Goal: Task Accomplishment & Management: Manage account settings

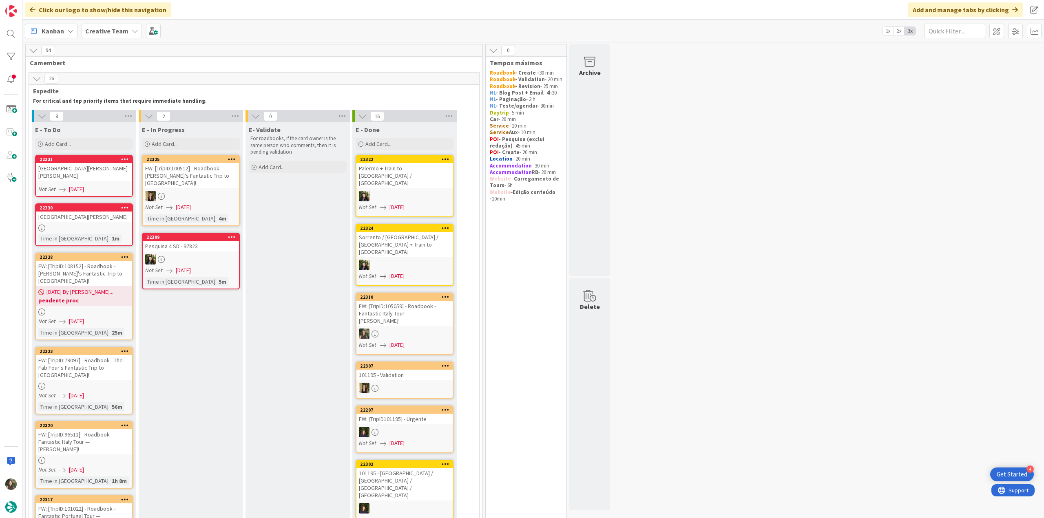
click at [103, 173] on div "Santuario della Madonna del Sasso" at bounding box center [84, 172] width 96 height 18
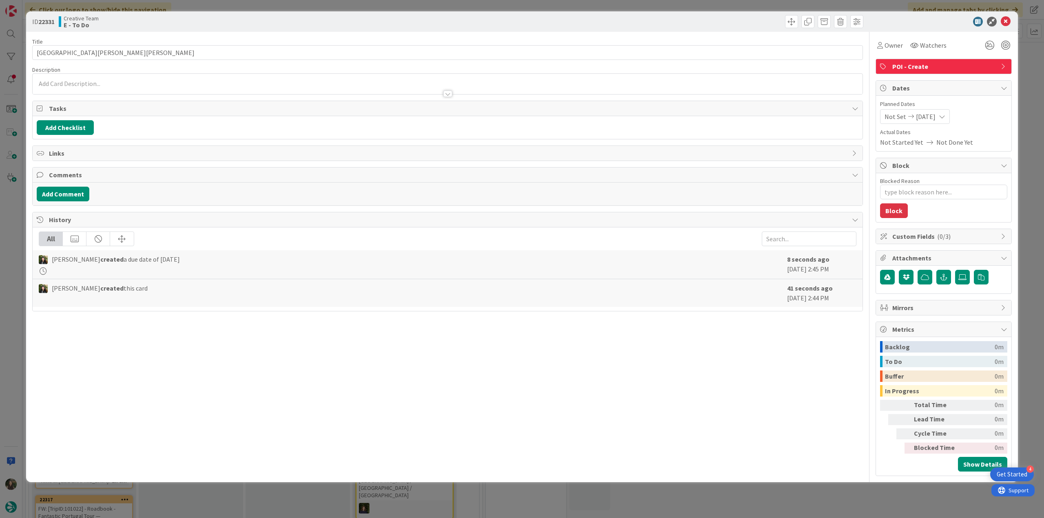
click at [12, 218] on div "ID 22331 Creative Team E - To Do Title 33 / 128 Santuario della Madonna del Sas…" at bounding box center [522, 259] width 1044 height 518
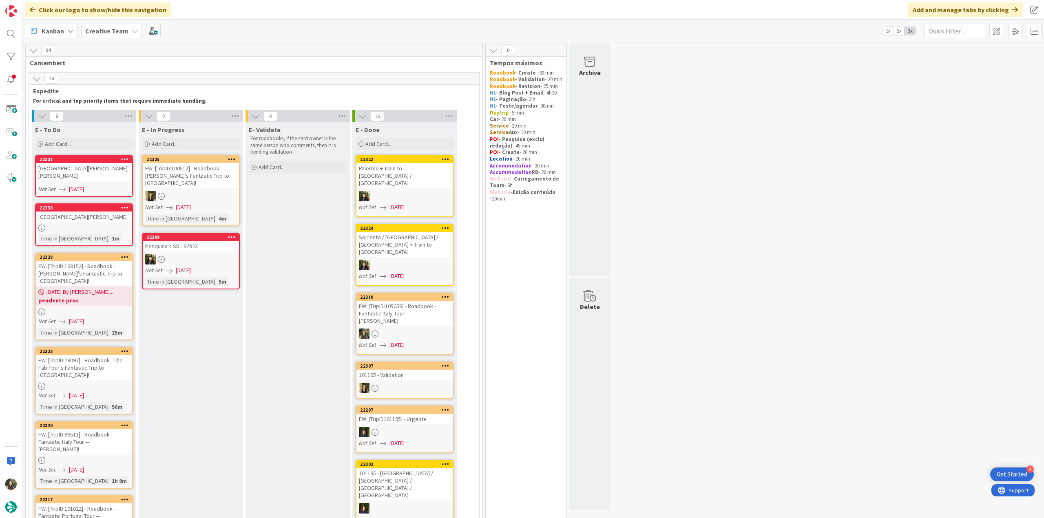
scroll to position [41, 0]
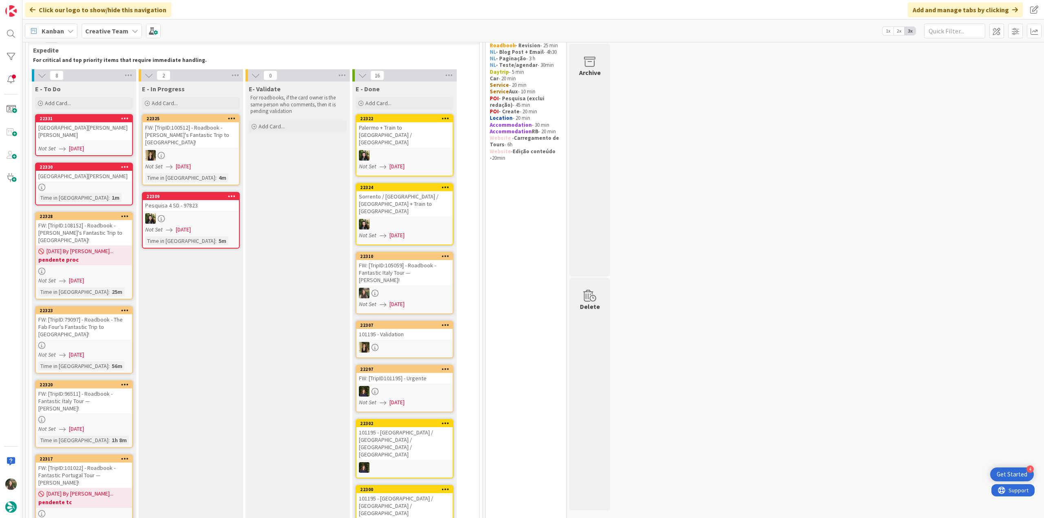
click at [115, 342] on div at bounding box center [84, 345] width 96 height 7
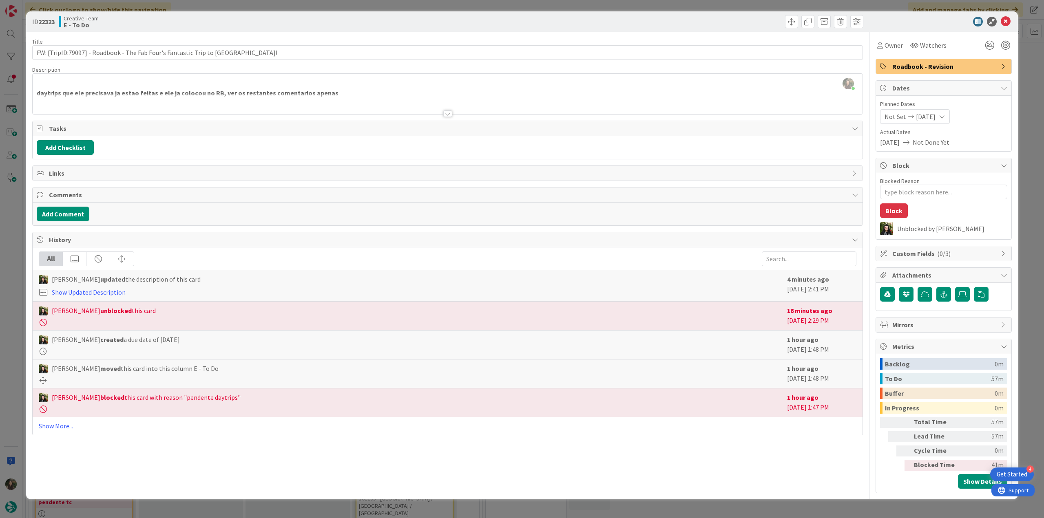
click at [176, 105] on div at bounding box center [448, 103] width 830 height 21
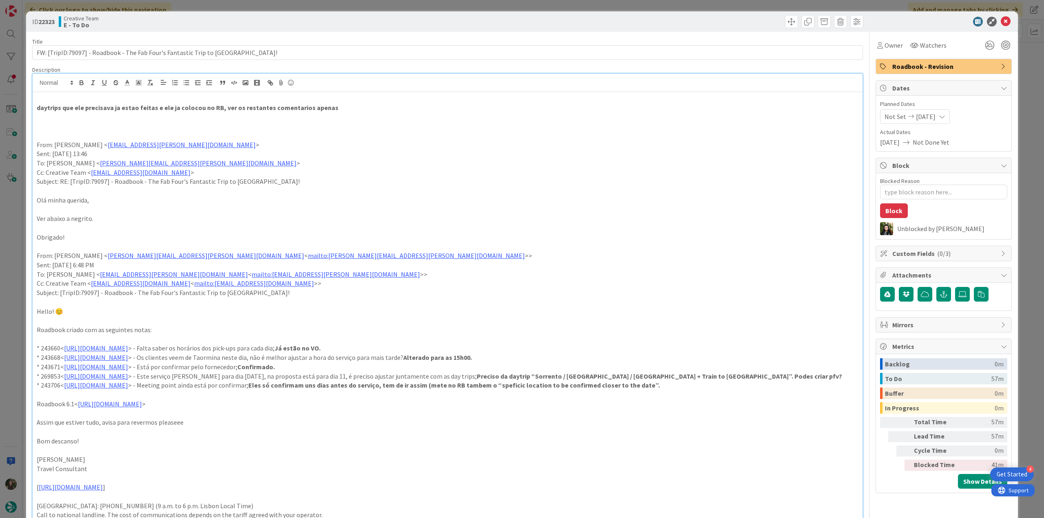
click at [14, 363] on div "ID 22323 Creative Team E - To Do Title 71 / 128 FW: [TripID:79097] - Roadbook -…" at bounding box center [522, 259] width 1044 height 518
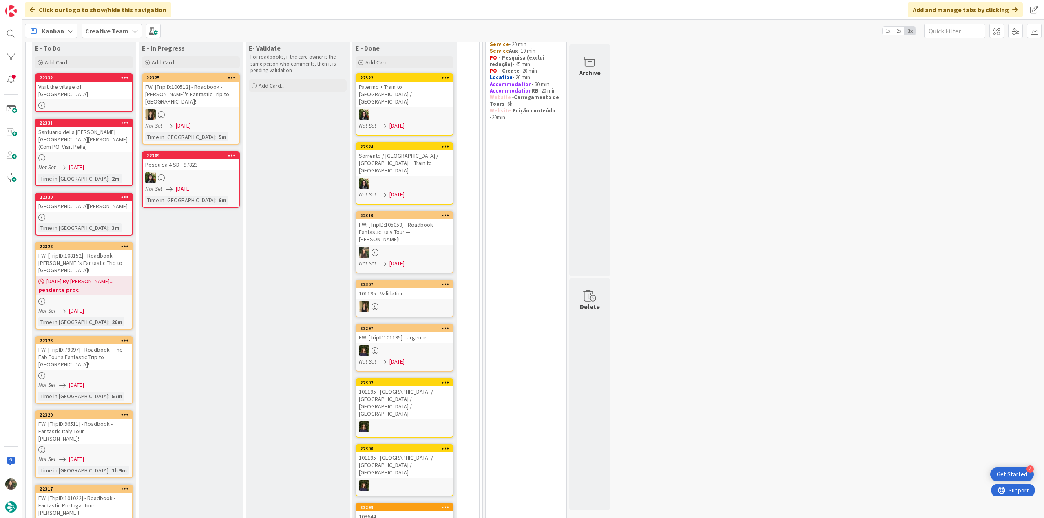
click at [105, 447] on div at bounding box center [84, 450] width 96 height 7
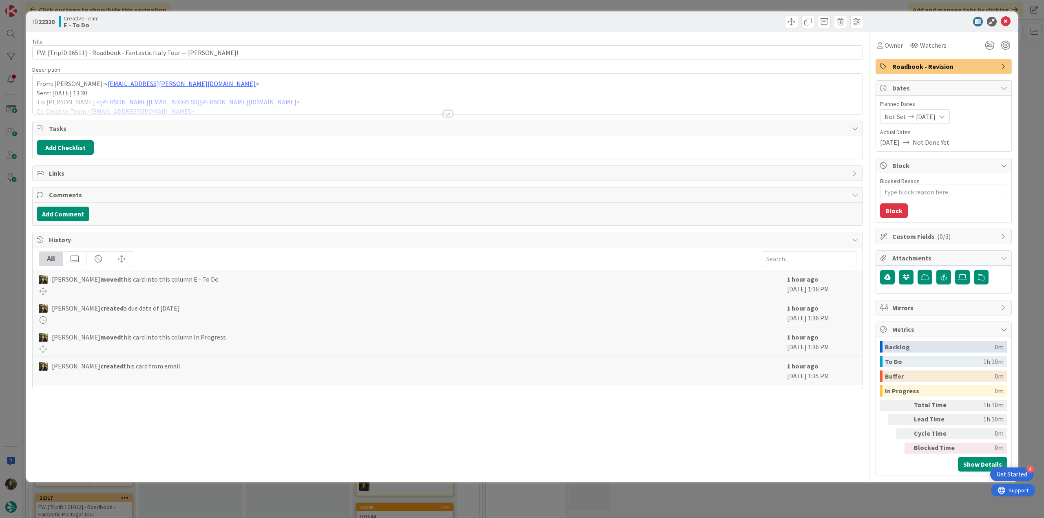
click at [259, 97] on div at bounding box center [448, 103] width 830 height 21
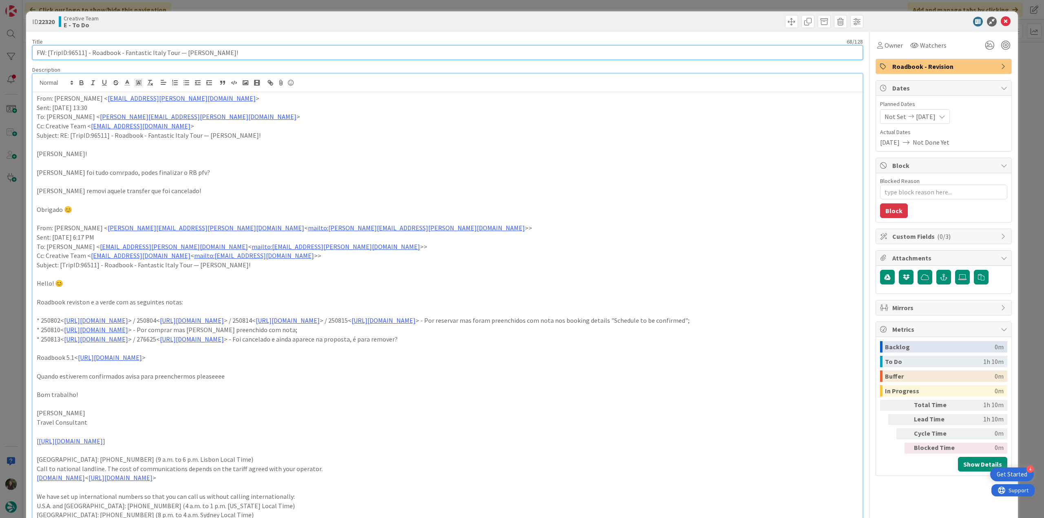
click at [77, 52] on input "FW: [TripID:96511] - Roadbook - Fantastic Italy Tour — [PERSON_NAME]!" at bounding box center [447, 52] width 831 height 15
click at [885, 51] on div "Owner" at bounding box center [890, 45] width 29 height 15
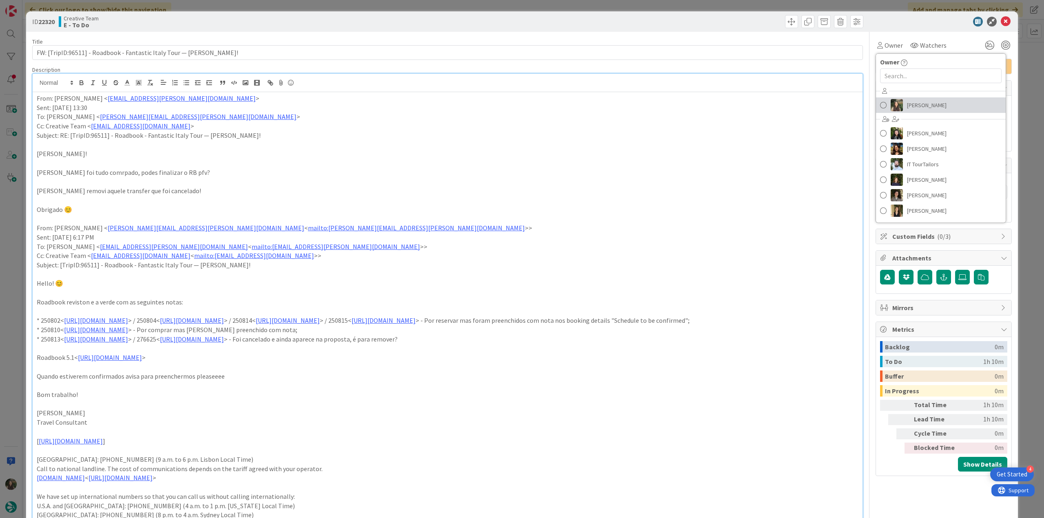
click at [910, 106] on span "[PERSON_NAME]" at bounding box center [927, 105] width 40 height 12
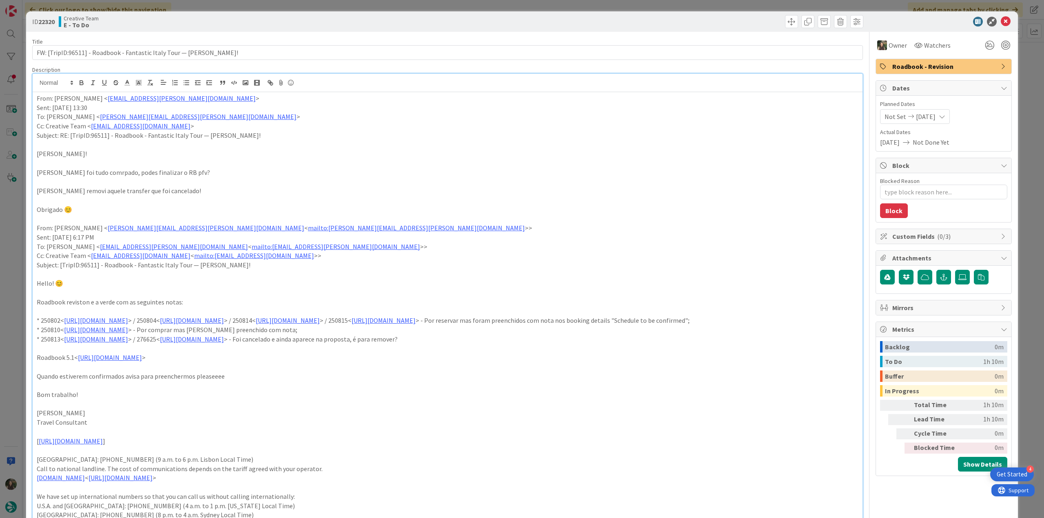
click at [1019, 87] on div "ID 22320 Creative Team E - To Do Title 68 / 128 FW: [TripID:96511] - Roadbook -…" at bounding box center [522, 259] width 1044 height 518
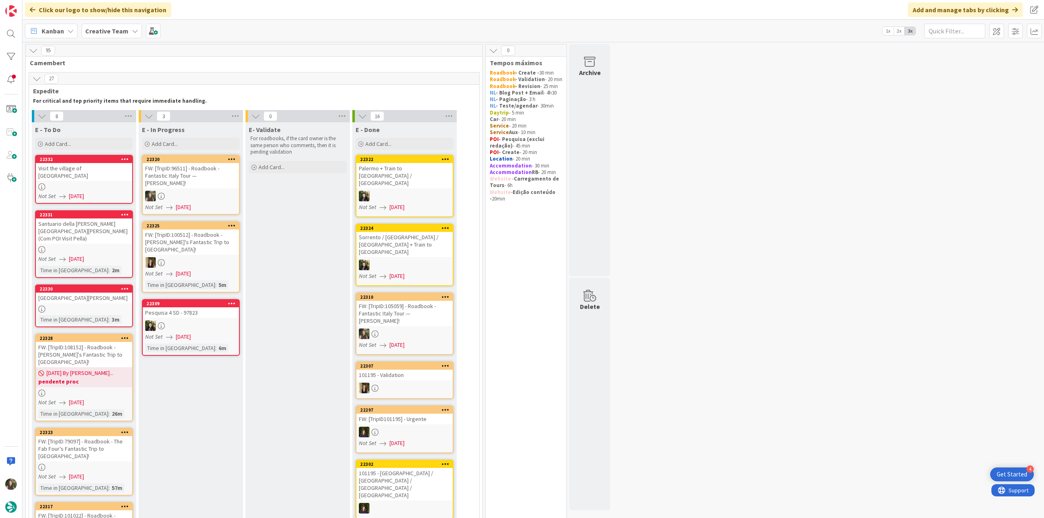
click at [224, 237] on div "FW: [TripID:100512] - Roadbook - Peter's Fantastic Trip to Portugal!" at bounding box center [191, 242] width 96 height 25
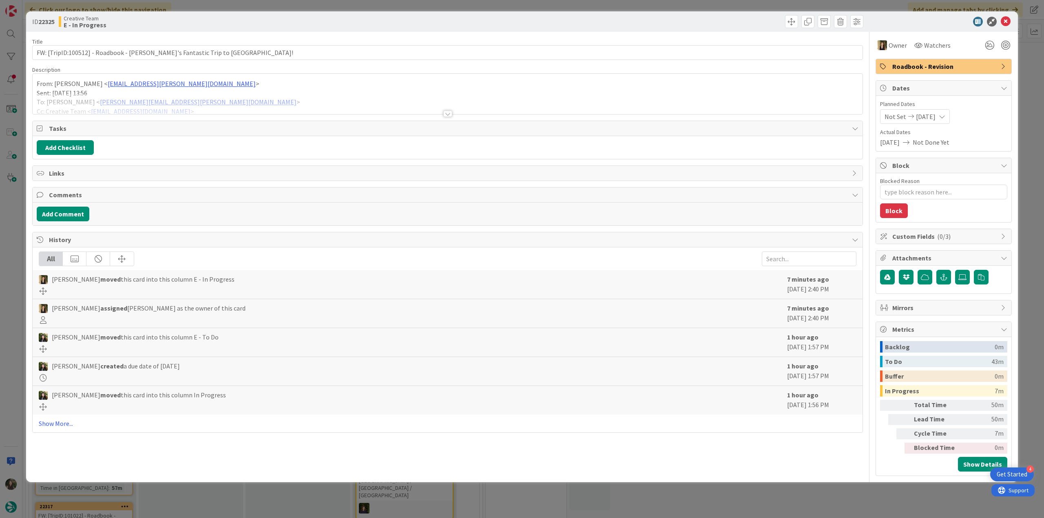
click at [263, 92] on div "From: Gonçalo Oliveira < goncalo.oliveira@tourtailors.com > Sent: Wednesday, Se…" at bounding box center [448, 96] width 830 height 37
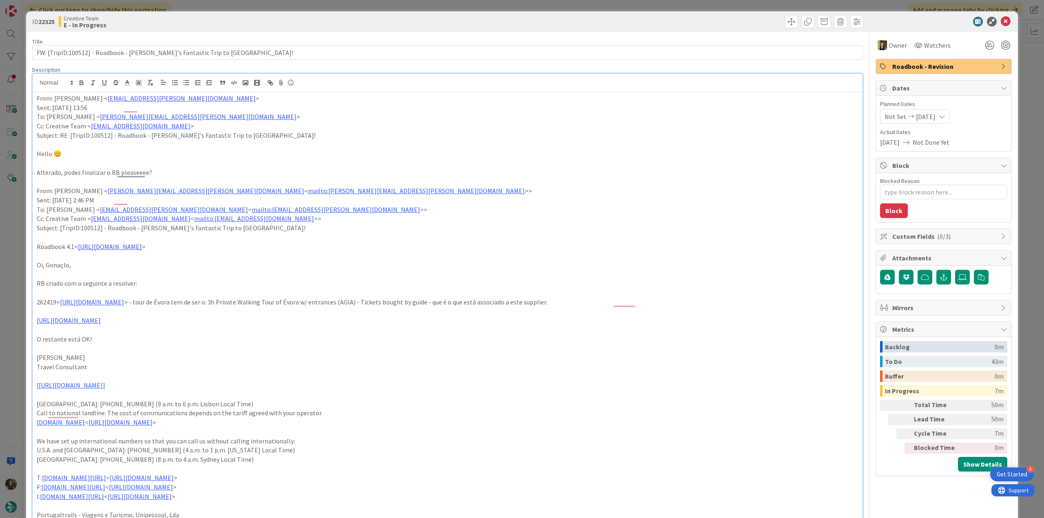
click at [14, 271] on div "ID 22325 Creative Team E - In Progress Title 68 / 128 FW: [TripID:100512] - Roa…" at bounding box center [522, 259] width 1044 height 518
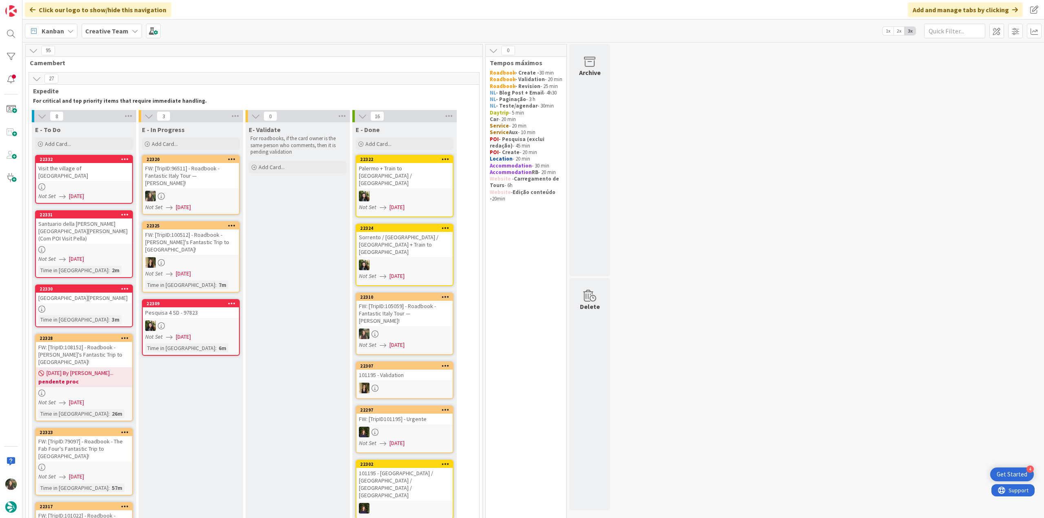
click at [184, 175] on div "FW: [TripID:96511] - Roadbook - Fantastic Italy Tour — [PERSON_NAME]!" at bounding box center [191, 175] width 96 height 25
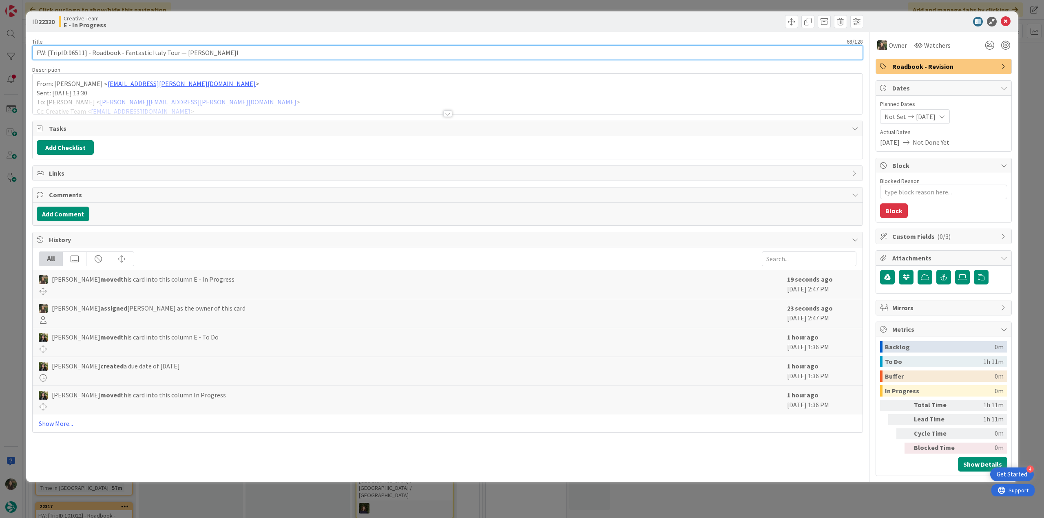
click at [74, 55] on input "FW: [TripID:96511] - Roadbook - Fantastic Italy Tour — [PERSON_NAME]!" at bounding box center [447, 52] width 831 height 15
click at [196, 95] on div at bounding box center [448, 103] width 830 height 21
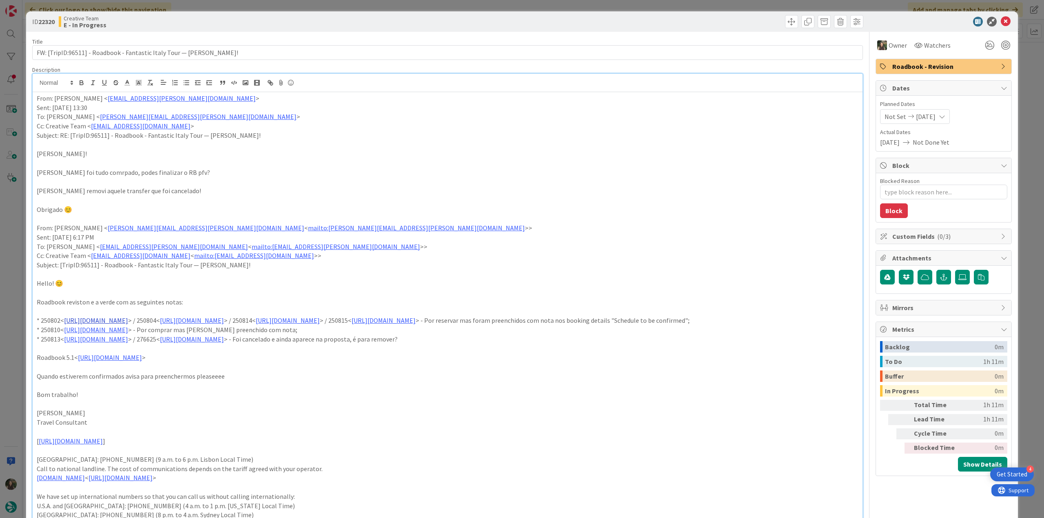
click at [128, 319] on link "https://appweb.tourtailors.com/sigav/#Voucher/view/258474" at bounding box center [96, 321] width 64 height 8
click at [153, 339] on link "https://appweb.tourtailors.com/sigav/#Voucher/view/258474" at bounding box center [126, 337] width 56 height 11
click at [544, 418] on p "[PERSON_NAME]" at bounding box center [448, 413] width 822 height 9
click at [128, 334] on link "https://appweb.tourtailors.com/sigav/#Voucher/view/258482" at bounding box center [96, 330] width 64 height 8
click at [155, 354] on link "https://appweb.tourtailors.com/sigav/#Voucher/view/258482" at bounding box center [127, 355] width 56 height 11
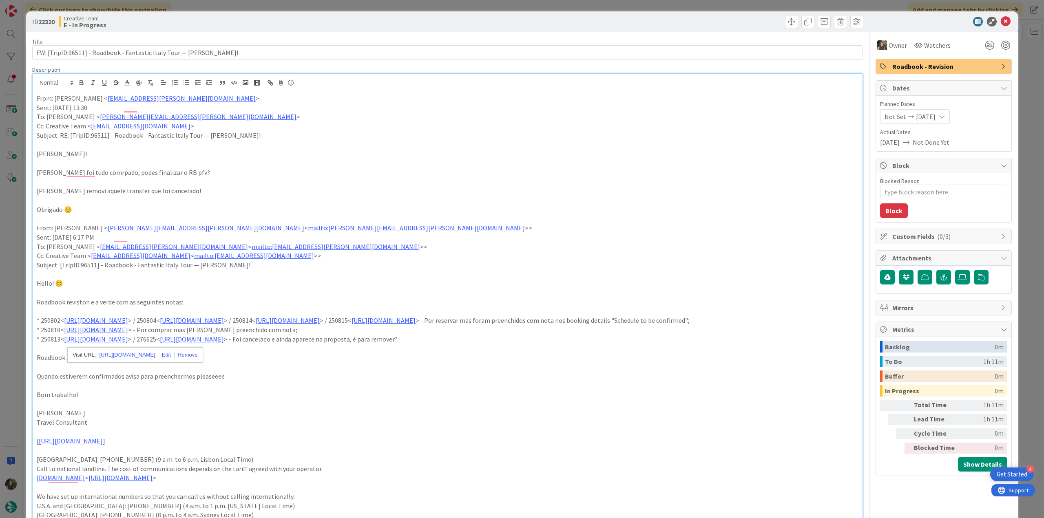
click at [270, 390] on p "To enrich screen reader interactions, please activate Accessibility in Grammarl…" at bounding box center [448, 385] width 822 height 9
click at [128, 343] on link "https://appweb.tourtailors.com/sigav/#Voucher/view/258485" at bounding box center [96, 339] width 64 height 8
click at [155, 365] on link "https://appweb.tourtailors.com/sigav/#Voucher/view/258485" at bounding box center [127, 364] width 56 height 11
click at [20, 270] on div "ID 22320 Creative Team E - In Progress Title 68 / 128 FW: [TripID:96511] - Road…" at bounding box center [522, 259] width 1044 height 518
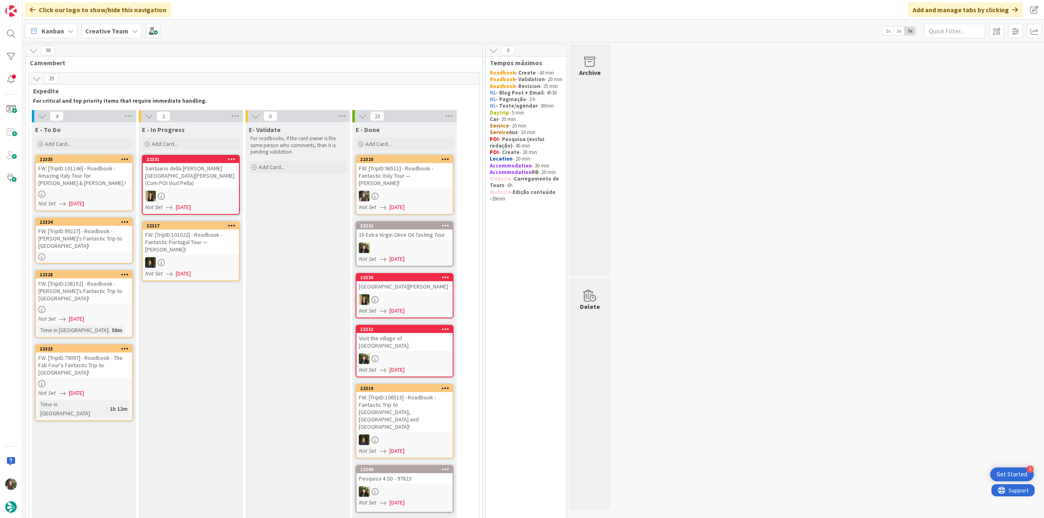
click at [432, 172] on div "FW: [TripID:96511] - Roadbook - Fantastic Italy Tour — [PERSON_NAME]!" at bounding box center [405, 175] width 96 height 25
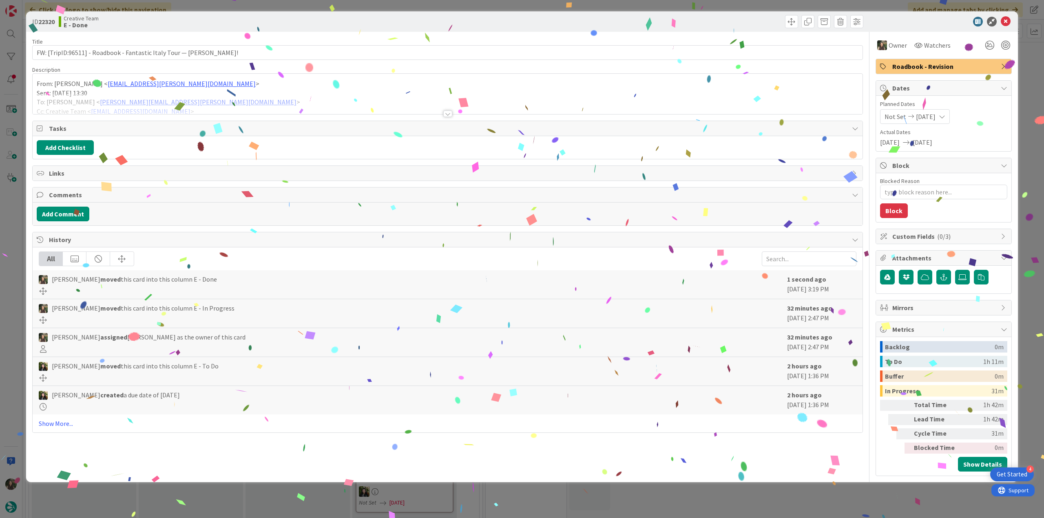
click at [809, 501] on div "ID 22320 Creative Team E - Done Title 68 / 128 FW: [TripID:96511] - Roadbook - …" at bounding box center [522, 259] width 1044 height 518
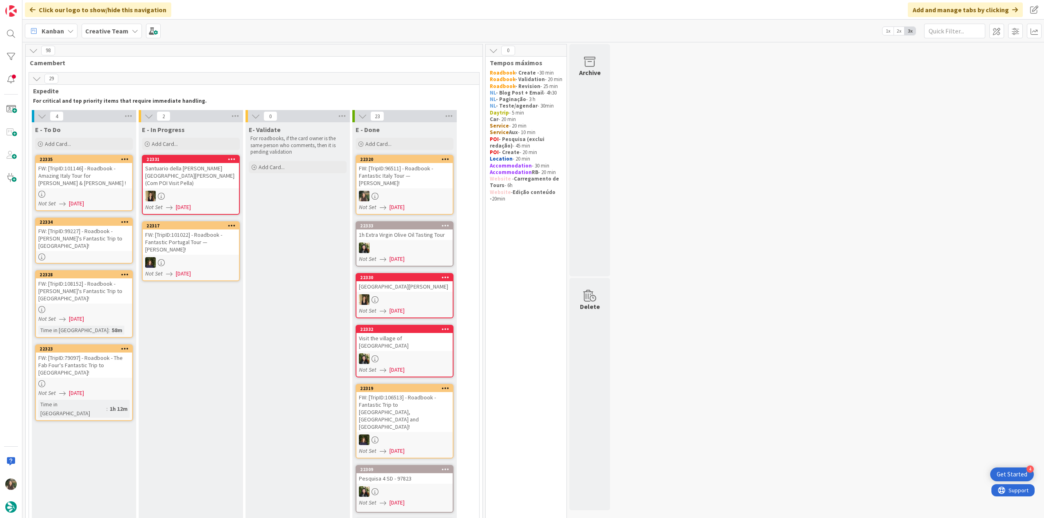
click at [117, 191] on div at bounding box center [84, 194] width 96 height 7
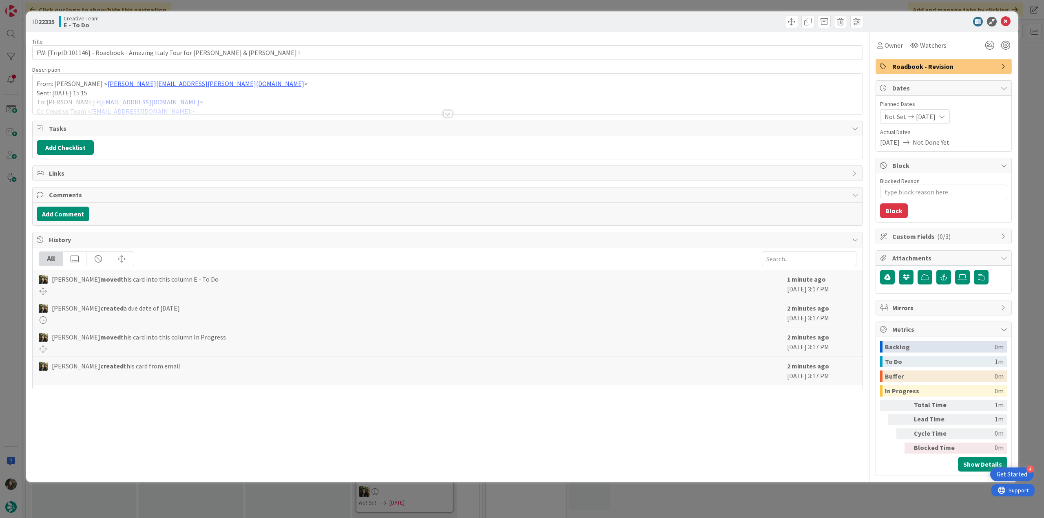
click at [273, 99] on div at bounding box center [448, 103] width 830 height 21
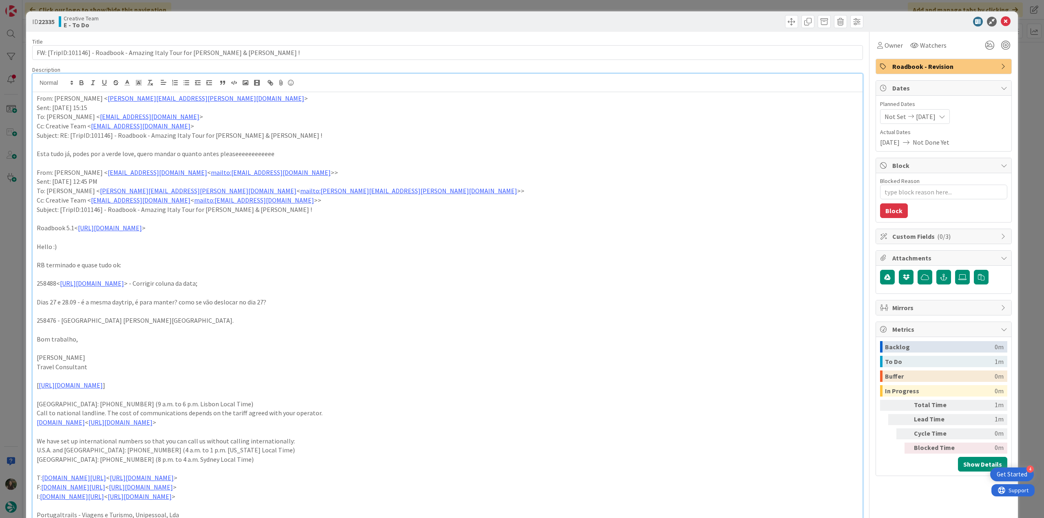
click at [3, 249] on div "ID 22335 Creative Team E - To Do Title 70 / 128 FW: [TripID:101146] - Roadbook …" at bounding box center [522, 259] width 1044 height 518
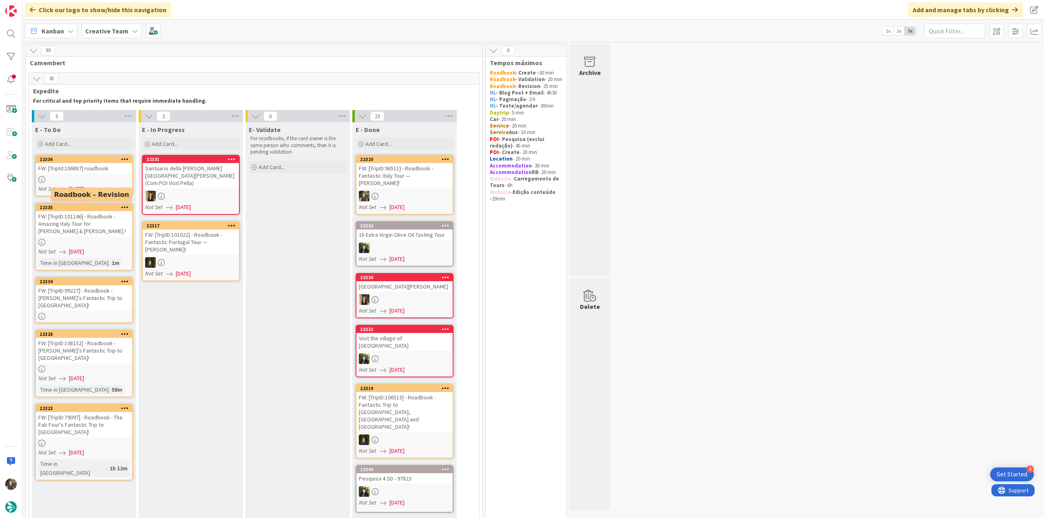
click at [109, 173] on div "FW: [TripId:106887] roadbook" at bounding box center [84, 168] width 96 height 11
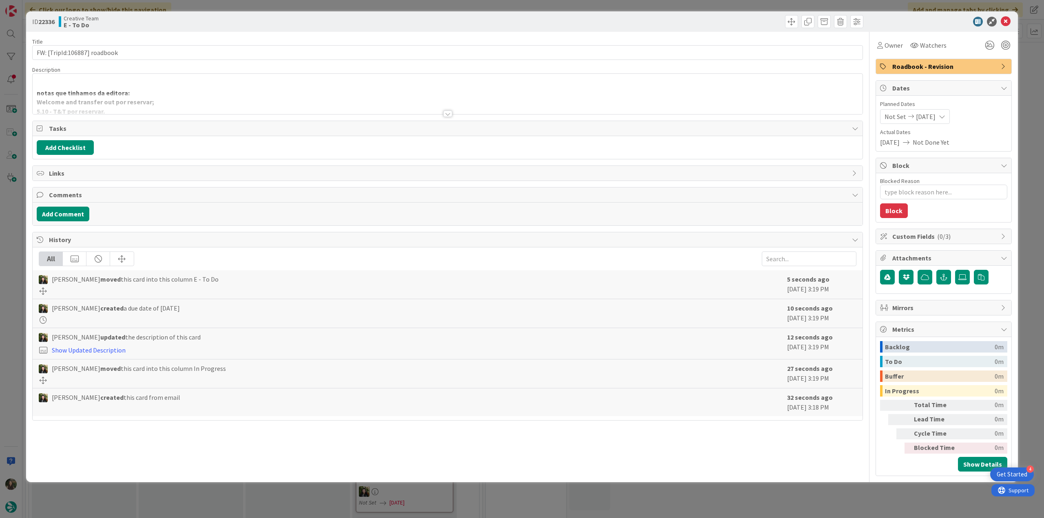
click at [195, 98] on div at bounding box center [448, 103] width 830 height 21
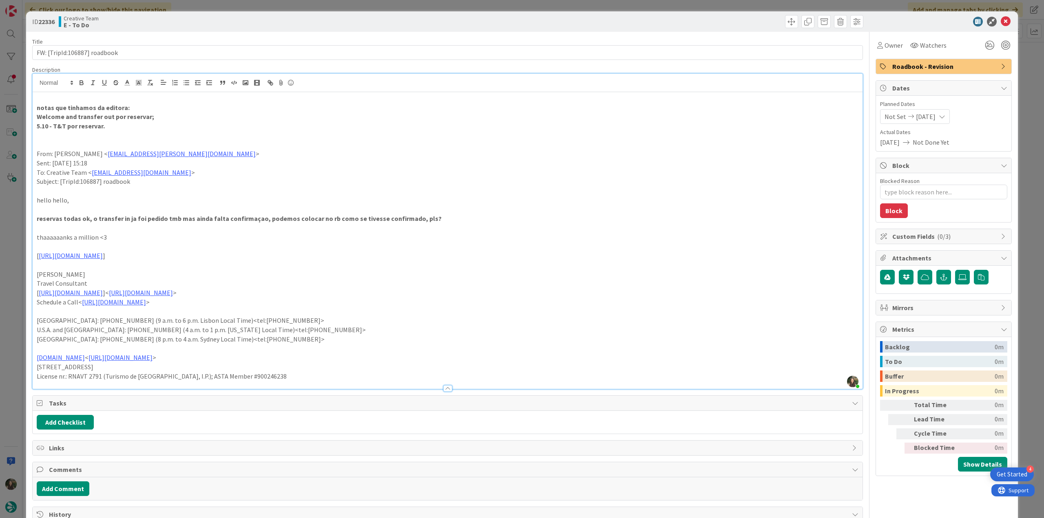
click at [9, 231] on div "ID 22336 Creative Team E - To Do Title 28 / 128 FW: [TripId:106887] roadbook De…" at bounding box center [522, 259] width 1044 height 518
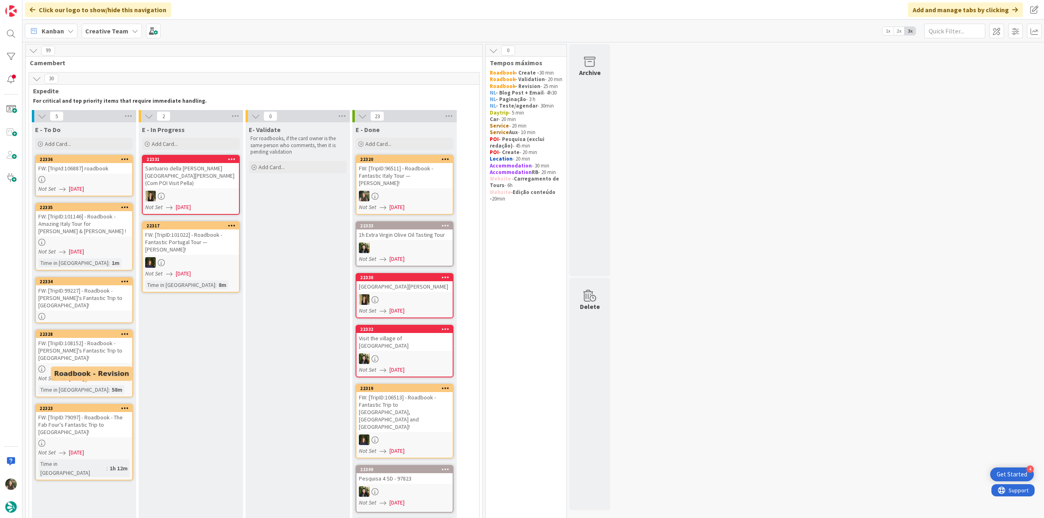
click at [100, 449] on div "Not Set [DATE]" at bounding box center [85, 453] width 94 height 9
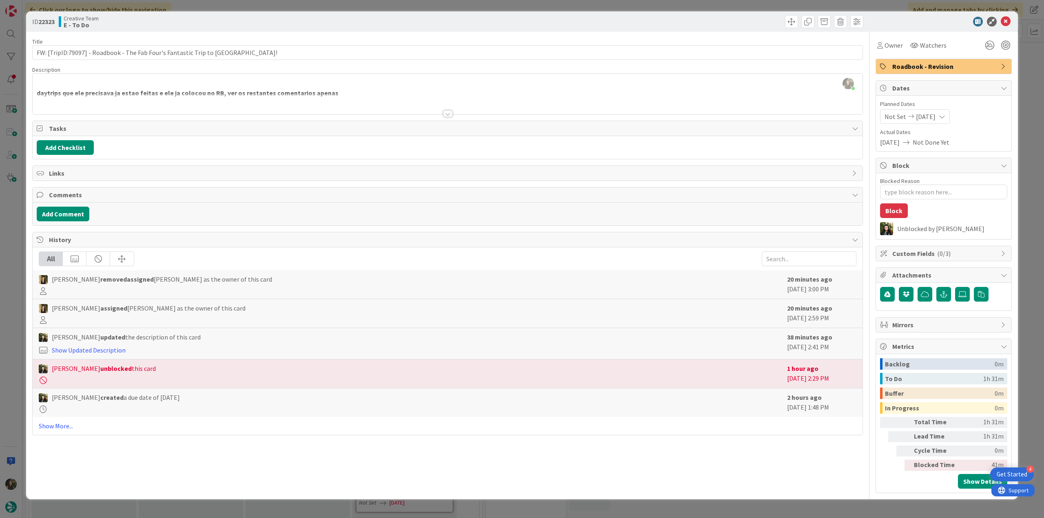
click at [334, 101] on div at bounding box center [448, 103] width 830 height 21
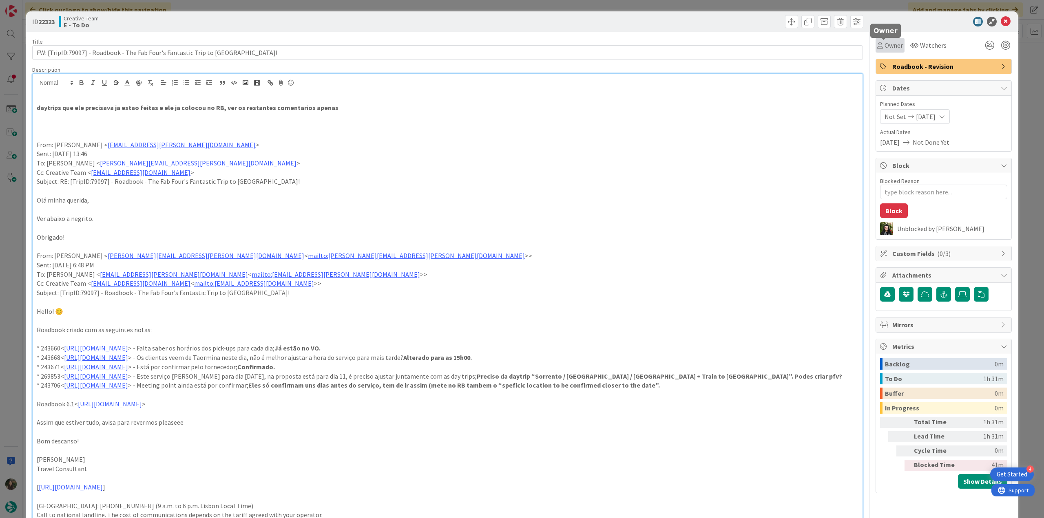
click at [886, 47] on span "Owner" at bounding box center [894, 45] width 18 height 10
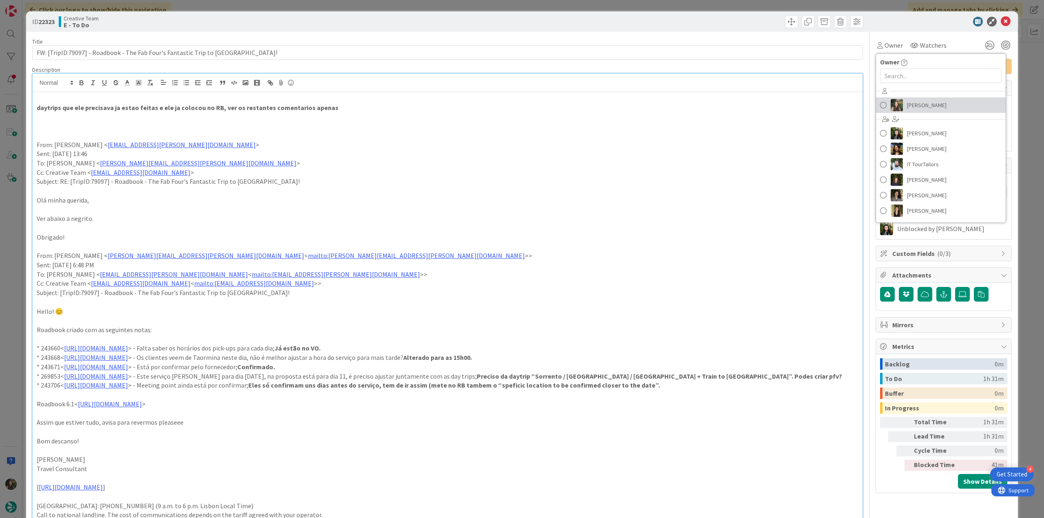
click at [918, 106] on span "[PERSON_NAME]" at bounding box center [927, 105] width 40 height 12
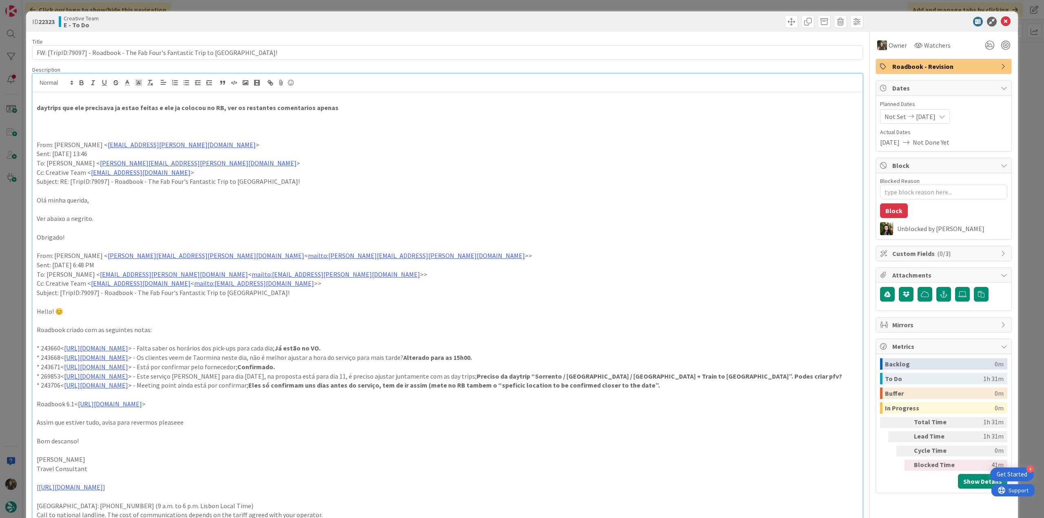
click at [1024, 83] on div "ID 22323 Creative Team E - To Do Title 71 / 128 FW: [TripID:79097] - Roadbook -…" at bounding box center [522, 259] width 1044 height 518
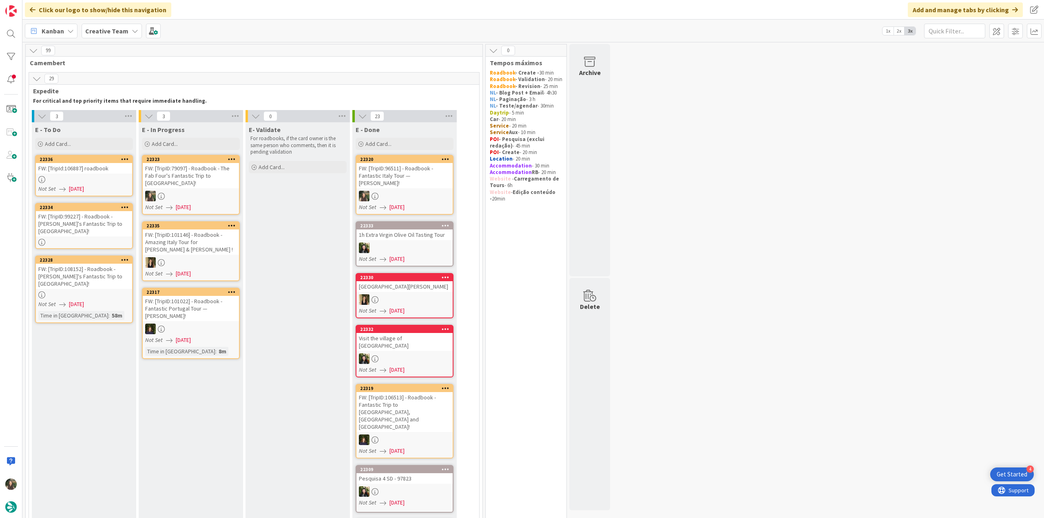
click at [210, 177] on div "FW: [TripID:79097] - Roadbook - The Fab Four's Fantastic Trip to [GEOGRAPHIC_DA…" at bounding box center [191, 175] width 96 height 25
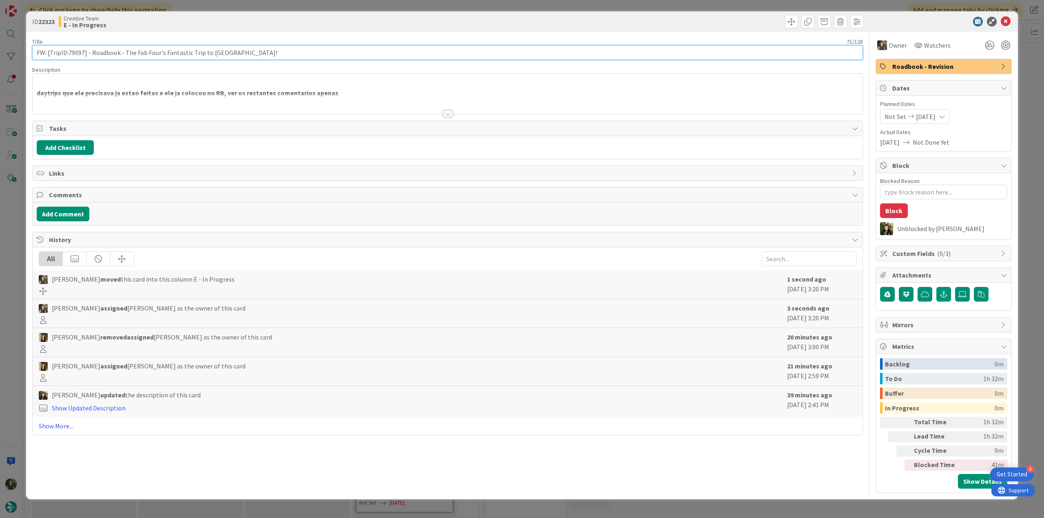
click at [73, 50] on input "FW: [TripID:79097] - Roadbook - The Fab Four's Fantastic Trip to [GEOGRAPHIC_DA…" at bounding box center [447, 52] width 831 height 15
click at [208, 111] on div at bounding box center [448, 103] width 830 height 21
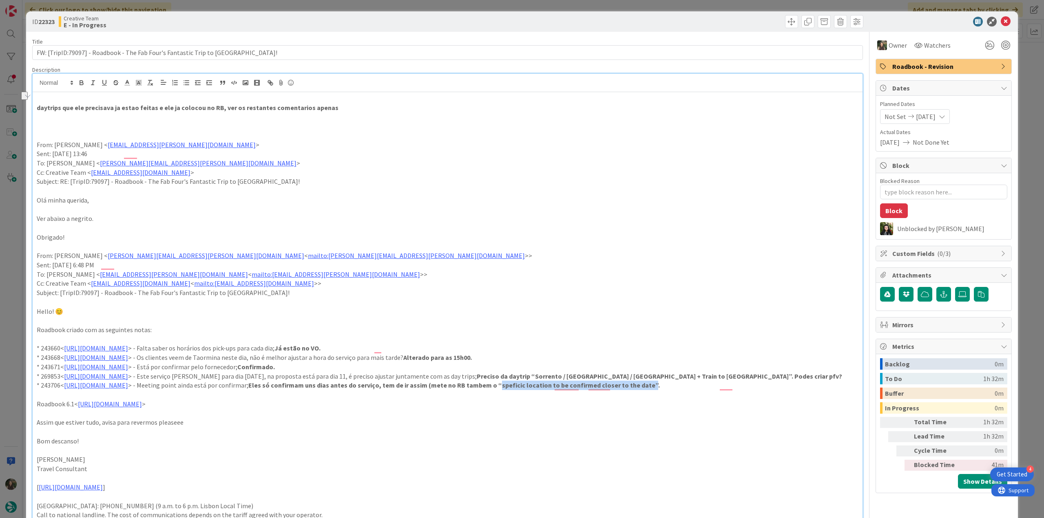
drag, startPoint x: 589, startPoint y: 387, endPoint x: 733, endPoint y: 386, distance: 144.0
click at [660, 386] on strong "Eles só confirmam uns dias antes do serviço, tem de ir assim (mete no RB tambem…" at bounding box center [454, 385] width 412 height 8
copy strong "speficic location to be confirmed closer to the date”"
click at [128, 359] on link "[URL][DOMAIN_NAME]" at bounding box center [96, 358] width 64 height 8
click at [150, 370] on link "[URL][DOMAIN_NAME]" at bounding box center [126, 373] width 56 height 11
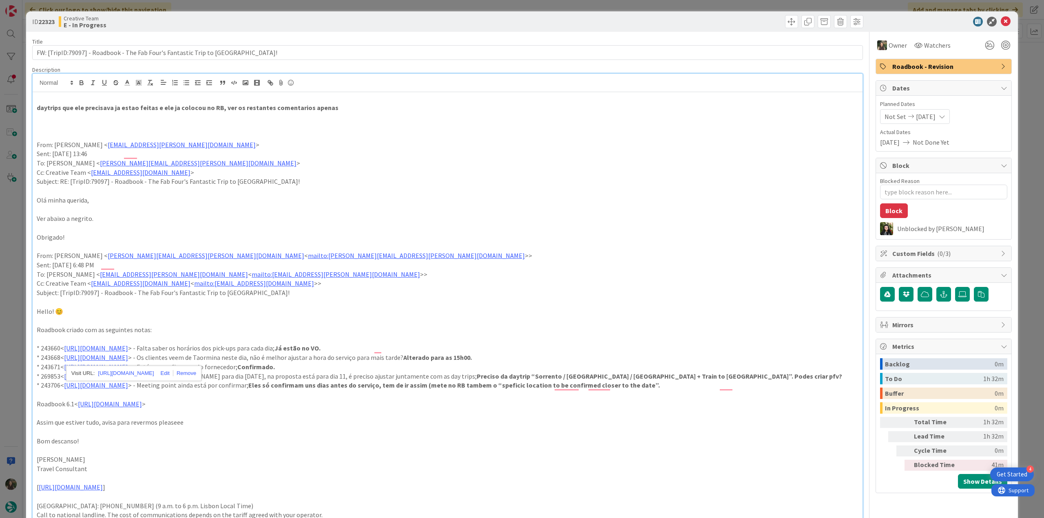
click at [489, 242] on p "To enrich screen reader interactions, please activate Accessibility in Grammarl…" at bounding box center [448, 246] width 822 height 9
click at [128, 366] on link "[URL][DOMAIN_NAME]" at bounding box center [96, 367] width 64 height 8
click at [148, 380] on link "[URL][DOMAIN_NAME]" at bounding box center [126, 383] width 56 height 11
click at [12, 258] on div "ID 22323 Creative Team E - In Progress Title 71 / 128 FW: [TripID:79097] - Road…" at bounding box center [522, 259] width 1044 height 518
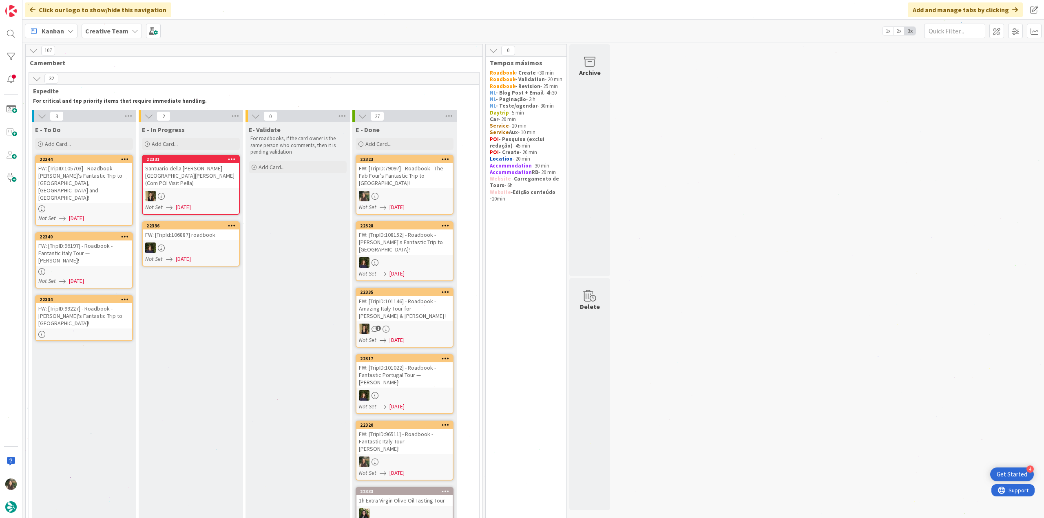
click at [423, 175] on div "FW: [TripID:79097] - Roadbook - The Fab Four's Fantastic Trip to [GEOGRAPHIC_DA…" at bounding box center [405, 175] width 96 height 25
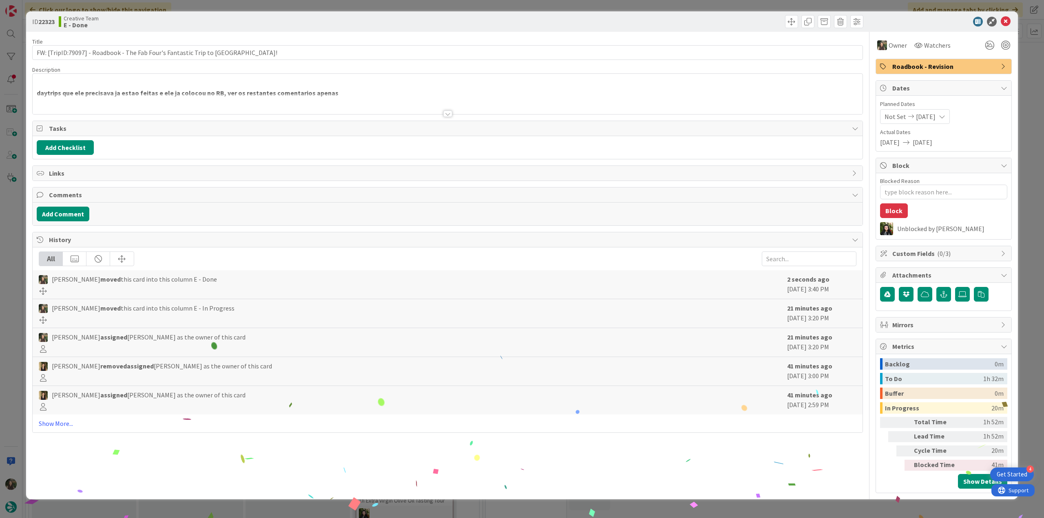
click at [864, 505] on div "ID 22323 Creative Team E - Done Title 71 / 128 FW: [TripID:79097] - Roadbook - …" at bounding box center [522, 259] width 1044 height 518
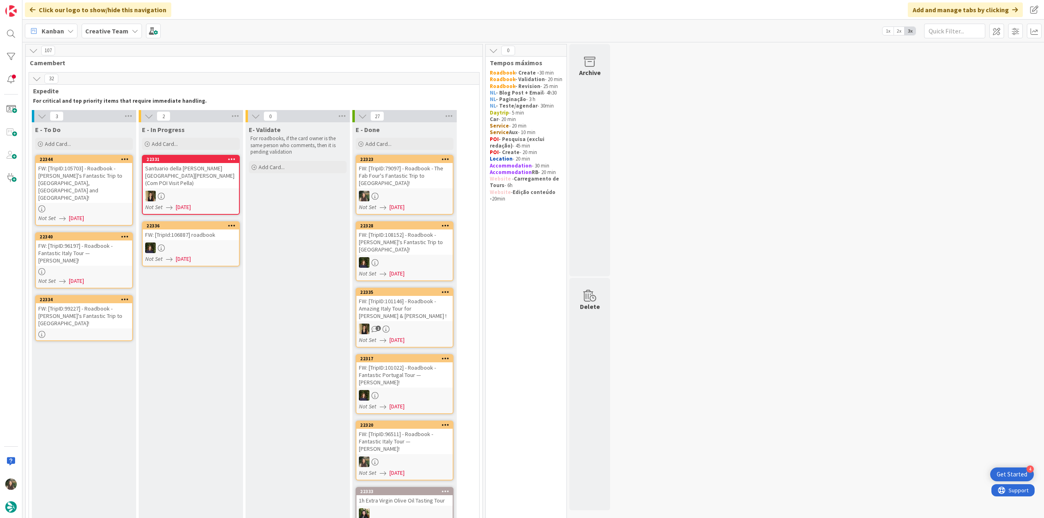
click at [113, 206] on div at bounding box center [84, 209] width 96 height 7
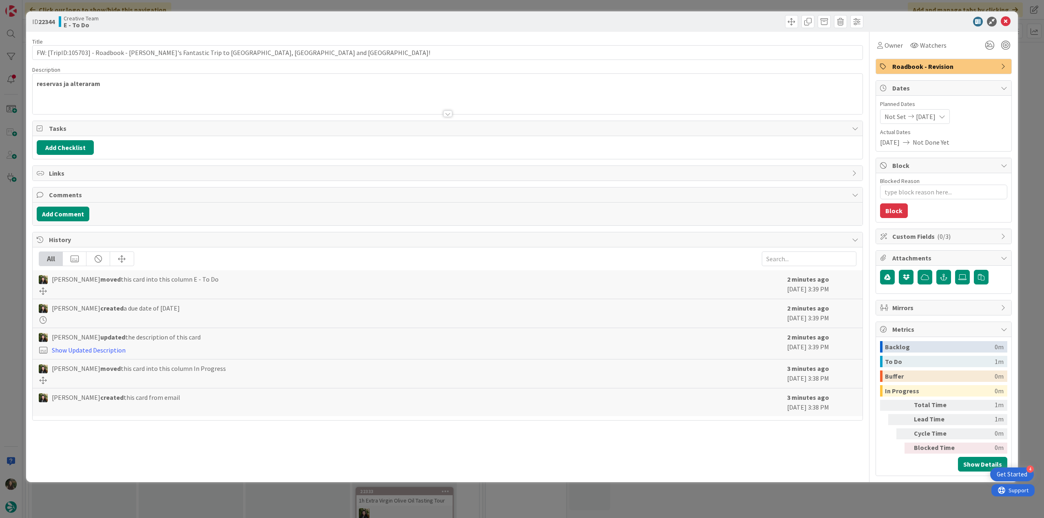
type textarea "x"
click at [219, 97] on div at bounding box center [448, 103] width 830 height 21
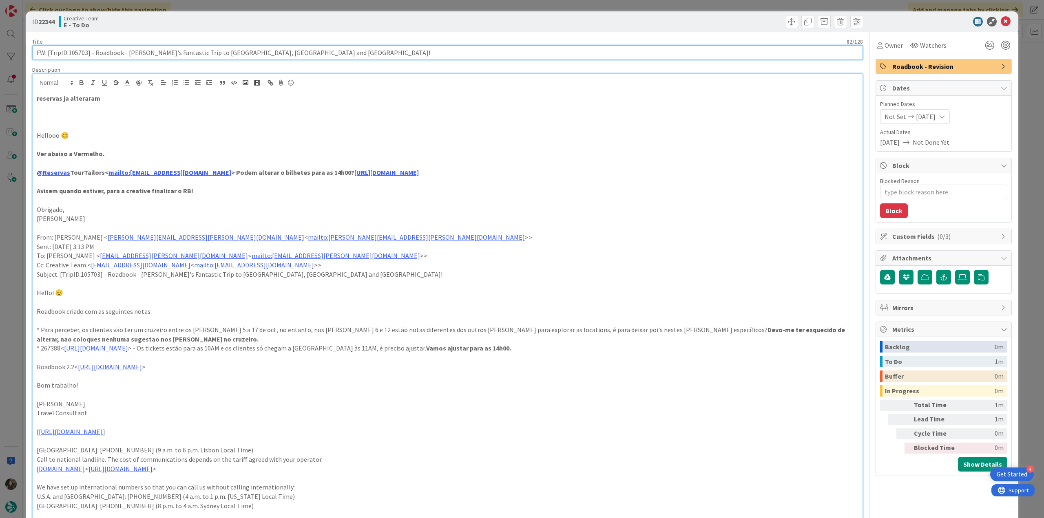
click at [79, 49] on input "FW: [TripID:105703] - Roadbook - [PERSON_NAME] Fantastic Trip to [GEOGRAPHIC_DA…" at bounding box center [447, 52] width 831 height 15
click at [191, 353] on p at bounding box center [448, 357] width 822 height 9
click at [128, 350] on link "[URL][DOMAIN_NAME]" at bounding box center [96, 348] width 64 height 8
click at [173, 365] on link at bounding box center [163, 364] width 19 height 6
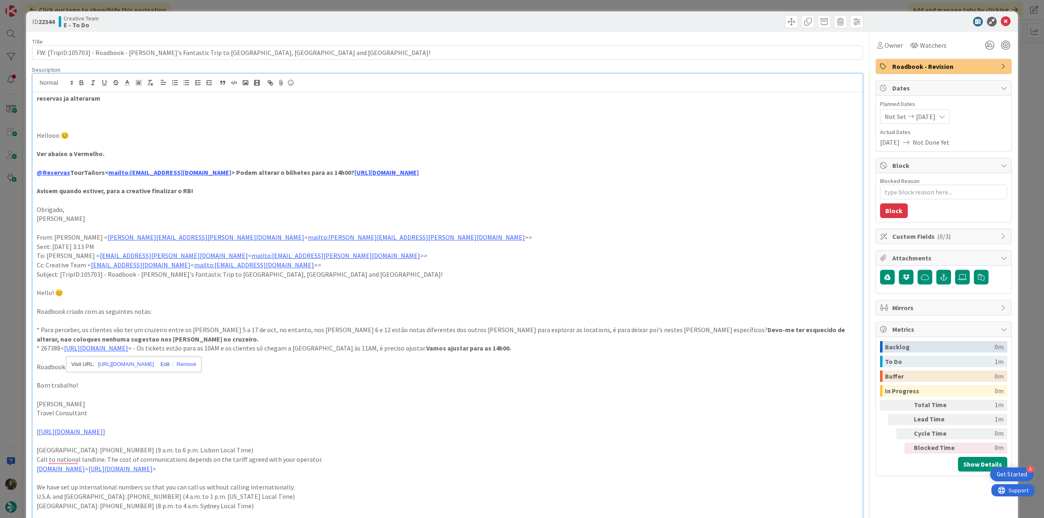
type input "[URL][DOMAIN_NAME]"
click at [323, 414] on p "Travel Consultant" at bounding box center [448, 413] width 822 height 9
click at [128, 349] on link "[URL][DOMAIN_NAME]" at bounding box center [96, 348] width 64 height 8
click at [154, 363] on link "[URL][DOMAIN_NAME]" at bounding box center [126, 364] width 56 height 11
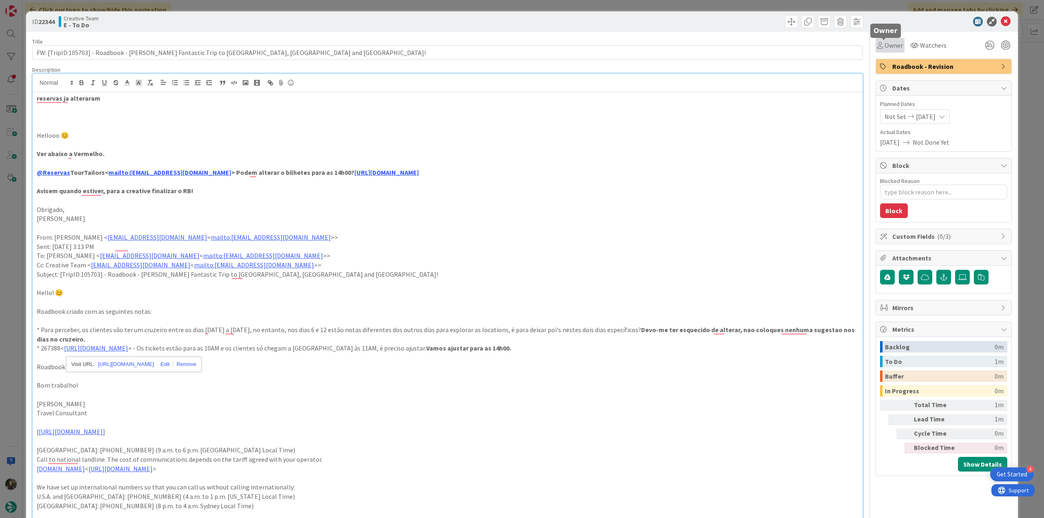
click at [885, 49] on span "Owner" at bounding box center [894, 45] width 18 height 10
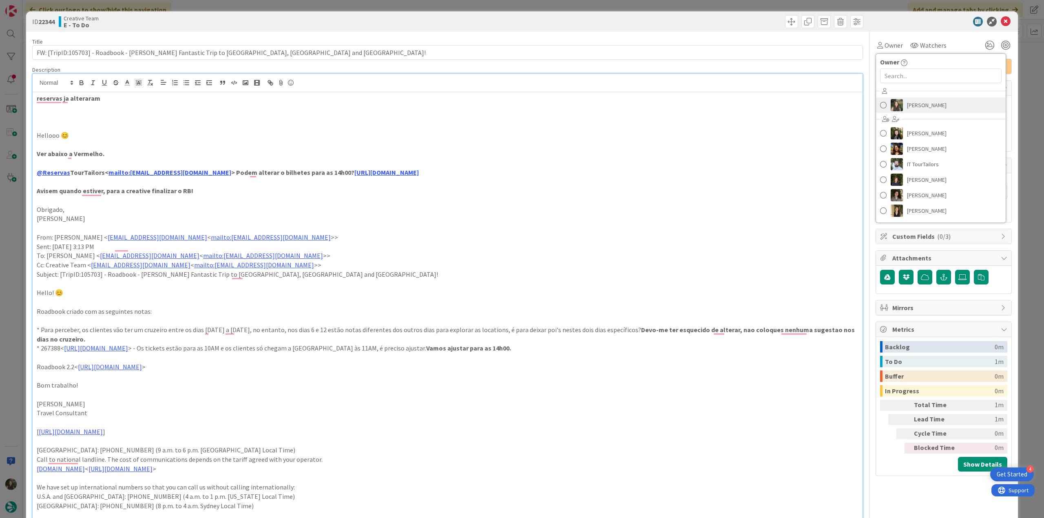
click at [947, 100] on link "[PERSON_NAME]" at bounding box center [941, 105] width 130 height 16
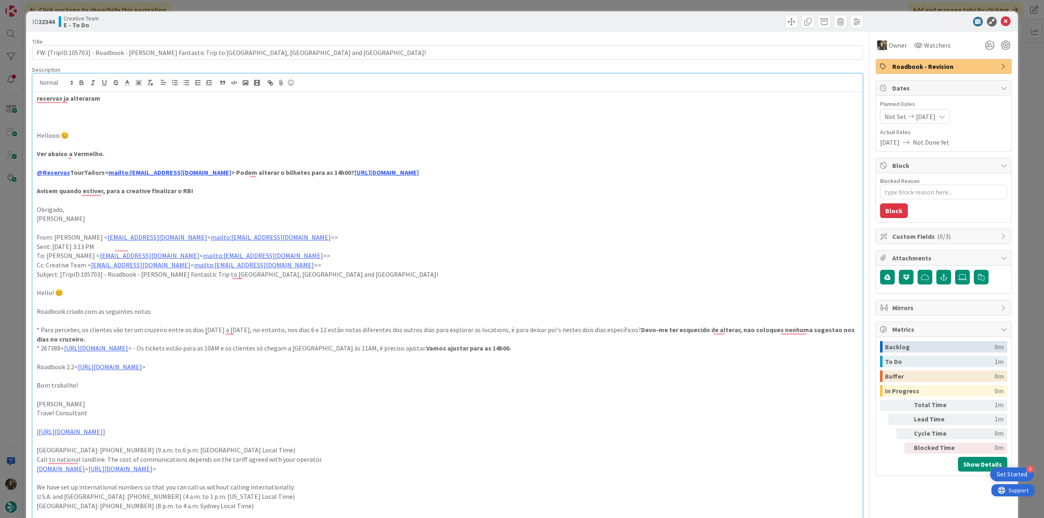
click at [1027, 69] on div "ID 22344 Creative Team E - To Do Title 82 / 128 FW: [TripID:105703] - Roadbook …" at bounding box center [522, 259] width 1044 height 518
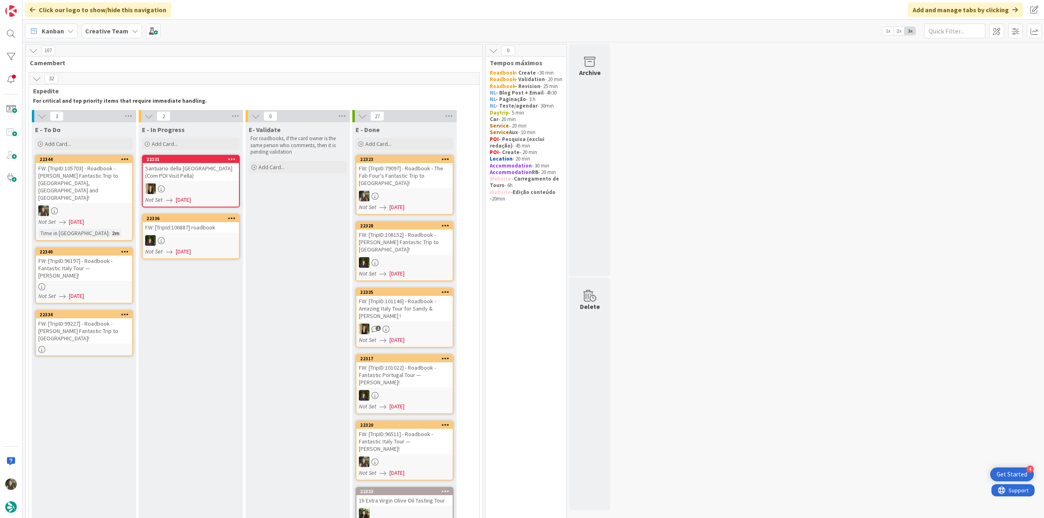
click at [82, 206] on div at bounding box center [84, 211] width 96 height 11
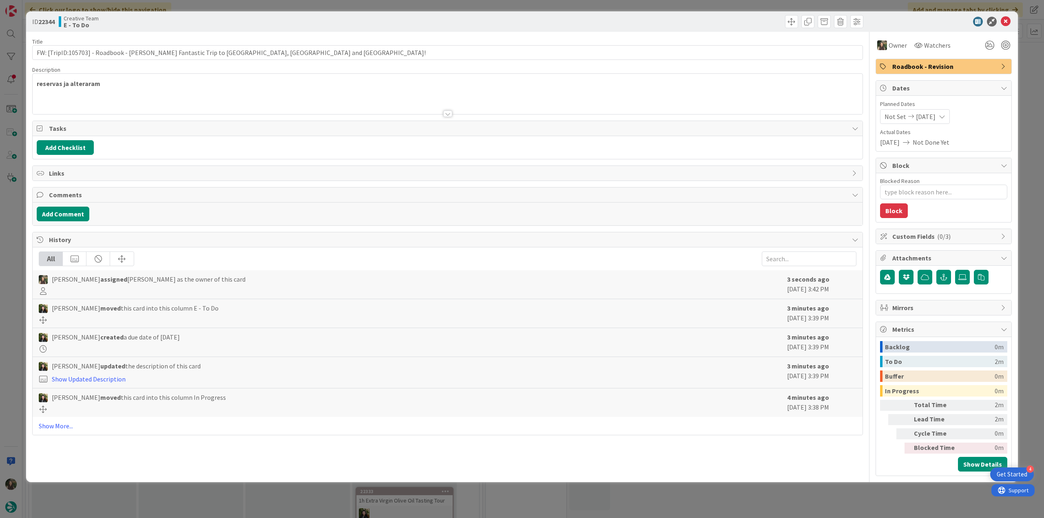
click at [20, 279] on div "ID 22344 Creative Team E - To Do Title 82 / 128 FW: [TripID:105703] - Roadbook …" at bounding box center [522, 259] width 1044 height 518
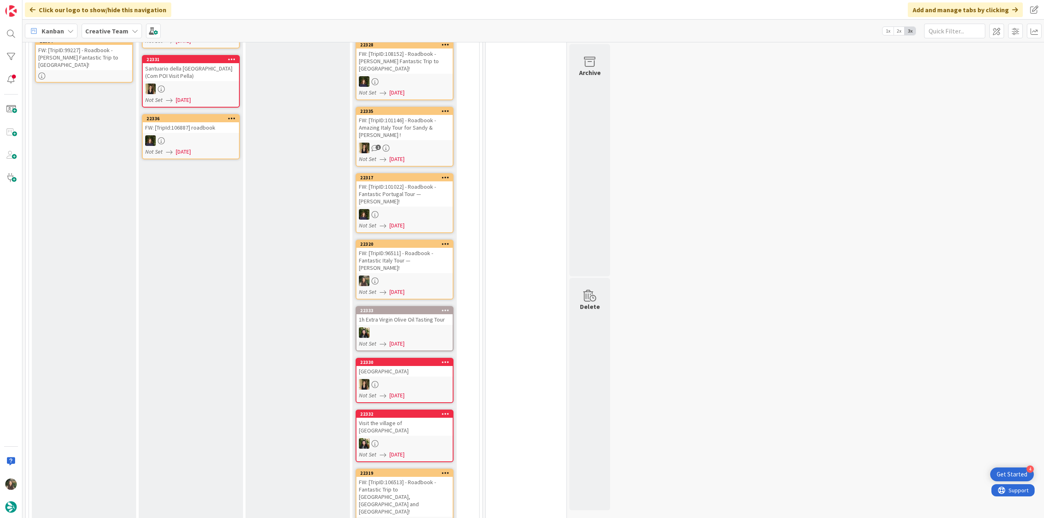
scroll to position [82, 0]
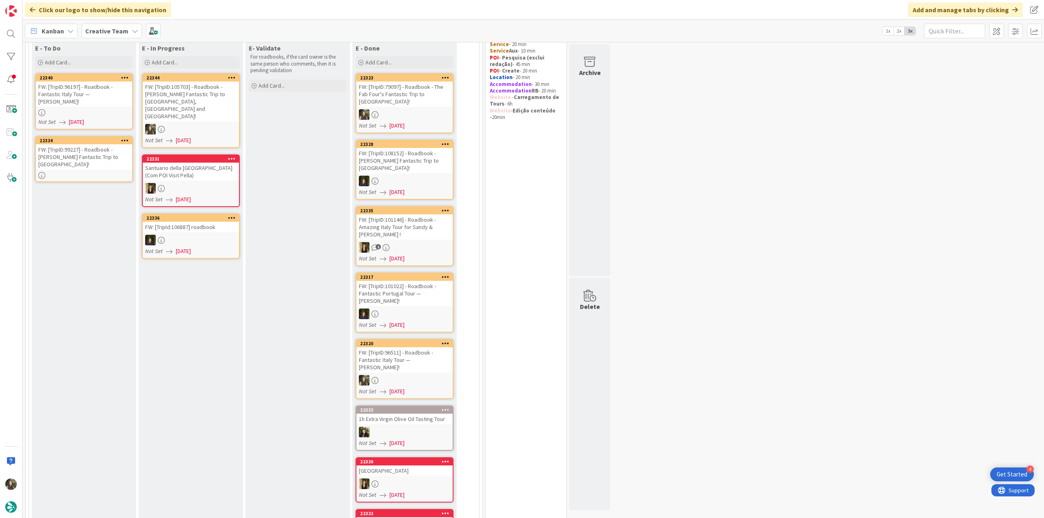
click at [218, 101] on div "FW: [TripID:105703] - Roadbook - [PERSON_NAME] Fantastic Trip to [GEOGRAPHIC_DA…" at bounding box center [191, 102] width 96 height 40
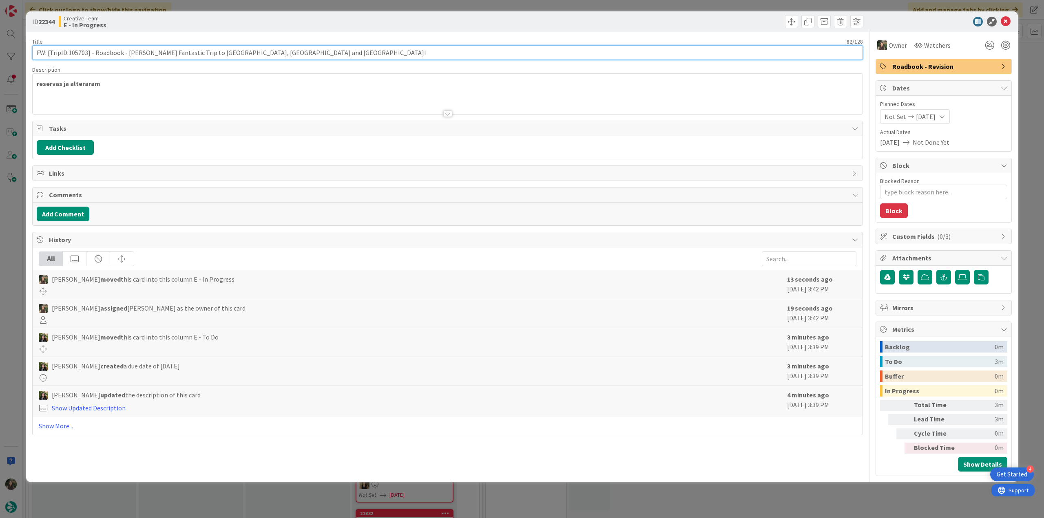
click at [83, 53] on input "FW: [TripID:105703] - Roadbook - [PERSON_NAME] Fantastic Trip to [GEOGRAPHIC_DA…" at bounding box center [447, 52] width 831 height 15
click at [13, 210] on div "ID 22344 Creative Team E - In Progress Title 82 / 128 FW: [TripID:105703] - Roa…" at bounding box center [522, 259] width 1044 height 518
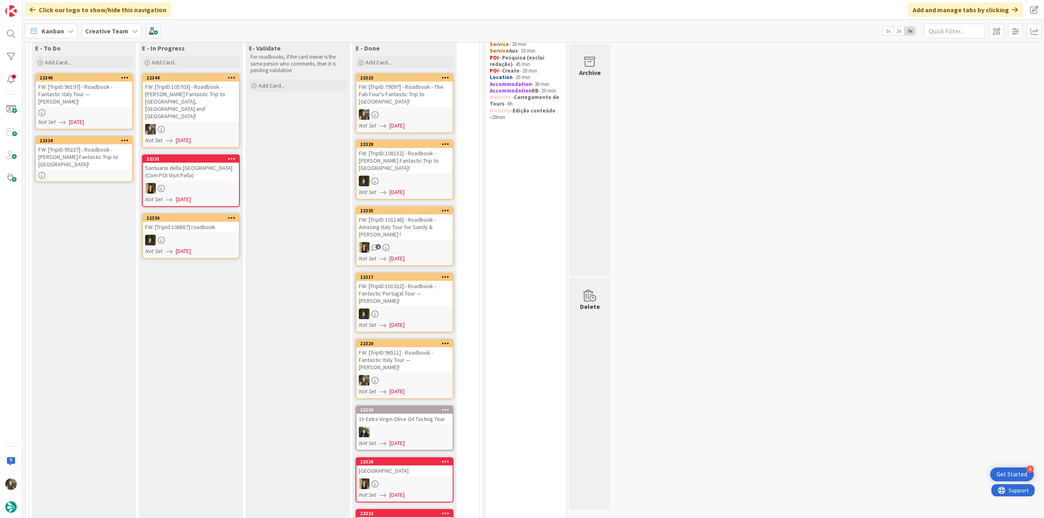
click at [430, 176] on div at bounding box center [405, 181] width 96 height 11
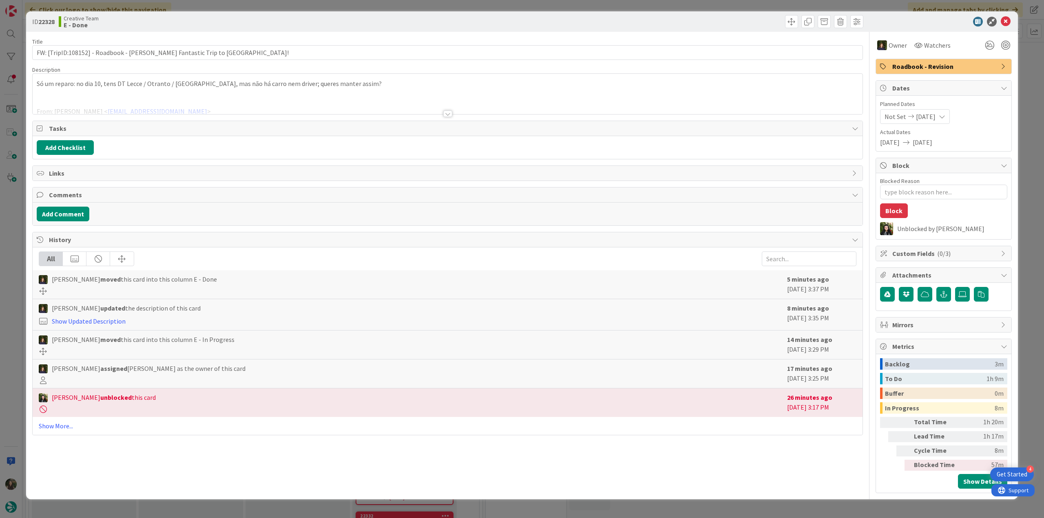
click at [332, 106] on div at bounding box center [448, 103] width 830 height 21
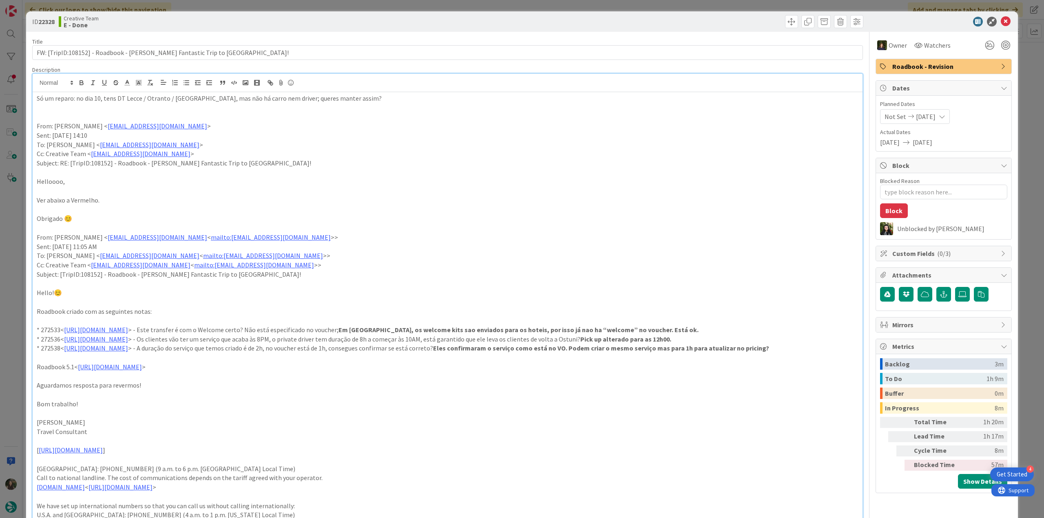
click at [16, 214] on div "ID 22328 Creative Team E - Done Title 66 / 128 FW: [TripID:108152] - Roadbook -…" at bounding box center [522, 259] width 1044 height 518
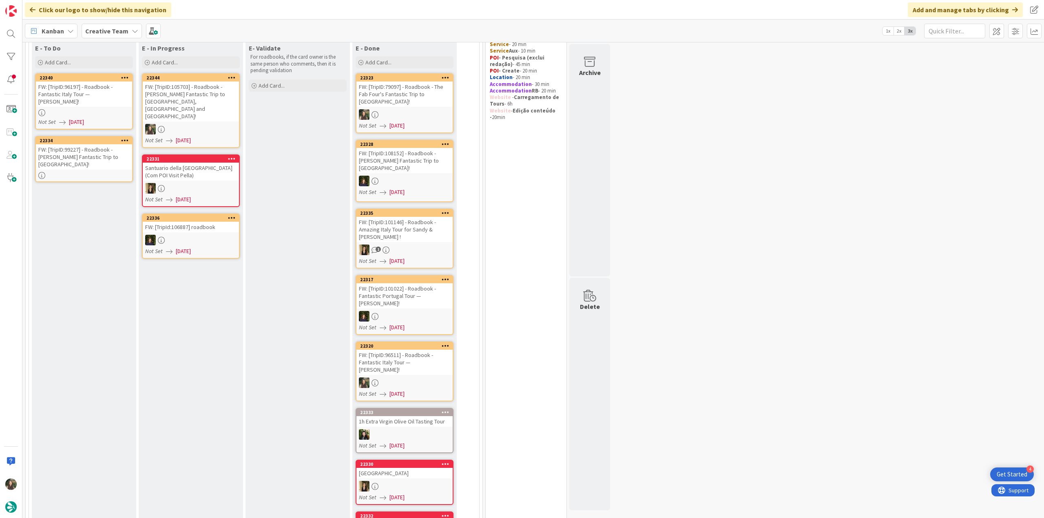
click at [194, 218] on link "22336 FW: [TripId:106887] roadbook Not Set [DATE]" at bounding box center [191, 236] width 98 height 45
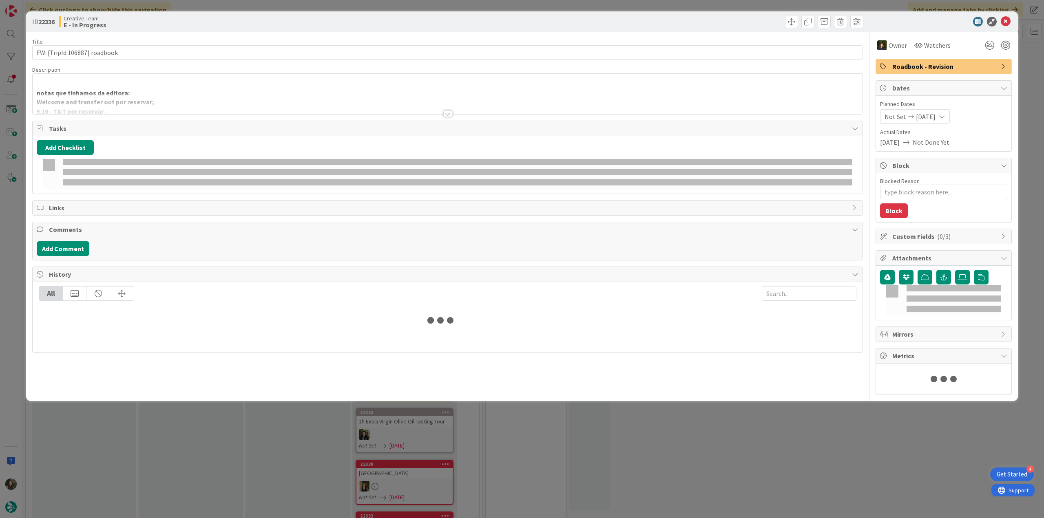
click at [7, 225] on div "ID 22336 Creative Team E - In Progress Title 28 / 128 FW: [TripId:106887] roadb…" at bounding box center [522, 259] width 1044 height 518
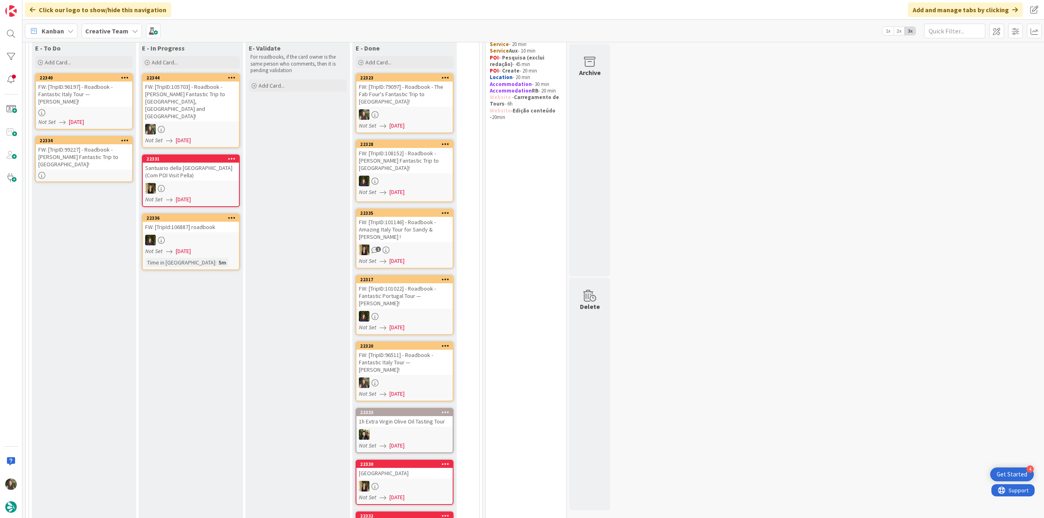
click at [435, 176] on div at bounding box center [405, 181] width 96 height 11
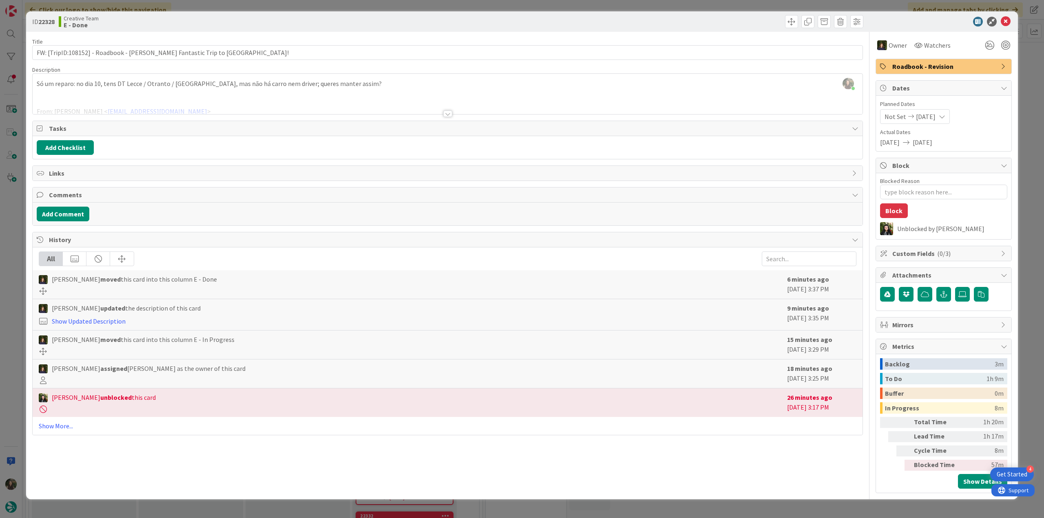
click at [3, 258] on div "ID 22328 Creative Team E - Done Title 66 / 128 FW: [TripID:108152] - Roadbook -…" at bounding box center [522, 259] width 1044 height 518
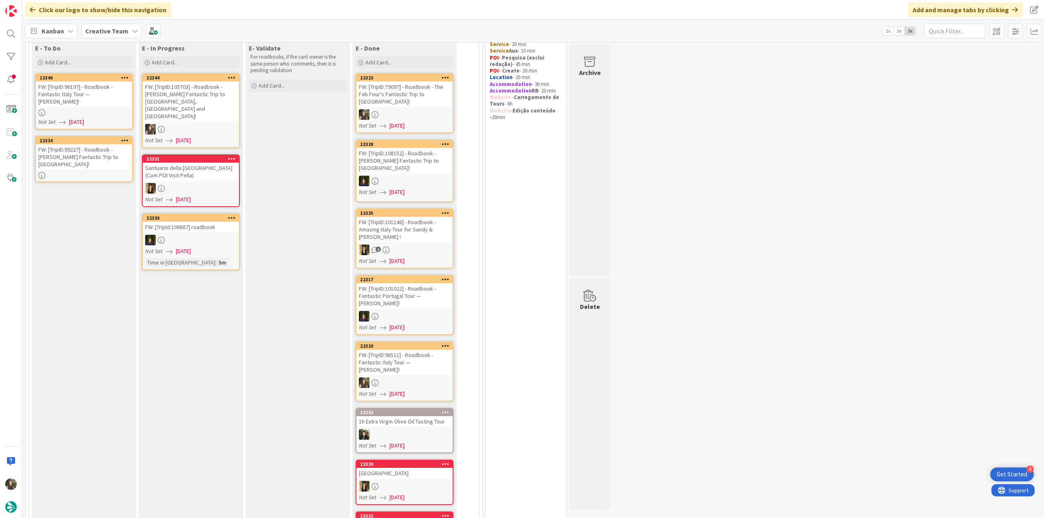
click at [437, 245] on div "1" at bounding box center [405, 250] width 96 height 11
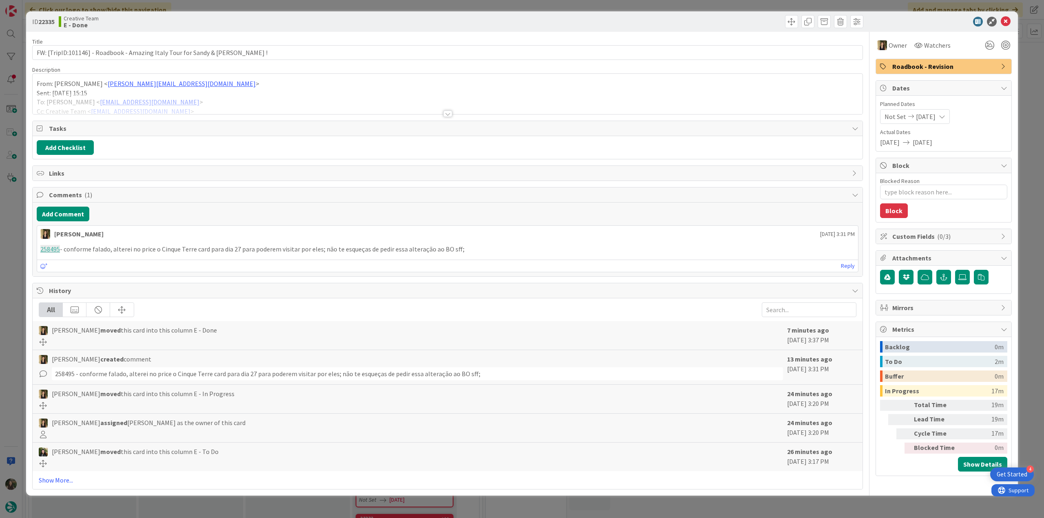
click at [311, 100] on div at bounding box center [448, 103] width 830 height 21
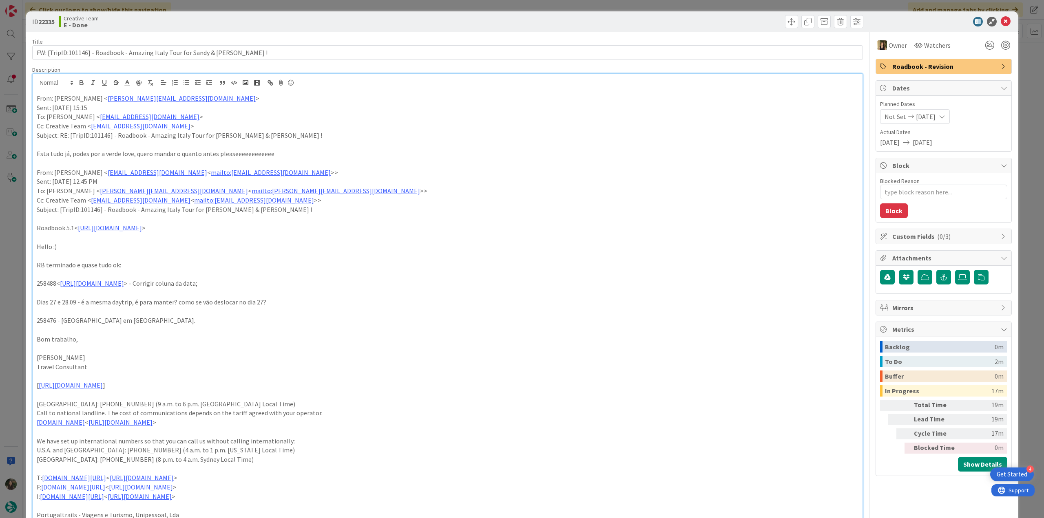
click at [18, 235] on div "ID 22335 Creative Team E - Done Title 70 / 128 FW: [TripID:101146] - Roadbook -…" at bounding box center [522, 259] width 1044 height 518
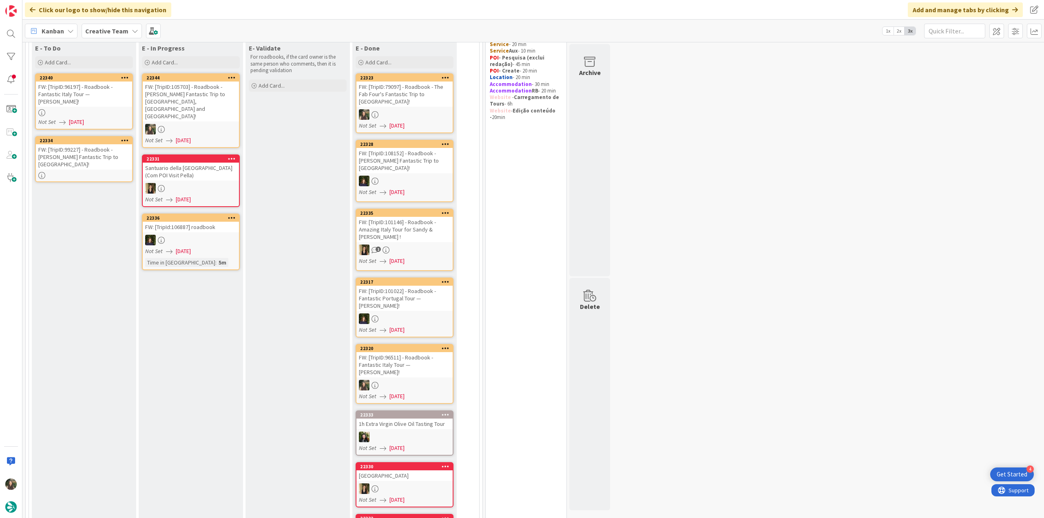
click at [441, 286] on div "FW: [TripID:101022] - Roadbook - Fantastic Portugal Tour — [PERSON_NAME]!" at bounding box center [405, 298] width 96 height 25
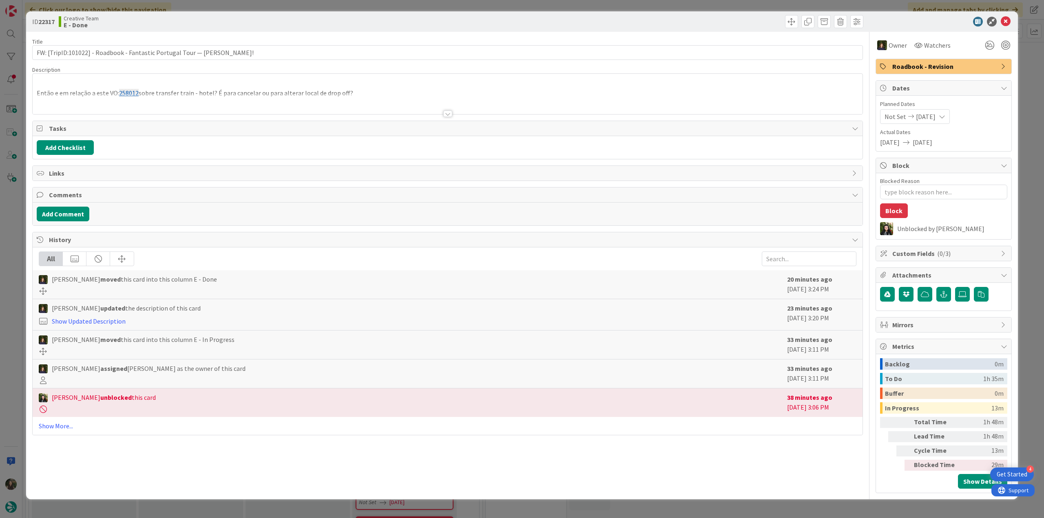
click at [420, 97] on div at bounding box center [448, 103] width 830 height 21
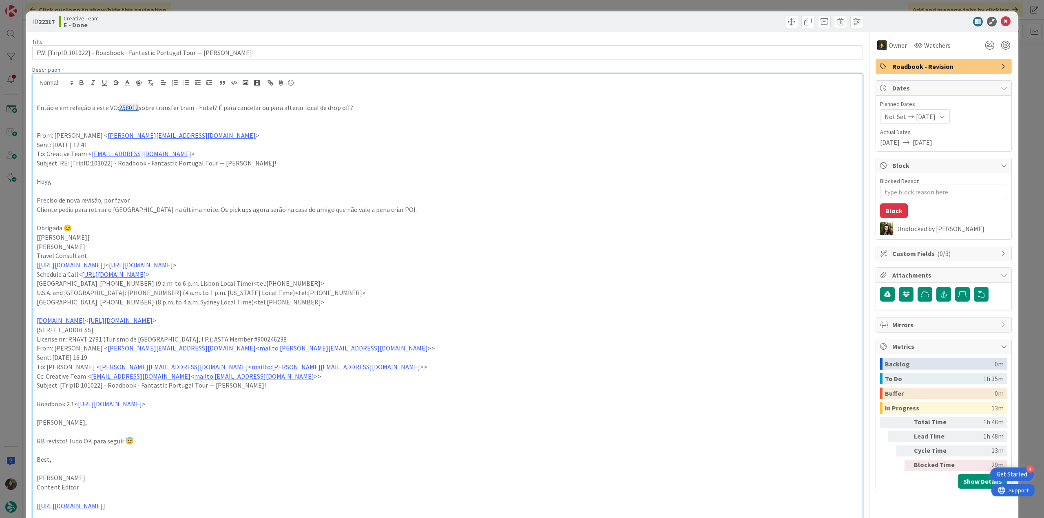
click at [17, 219] on div "ID 22317 Creative Team E - Done Title 69 / 128 FW: [TripID:101022] - Roadbook -…" at bounding box center [522, 259] width 1044 height 518
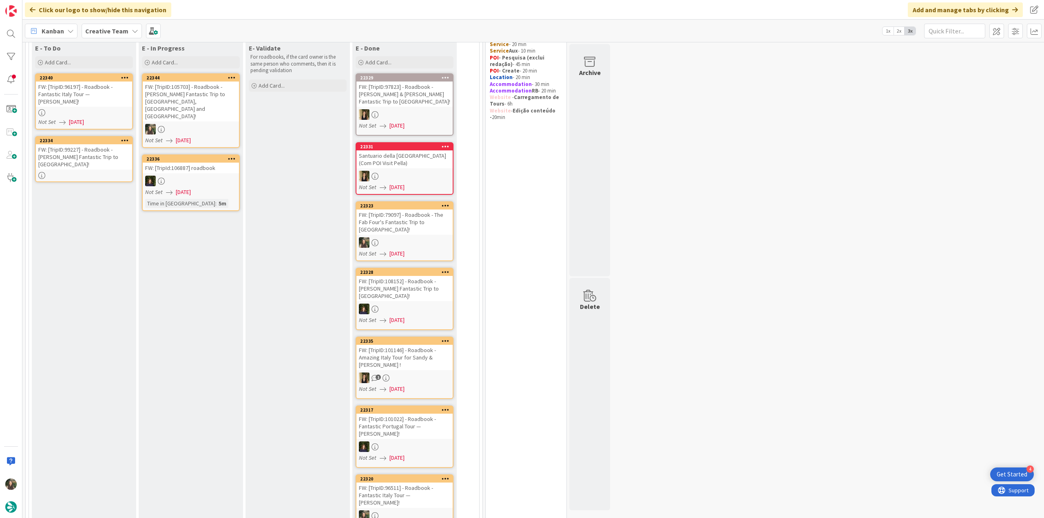
click at [217, 97] on div "FW: [TripID:105703] - Roadbook - [PERSON_NAME] Fantastic Trip to [GEOGRAPHIC_DA…" at bounding box center [191, 102] width 96 height 40
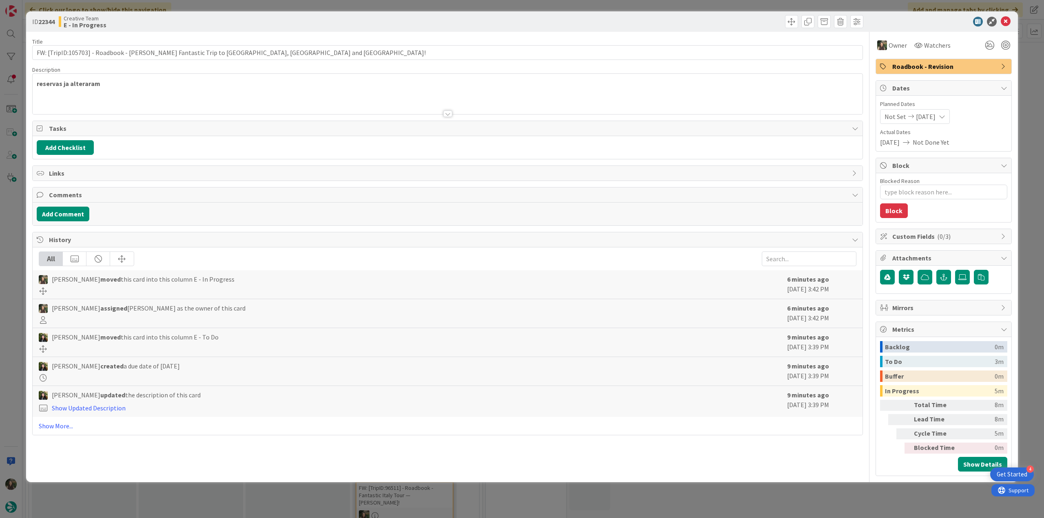
drag, startPoint x: 17, startPoint y: 246, endPoint x: 46, endPoint y: 241, distance: 29.0
click at [19, 246] on div "ID 22344 Creative Team E - In Progress Title 82 / 128 FW: [TripID:105703] - Roa…" at bounding box center [522, 259] width 1044 height 518
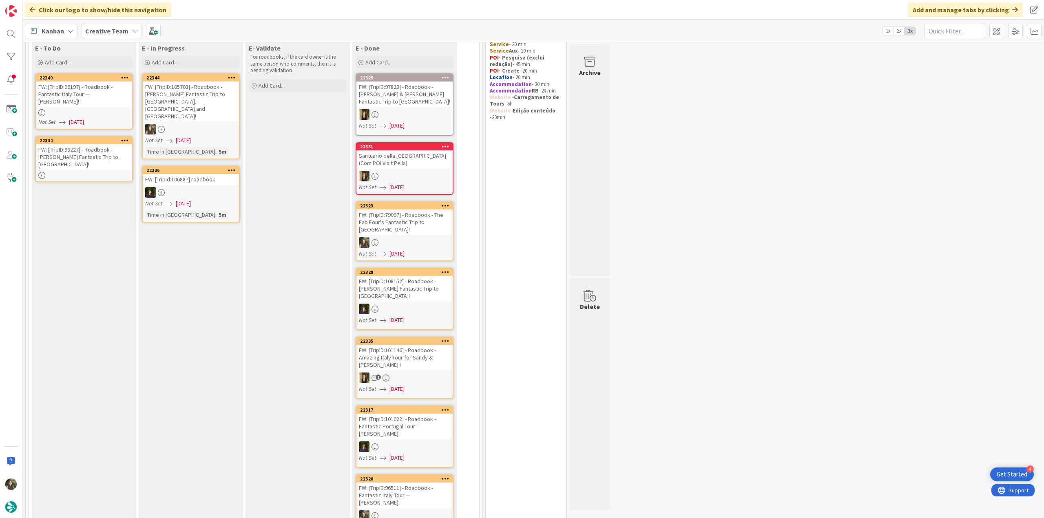
click at [415, 106] on link "22329 FW: [TripID:97823] - Roadbook - [PERSON_NAME] & [PERSON_NAME] Fantastic T…" at bounding box center [405, 104] width 98 height 62
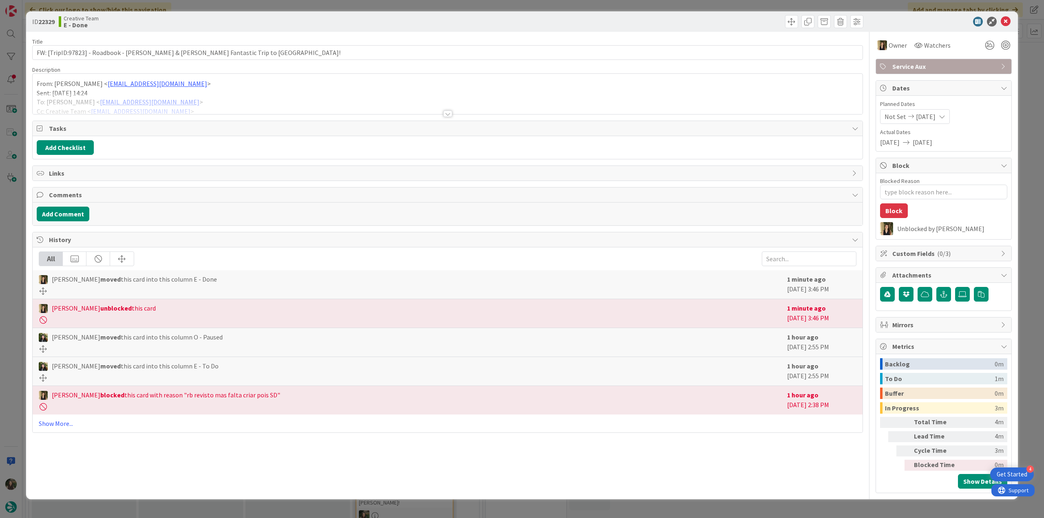
click at [300, 93] on div "From: [PERSON_NAME] < [EMAIL_ADDRESS][DOMAIN_NAME] > Sent: [DATE] 14:24 To: [PE…" at bounding box center [448, 96] width 830 height 37
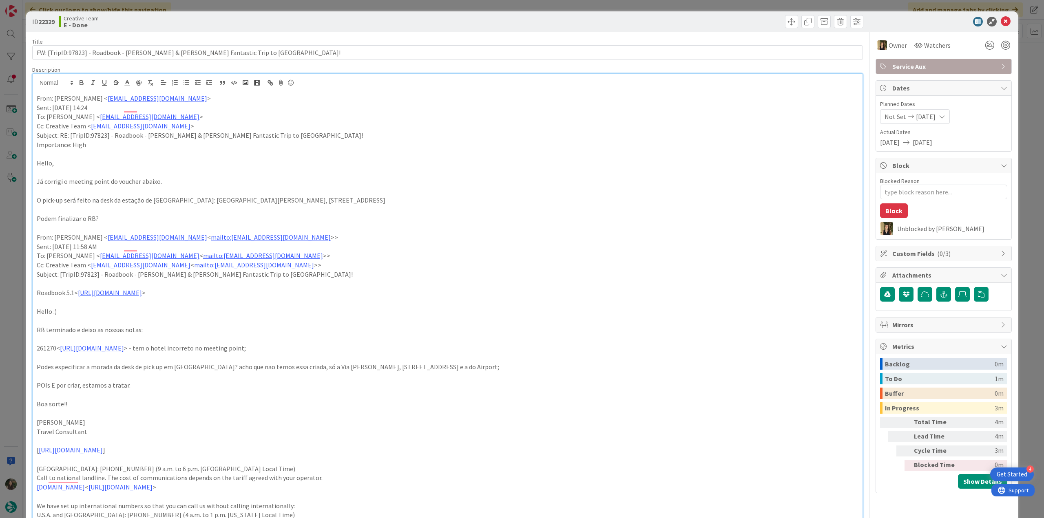
click at [6, 217] on div "ID 22329 Creative Team E - Done Title 83 / 128 FW: [TripID:97823] - Roadbook - …" at bounding box center [522, 259] width 1044 height 518
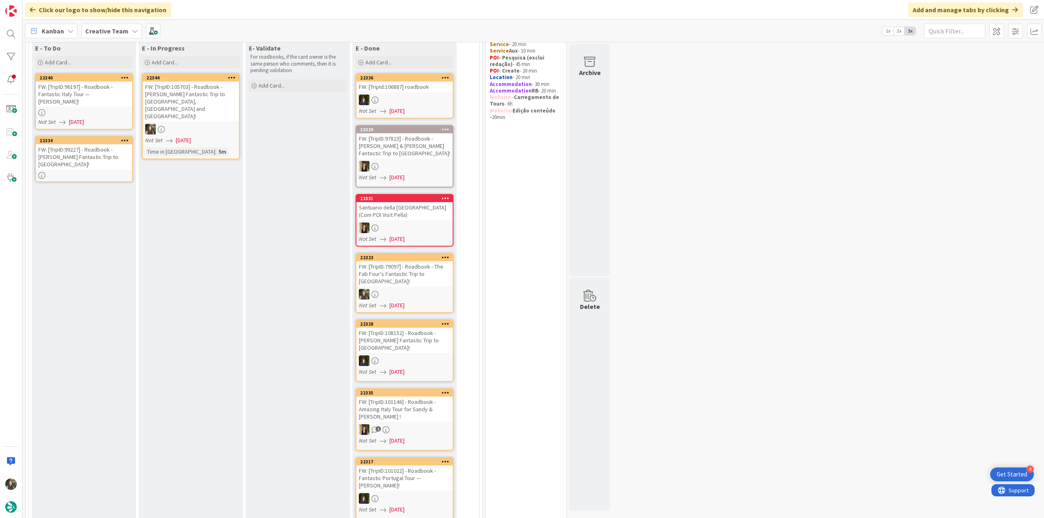
click at [188, 96] on div "FW: [TripID:105703] - Roadbook - [PERSON_NAME] Fantastic Trip to [GEOGRAPHIC_DA…" at bounding box center [191, 102] width 96 height 40
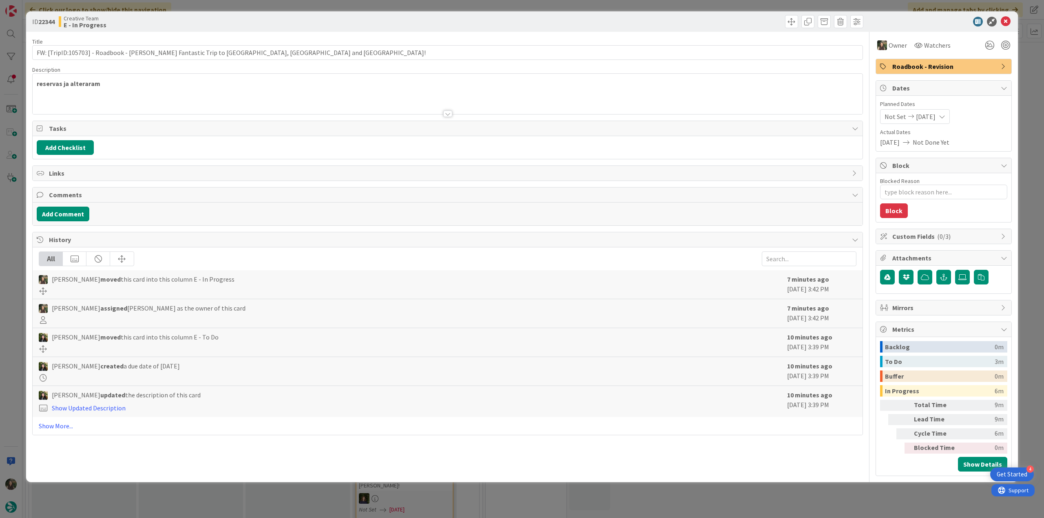
click at [225, 93] on div at bounding box center [448, 103] width 830 height 21
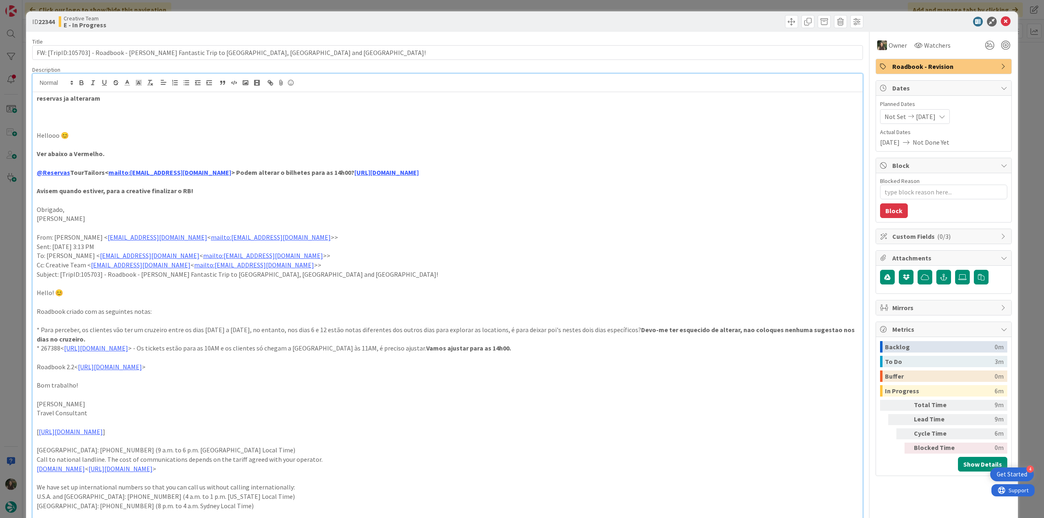
click at [24, 287] on div "ID 22344 Creative Team E - In Progress Title 82 / 128 FW: [TripID:105703] - Roa…" at bounding box center [522, 259] width 1044 height 518
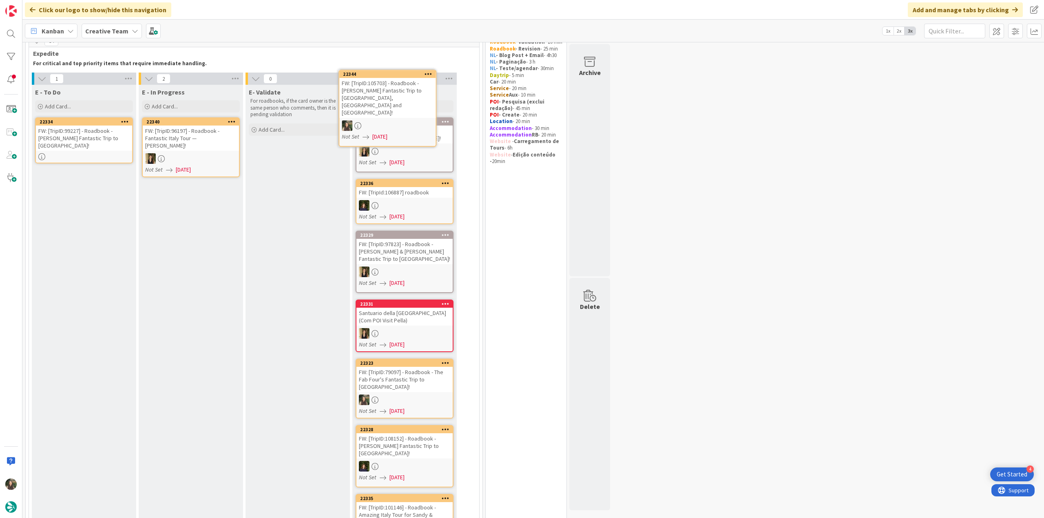
scroll to position [1, 0]
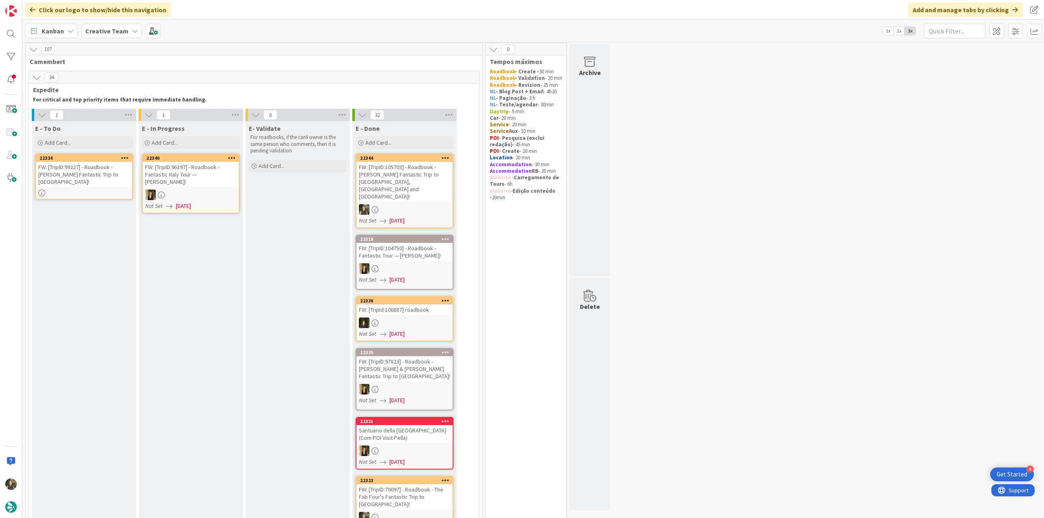
click at [410, 178] on div "FW: [TripID:105703] - Roadbook - [PERSON_NAME] Fantastic Trip to [GEOGRAPHIC_DA…" at bounding box center [405, 182] width 96 height 40
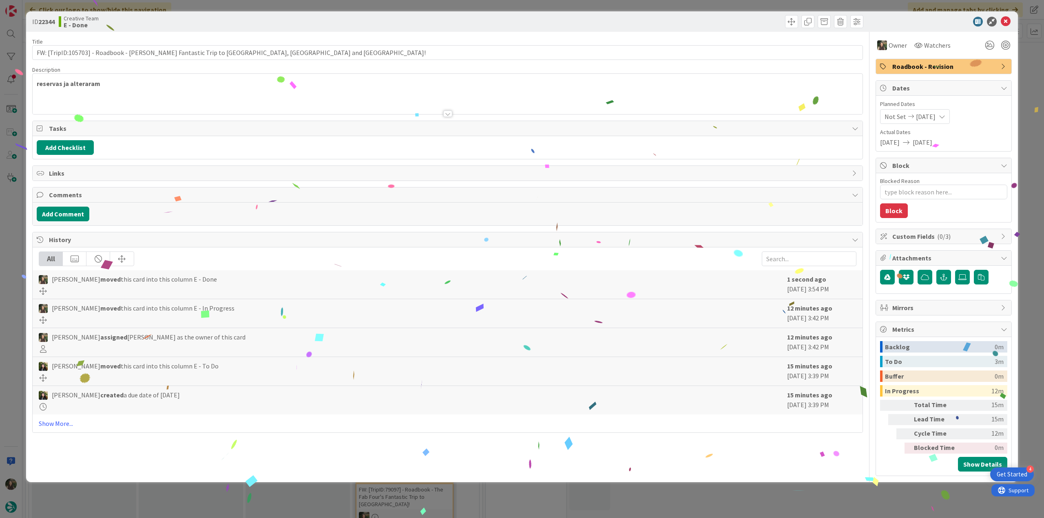
drag, startPoint x: 821, startPoint y: 482, endPoint x: 770, endPoint y: 515, distance: 61.0
click at [821, 483] on div "ID 22344 Creative Team E - Done Title 82 / 128 FW: [TripID:105703] - Roadbook -…" at bounding box center [522, 259] width 1044 height 518
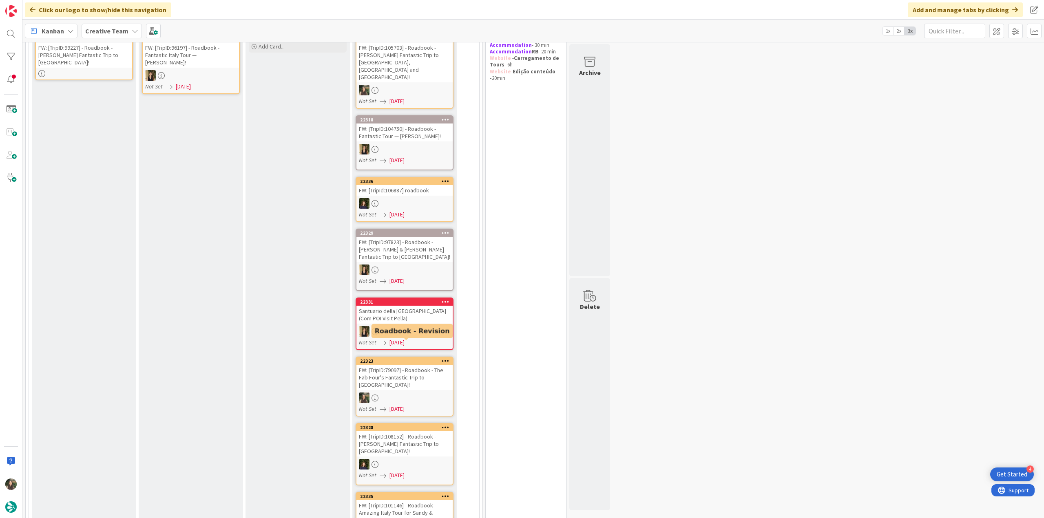
scroll to position [124, 0]
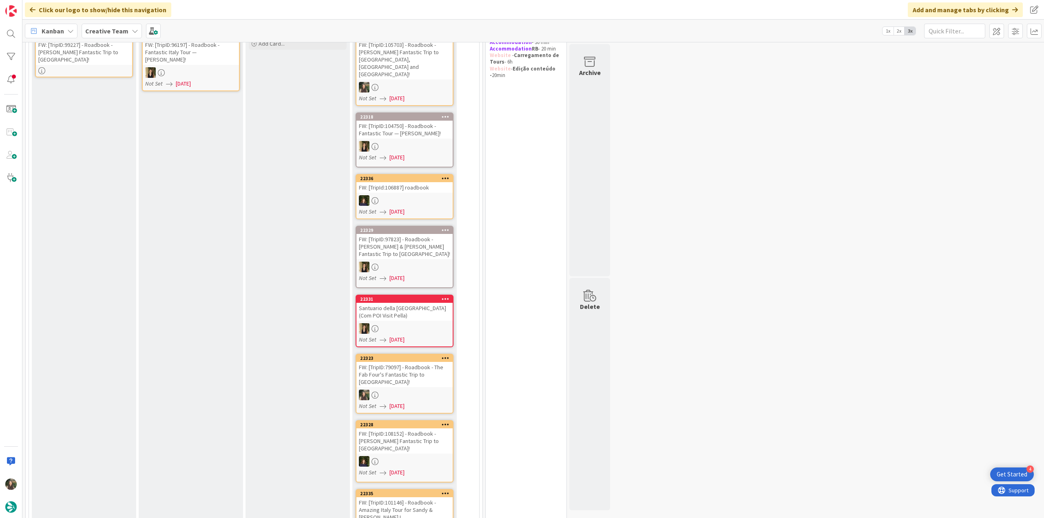
click at [429, 365] on link "22323 FW: [TripID:79097] - Roadbook - The Fab Four's Fantastic Trip to [GEOGRAP…" at bounding box center [405, 384] width 98 height 60
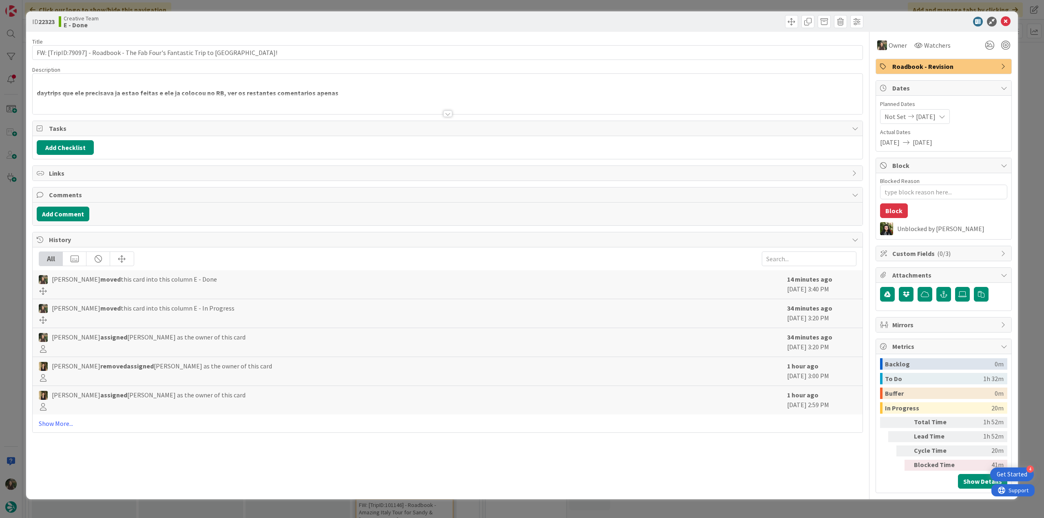
click at [808, 508] on div "ID 22323 Creative Team E - Done Title 71 / 128 FW: [TripID:79097] - Roadbook - …" at bounding box center [522, 259] width 1044 height 518
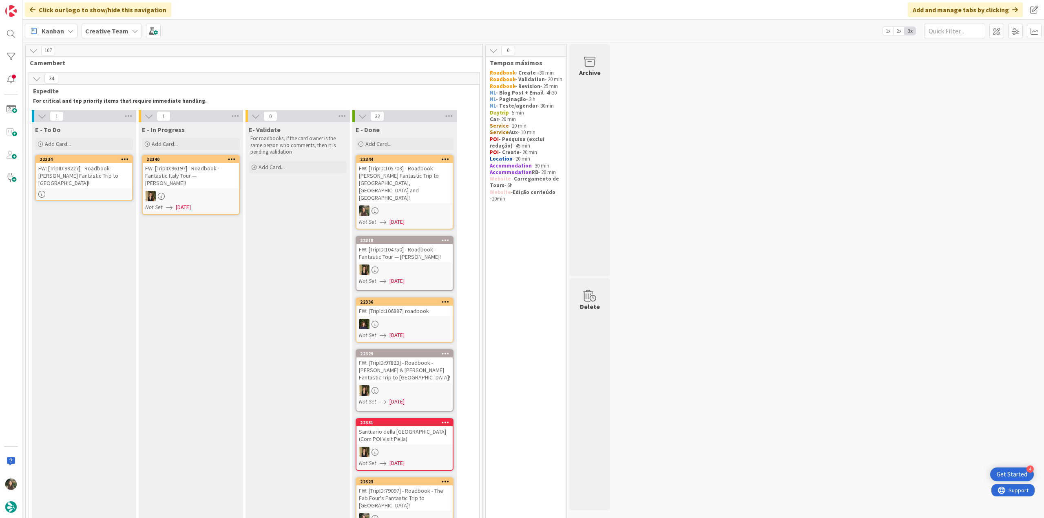
click at [88, 177] on div "FW: [TripID:99227] - Roadbook - [PERSON_NAME] Fantastic Trip to [GEOGRAPHIC_DAT…" at bounding box center [84, 175] width 96 height 25
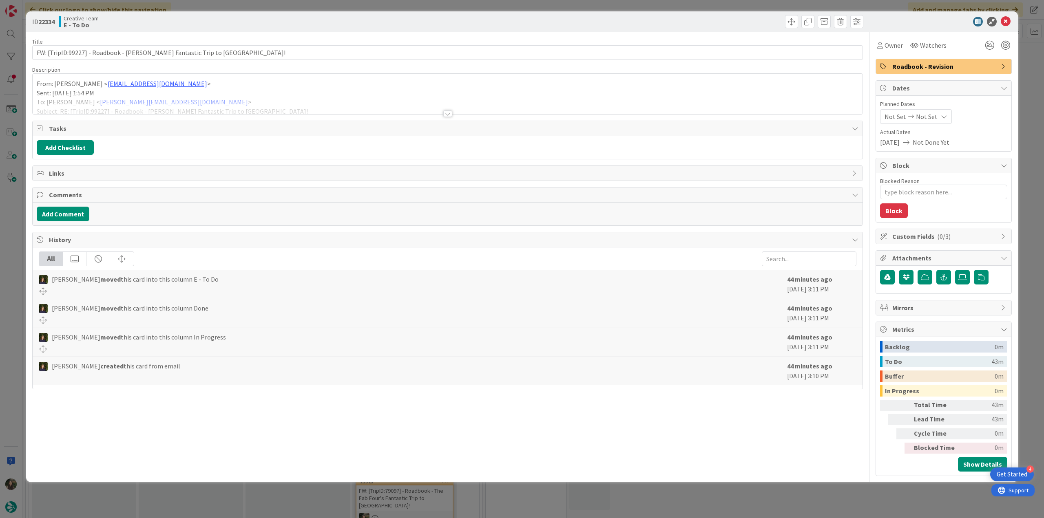
click at [287, 97] on div at bounding box center [448, 103] width 830 height 21
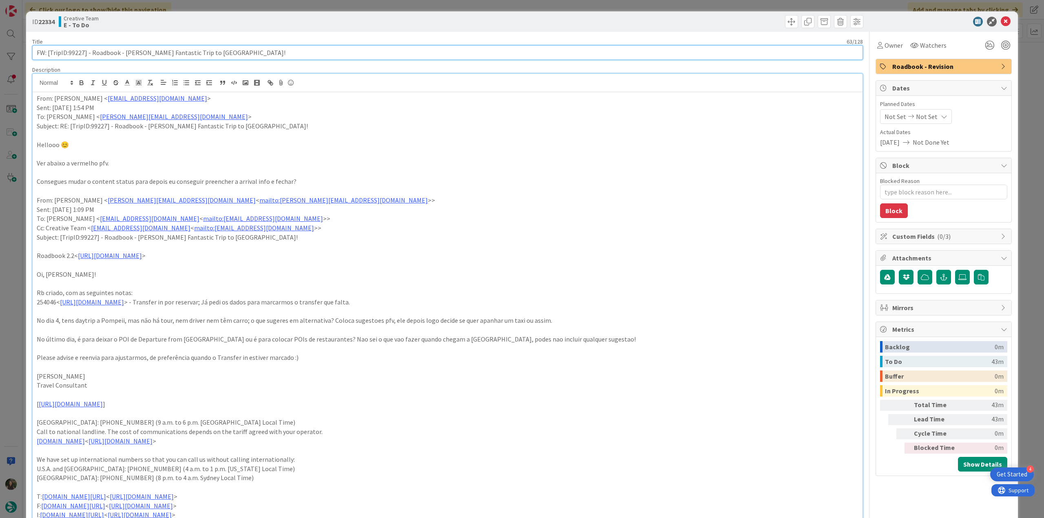
click at [77, 53] on input "FW: [TripID:99227] - Roadbook - [PERSON_NAME] Fantastic Trip to [GEOGRAPHIC_DAT…" at bounding box center [447, 52] width 831 height 15
click at [887, 49] on span "Owner" at bounding box center [894, 45] width 18 height 10
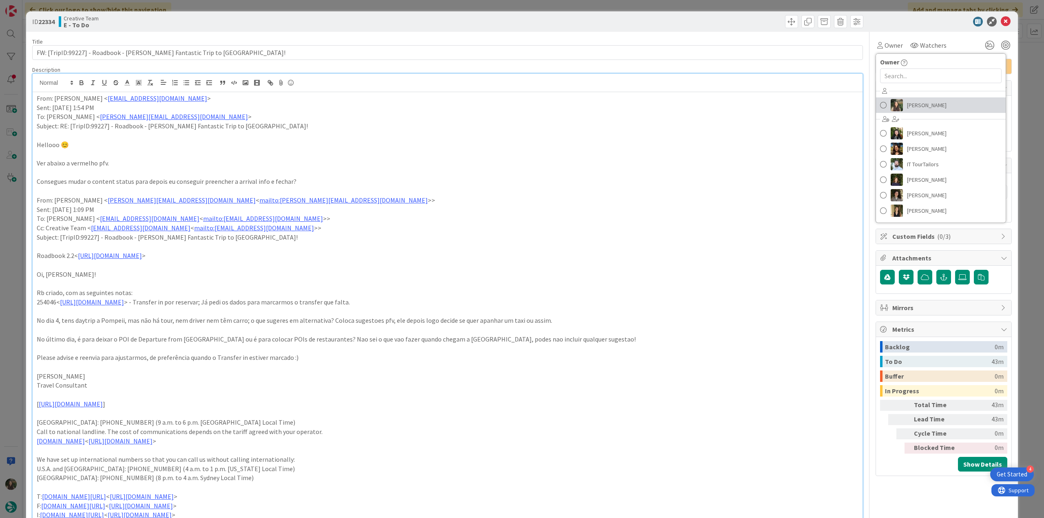
click at [907, 103] on span "[PERSON_NAME]" at bounding box center [927, 105] width 40 height 12
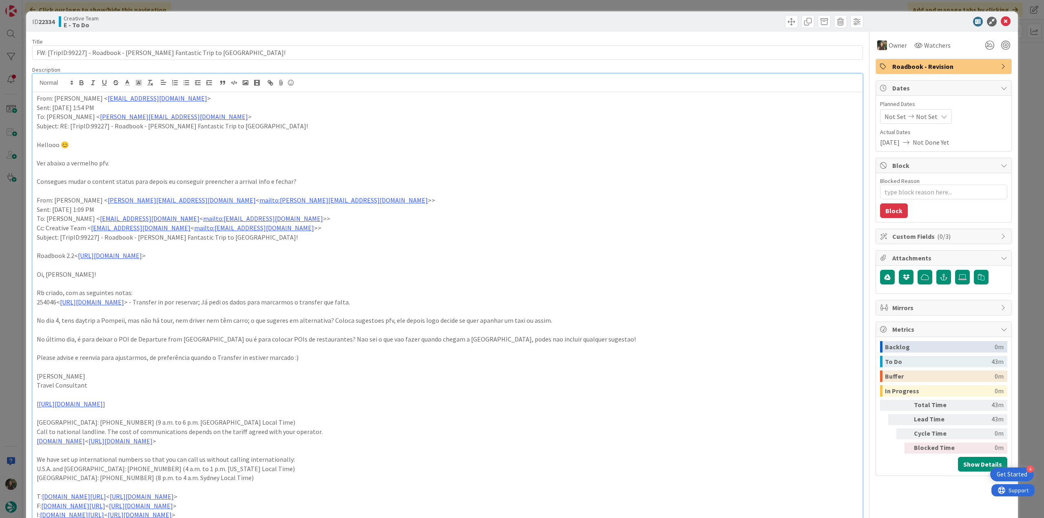
click at [1025, 69] on div "ID 22334 Creative Team E - To Do Title 63 / 128 FW: [TripID:99227] - Roadbook -…" at bounding box center [522, 259] width 1044 height 518
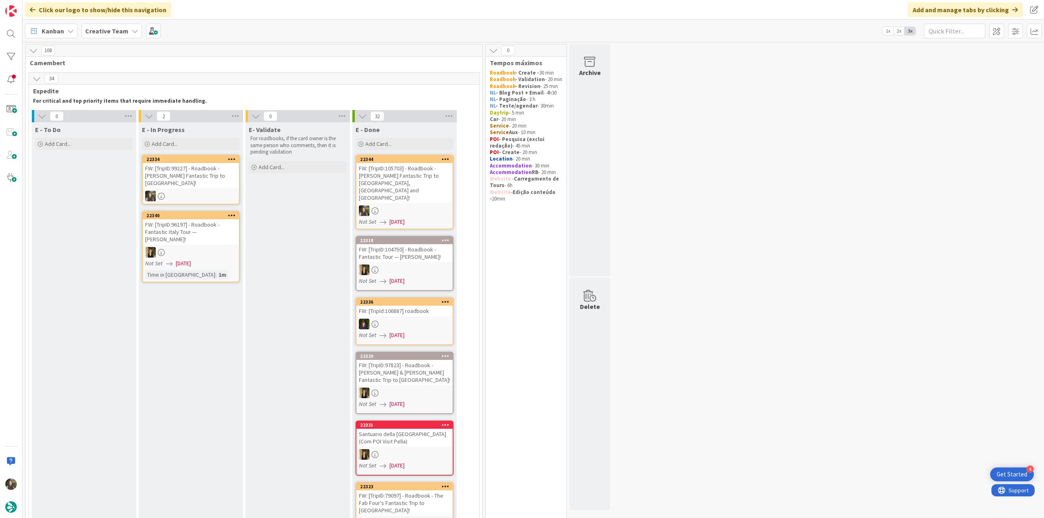
drag, startPoint x: 81, startPoint y: 182, endPoint x: 206, endPoint y: 185, distance: 124.9
click at [206, 191] on div at bounding box center [191, 196] width 96 height 11
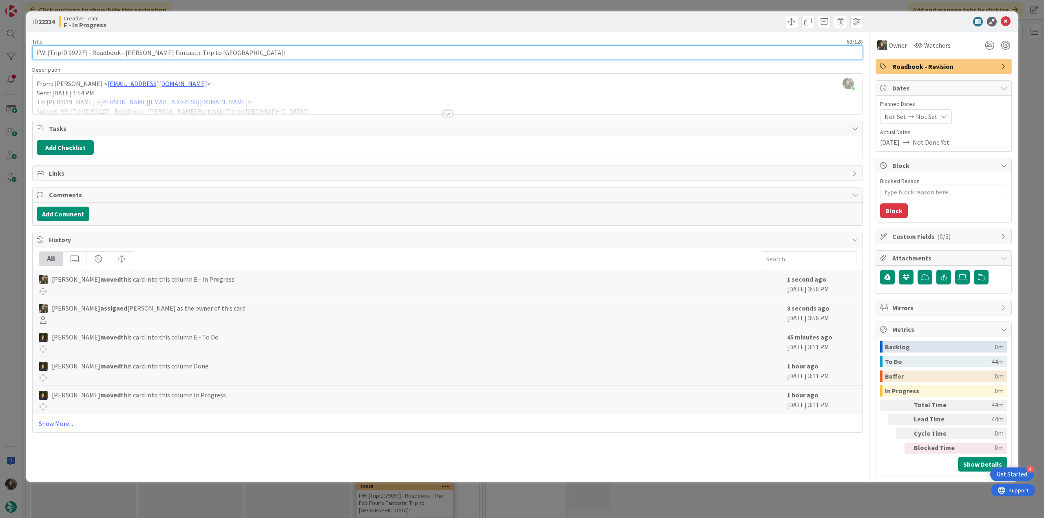
click at [76, 55] on input "FW: [TripID:99227] - Roadbook - [PERSON_NAME] Fantastic Trip to [GEOGRAPHIC_DAT…" at bounding box center [447, 52] width 831 height 15
click at [260, 115] on div "Title 63 / 128 FW: [TripID:99227] - Roadbook - [PERSON_NAME] Fantastic Trip to …" at bounding box center [447, 254] width 831 height 445
click at [262, 103] on div at bounding box center [448, 103] width 830 height 21
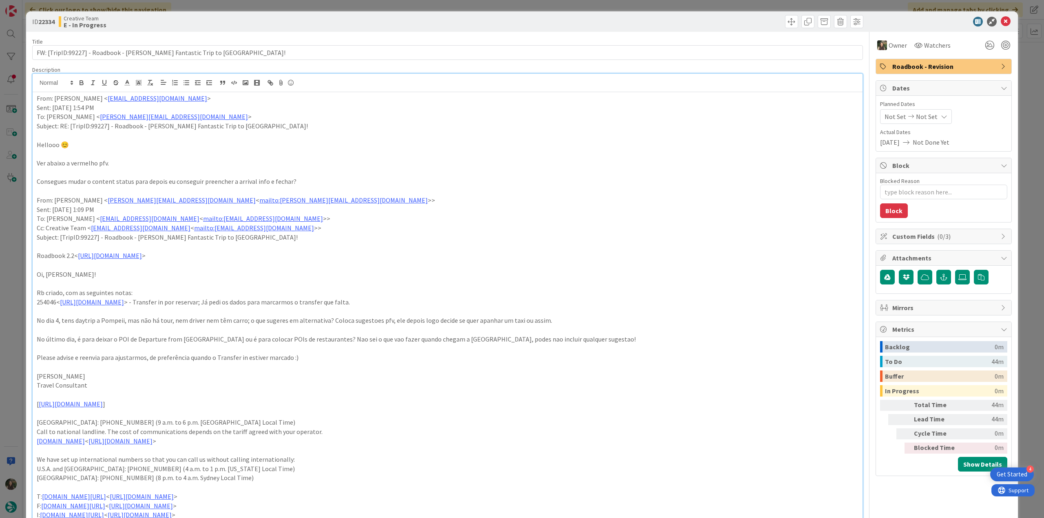
click at [21, 248] on div "ID 22334 Creative Team E - In Progress Title 63 / 128 FW: [TripID:99227] - Road…" at bounding box center [522, 259] width 1044 height 518
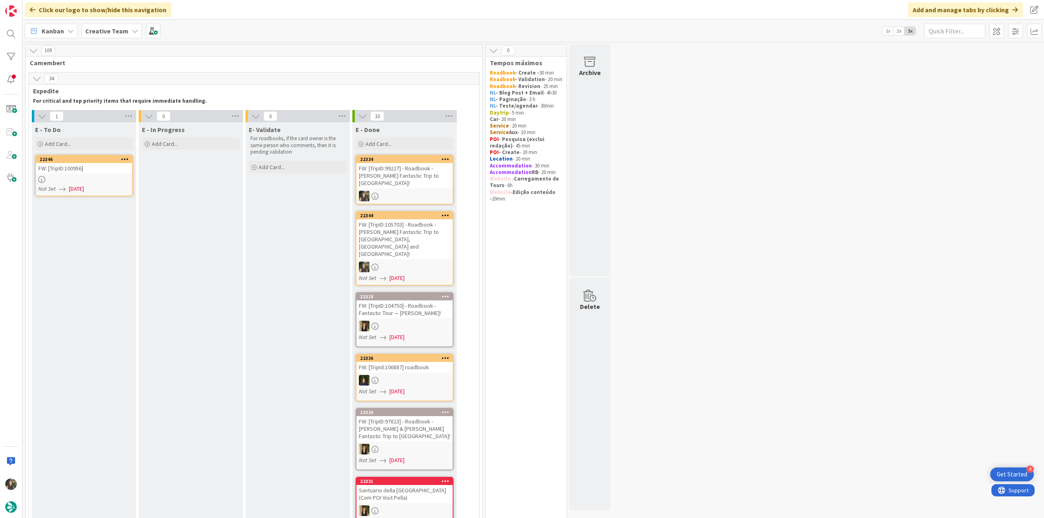
click at [419, 174] on div "FW: [TripID:99227] - Roadbook - [PERSON_NAME] Fantastic Trip to [GEOGRAPHIC_DAT…" at bounding box center [405, 175] width 96 height 25
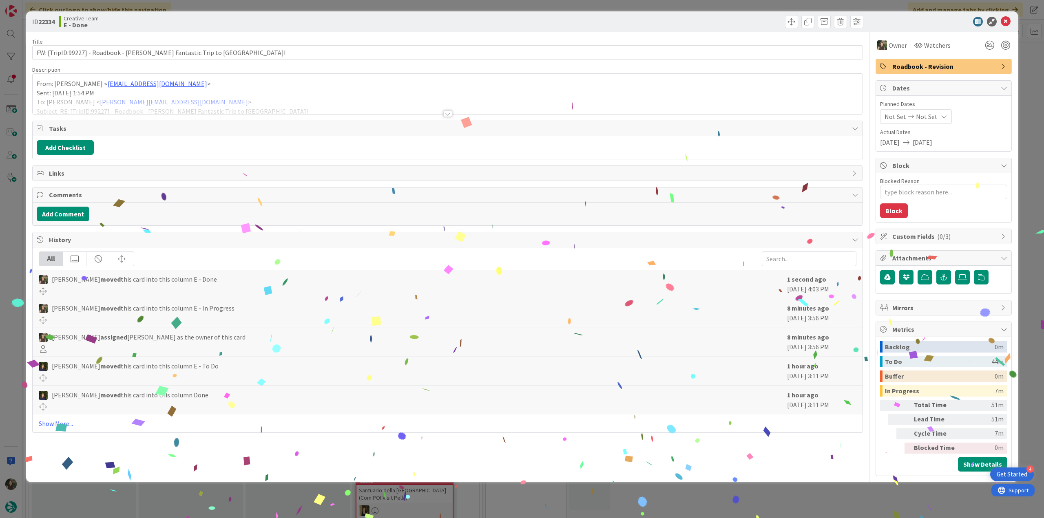
click at [800, 494] on div "ID 22334 Creative Team E - Done Title 63 / 128 FW: [TripID:99227] - Roadbook - …" at bounding box center [522, 259] width 1044 height 518
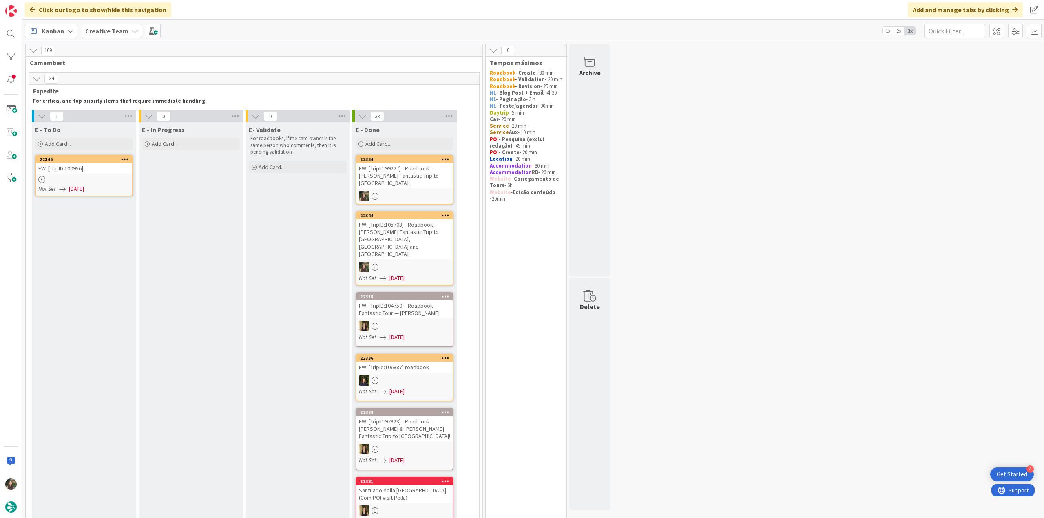
click at [114, 192] on div "Not Set [DATE]" at bounding box center [85, 189] width 94 height 9
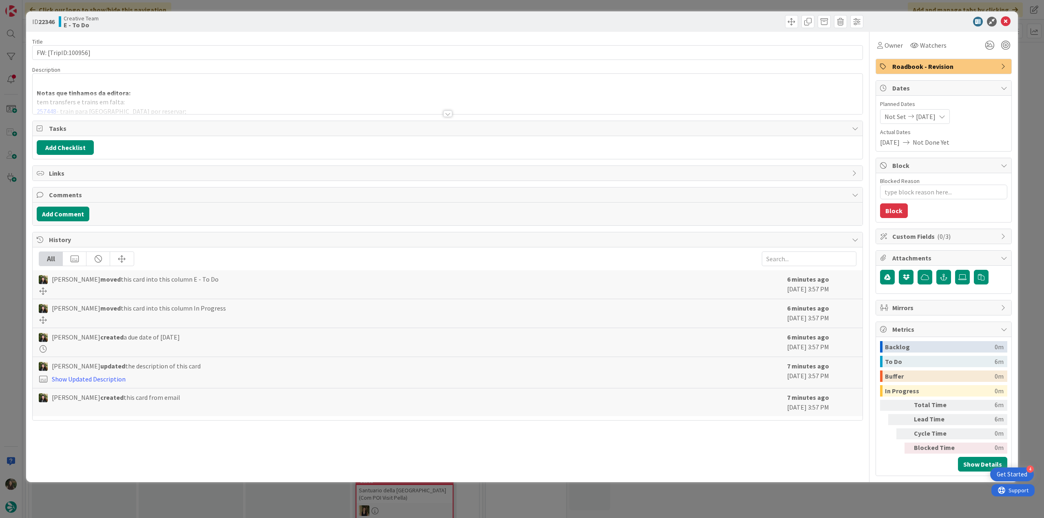
click at [191, 80] on p at bounding box center [448, 83] width 822 height 9
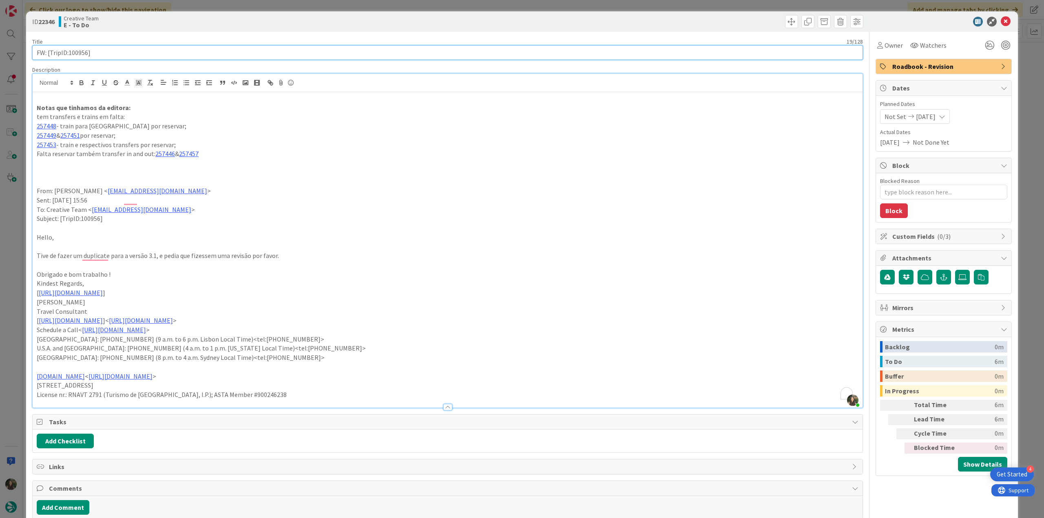
click at [74, 51] on input "FW: [TripID:100956]" at bounding box center [447, 52] width 831 height 15
click at [12, 235] on div "ID 22346 Creative Team E - To Do Title 19 / 128 FW: [TripID:100956] Description…" at bounding box center [522, 259] width 1044 height 518
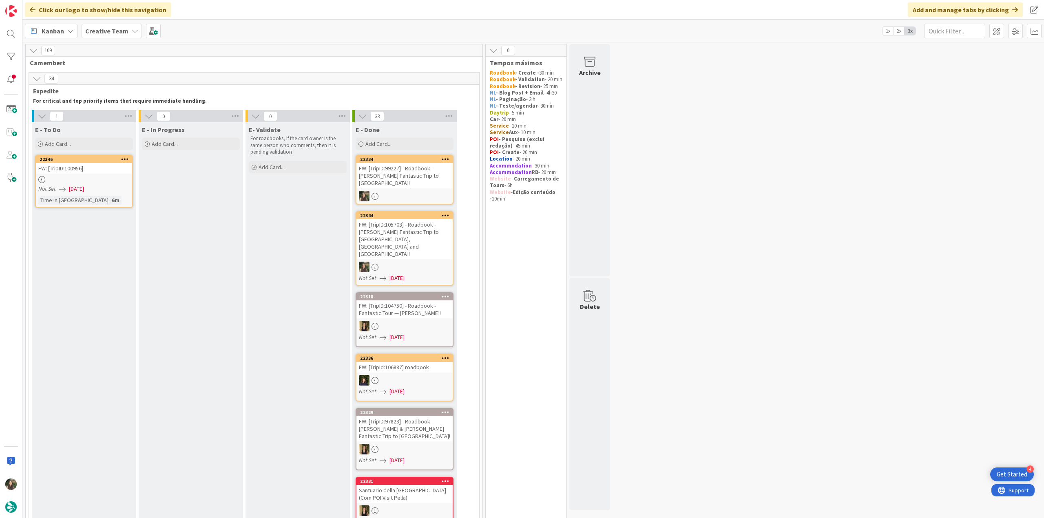
click at [111, 179] on div at bounding box center [84, 179] width 96 height 7
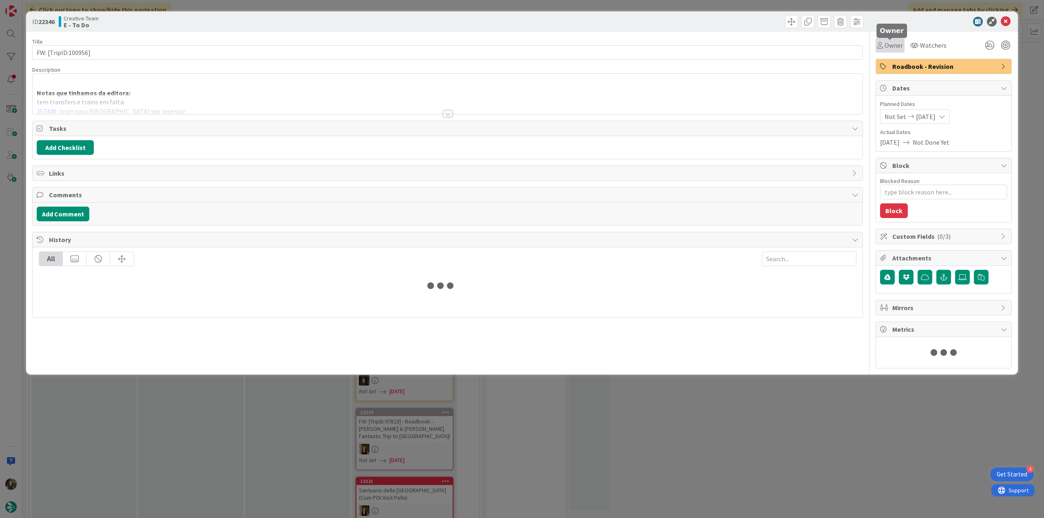
click at [890, 44] on span "Owner" at bounding box center [894, 45] width 18 height 10
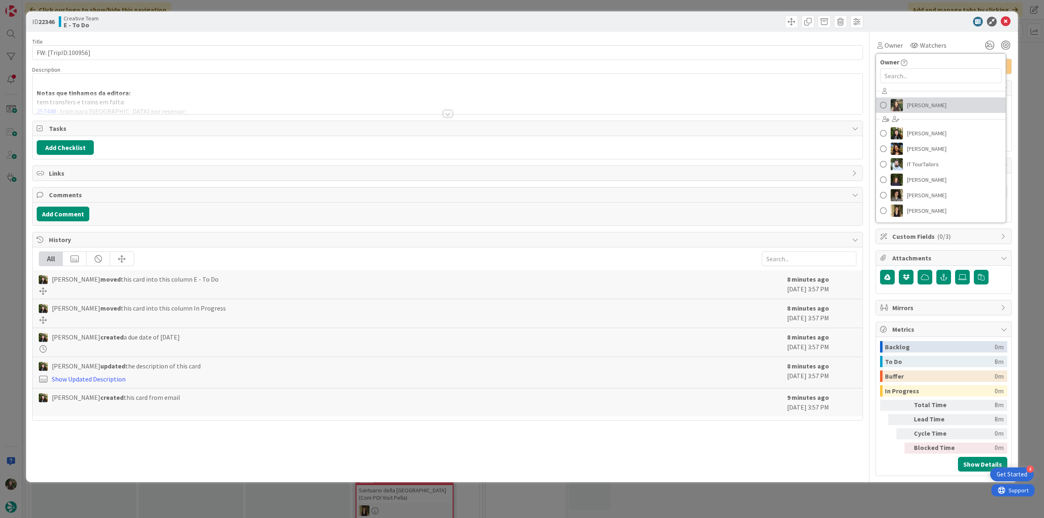
drag, startPoint x: 908, startPoint y: 105, endPoint x: 944, endPoint y: 103, distance: 36.3
click at [908, 105] on span "[PERSON_NAME]" at bounding box center [927, 105] width 40 height 12
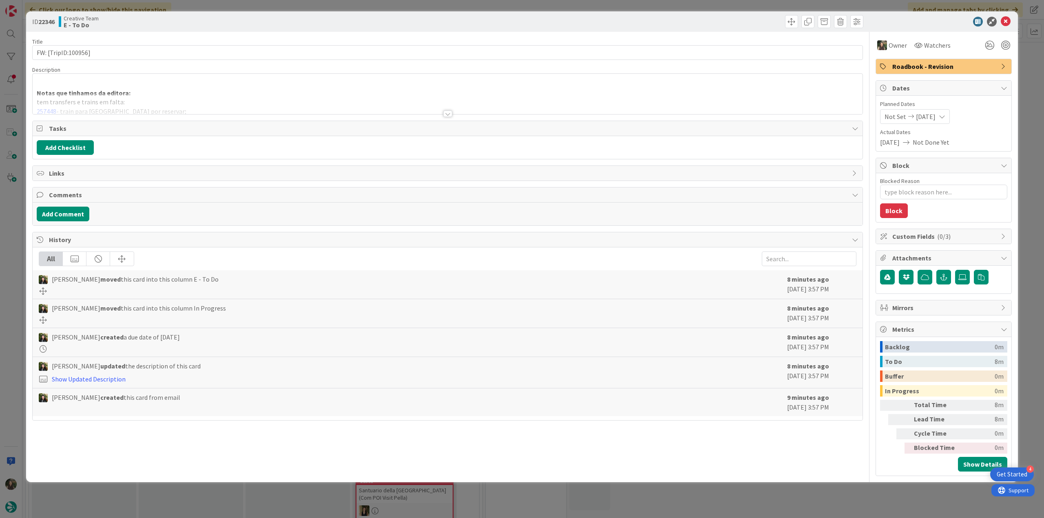
click at [1021, 71] on div "ID 22346 Creative Team E - To Do Title 19 / 128 FW: [TripID:100956] Description…" at bounding box center [522, 259] width 1044 height 518
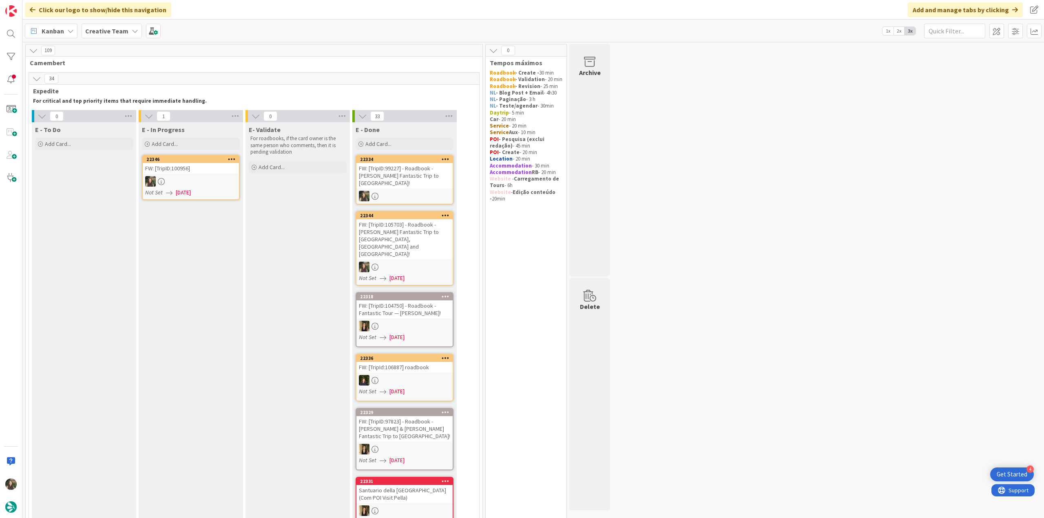
click at [215, 186] on div at bounding box center [191, 181] width 96 height 11
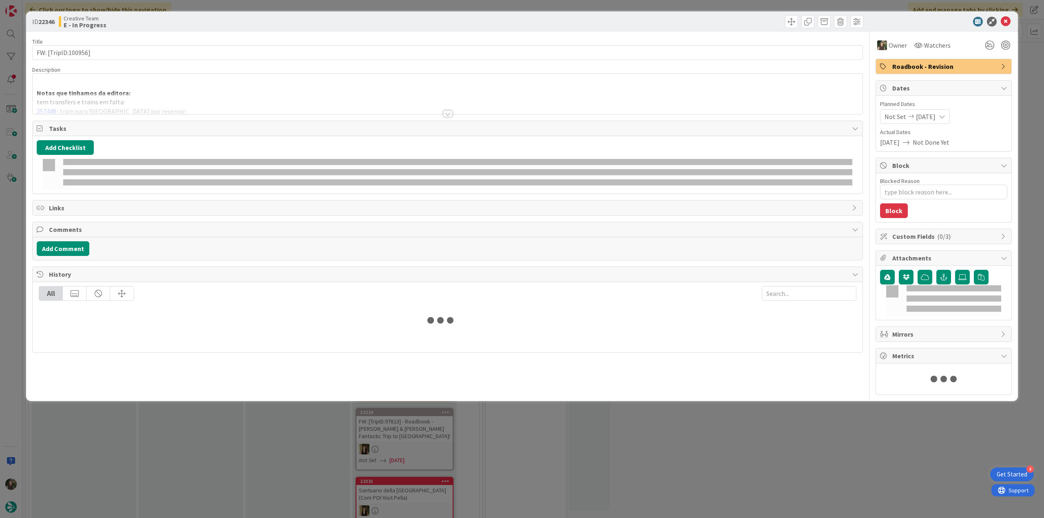
type textarea "x"
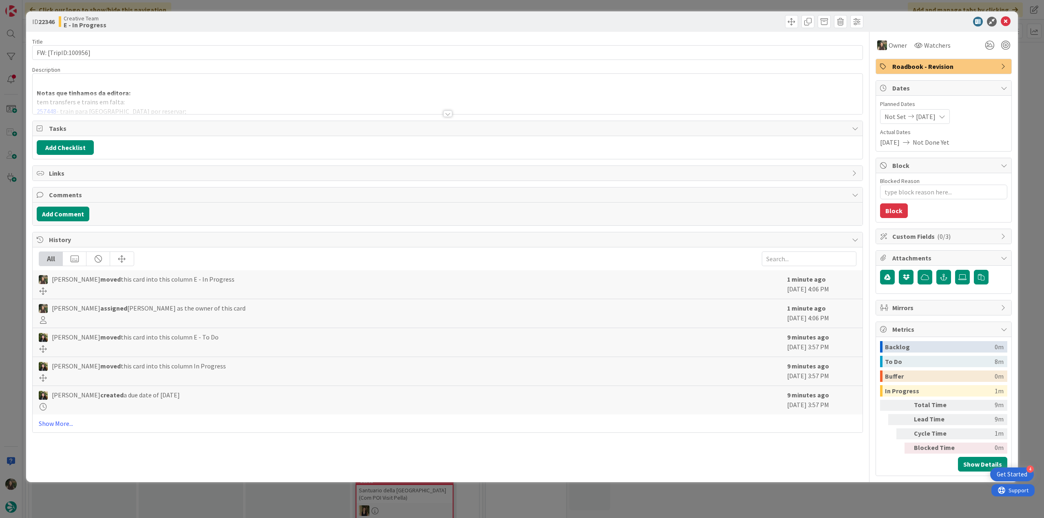
click at [171, 90] on div "Notas que tinhamos da editora: tem transfers e trains em falta: 257448 - train …" at bounding box center [448, 94] width 830 height 40
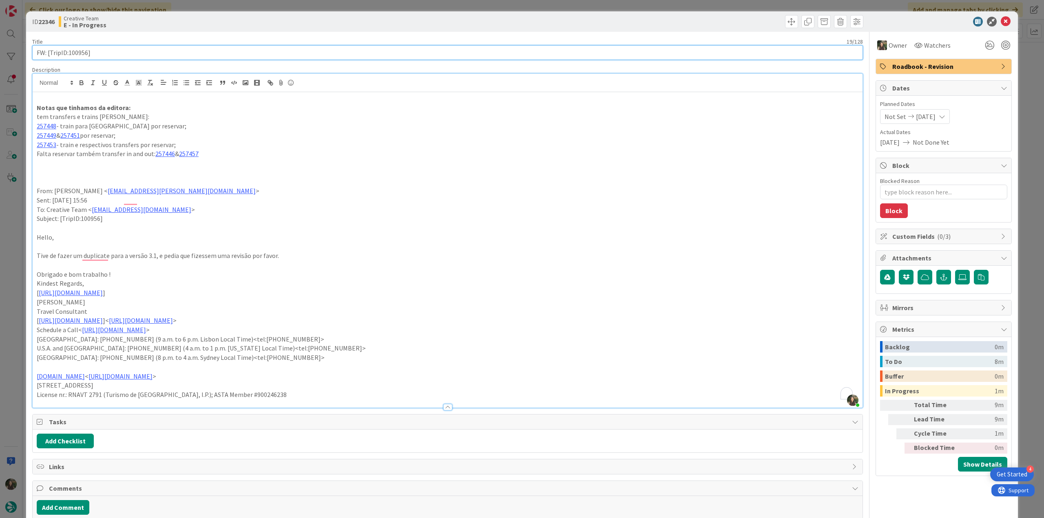
click at [75, 51] on input "FW: [TripID:100956]" at bounding box center [447, 52] width 831 height 15
click at [78, 52] on input "FW: [TripID:100956]" at bounding box center [447, 52] width 831 height 15
click at [26, 249] on div "ID 22346 Creative Team E - In Progress Title 19 / 128 FW: [TripID:100956] Descr…" at bounding box center [522, 259] width 1044 height 518
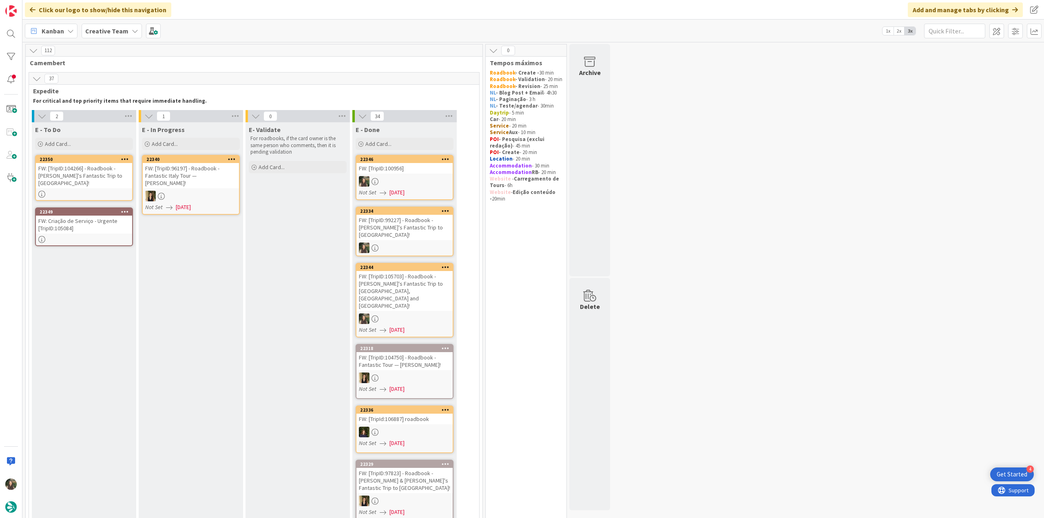
click at [417, 171] on div "FW: [TripID:100956]" at bounding box center [405, 168] width 96 height 11
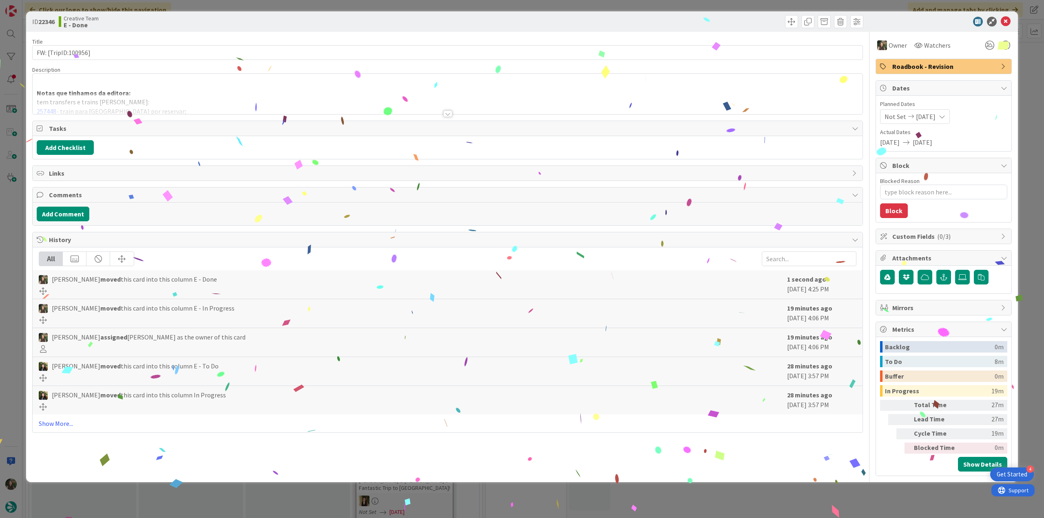
click at [832, 492] on div "ID 22346 Creative Team E - Done Title 19 / 128 FW: [TripID:100956] Description …" at bounding box center [522, 259] width 1044 height 518
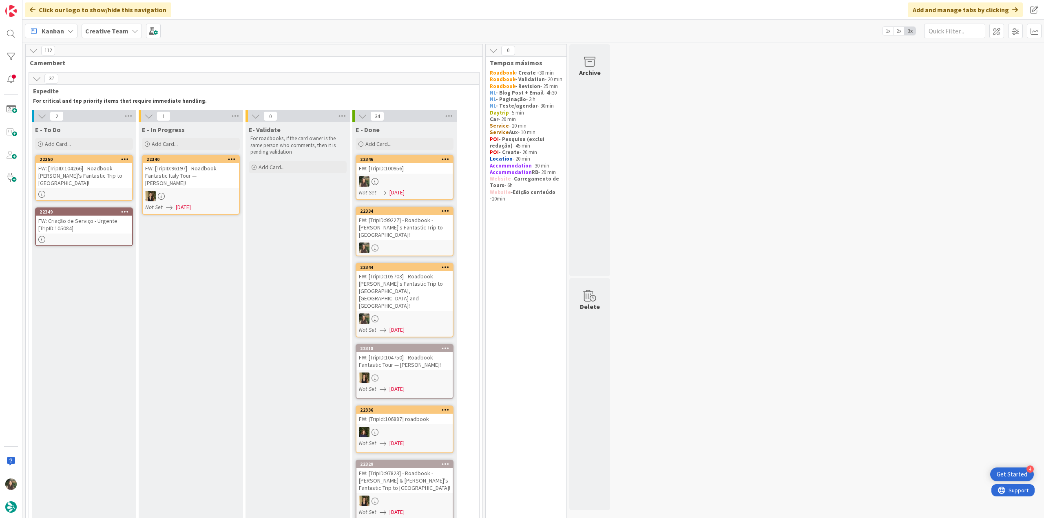
click at [104, 174] on div "FW: [TripID:104266] - Roadbook - Robert's Fantastic Trip to Portugal!" at bounding box center [84, 175] width 96 height 25
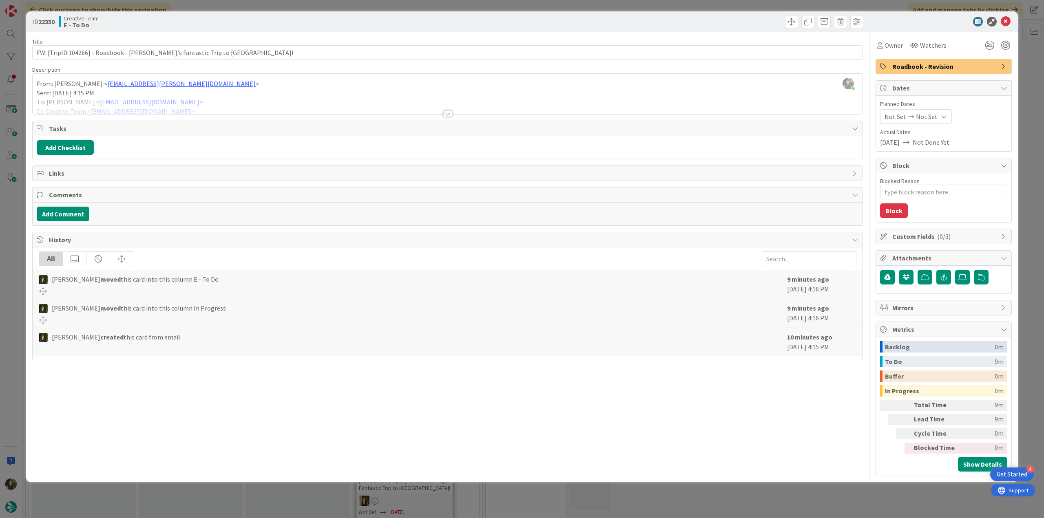
click at [241, 104] on div at bounding box center [448, 103] width 830 height 21
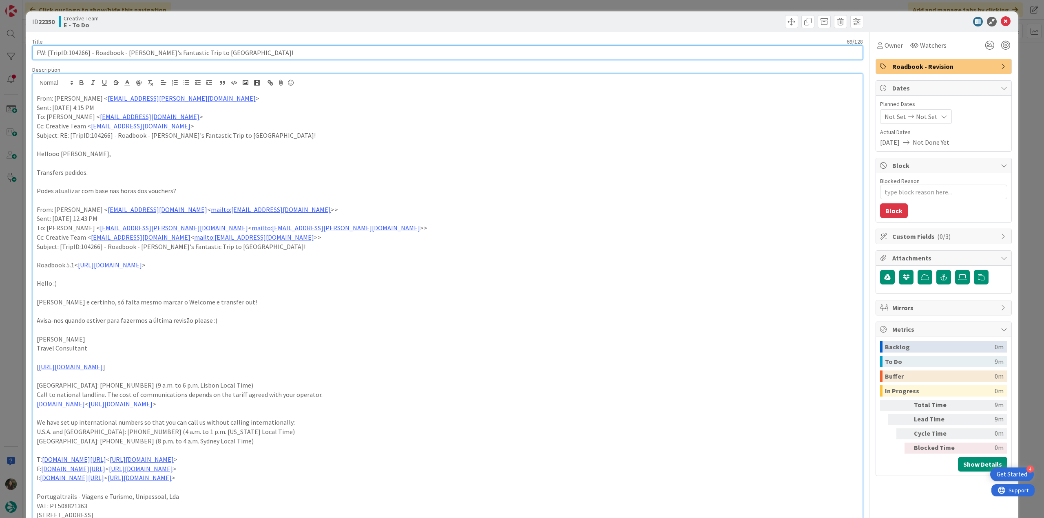
click at [80, 51] on input "FW: [TripID:104266] - Roadbook - Robert's Fantastic Trip to Portugal!" at bounding box center [447, 52] width 831 height 15
click at [11, 254] on div "ID 22350 Creative Team E - To Do Title 69 / 128 FW: [TripID:104266] - Roadbook …" at bounding box center [522, 259] width 1044 height 518
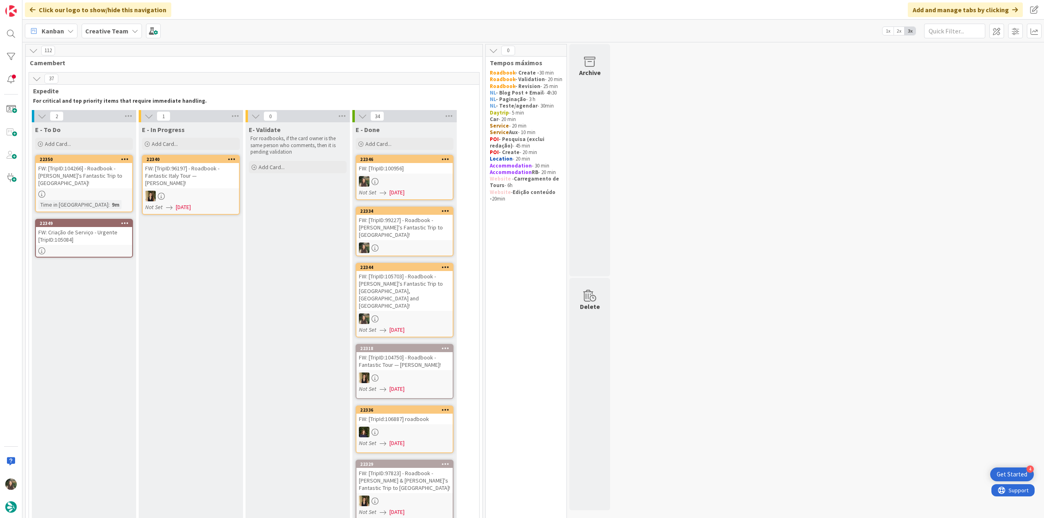
click at [92, 191] on div at bounding box center [84, 194] width 96 height 7
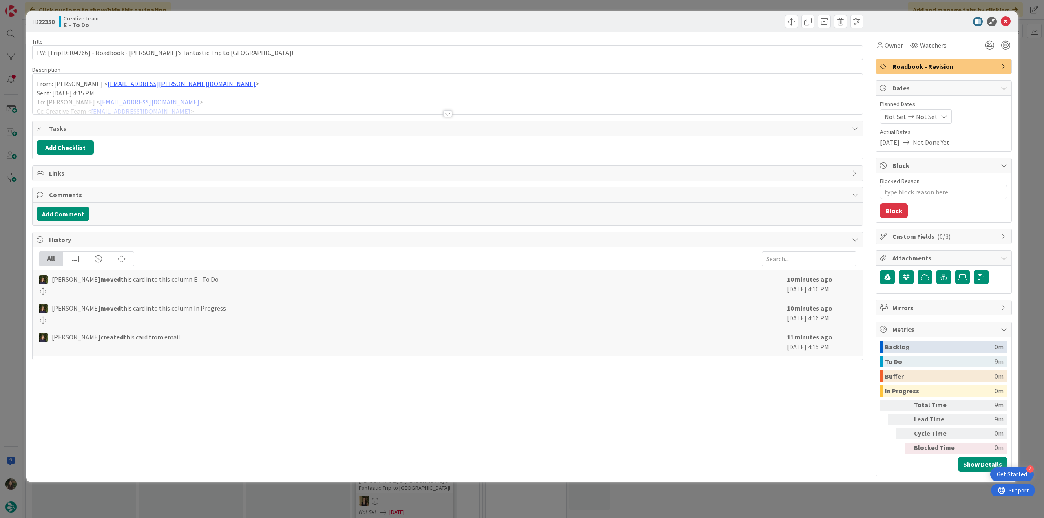
click at [643, 99] on div at bounding box center [448, 103] width 830 height 21
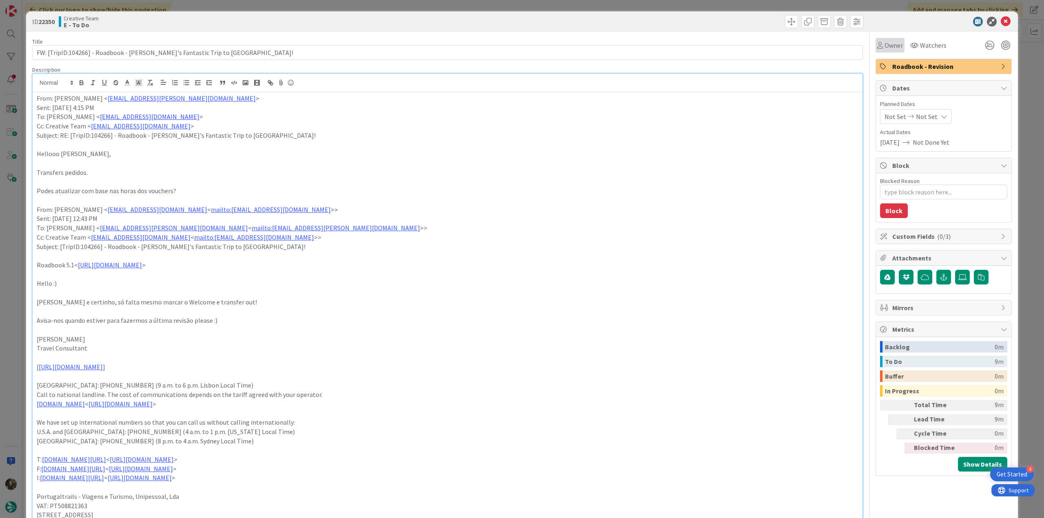
click at [887, 49] on span "Owner" at bounding box center [894, 45] width 18 height 10
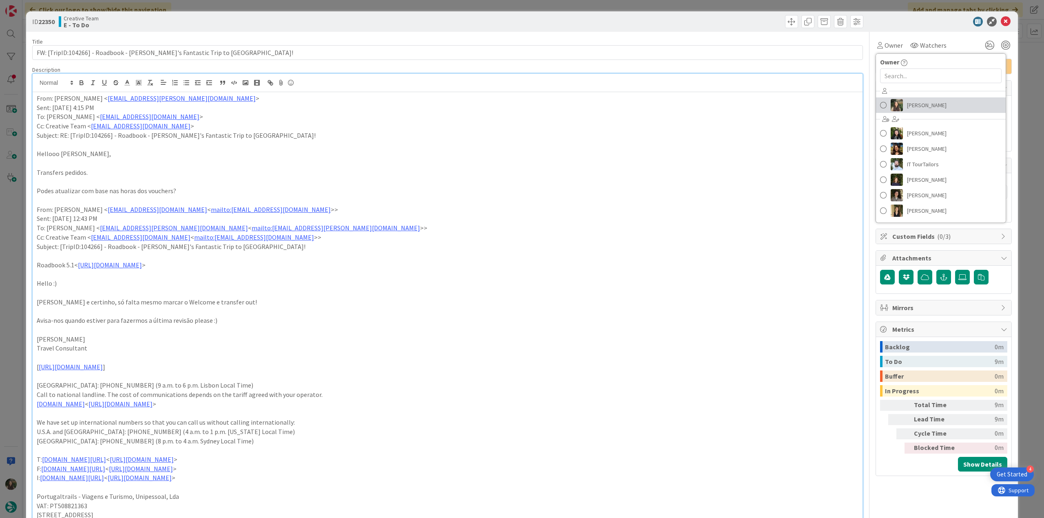
drag, startPoint x: 899, startPoint y: 103, endPoint x: 930, endPoint y: 102, distance: 31.5
click at [899, 103] on link "[PERSON_NAME]" at bounding box center [941, 105] width 130 height 16
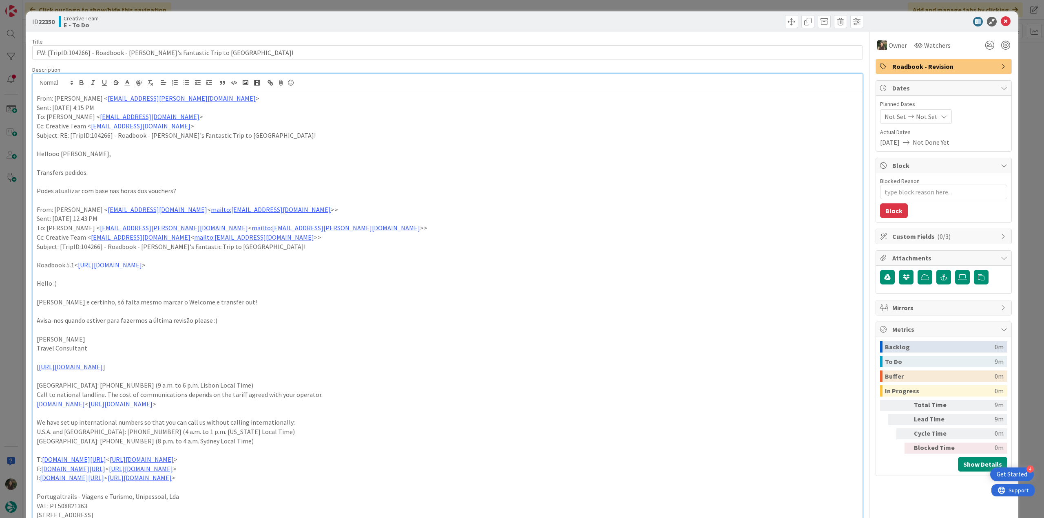
click at [1024, 77] on div "ID 22350 Creative Team E - To Do Title 69 / 128 FW: [TripID:104266] - Roadbook …" at bounding box center [522, 259] width 1044 height 518
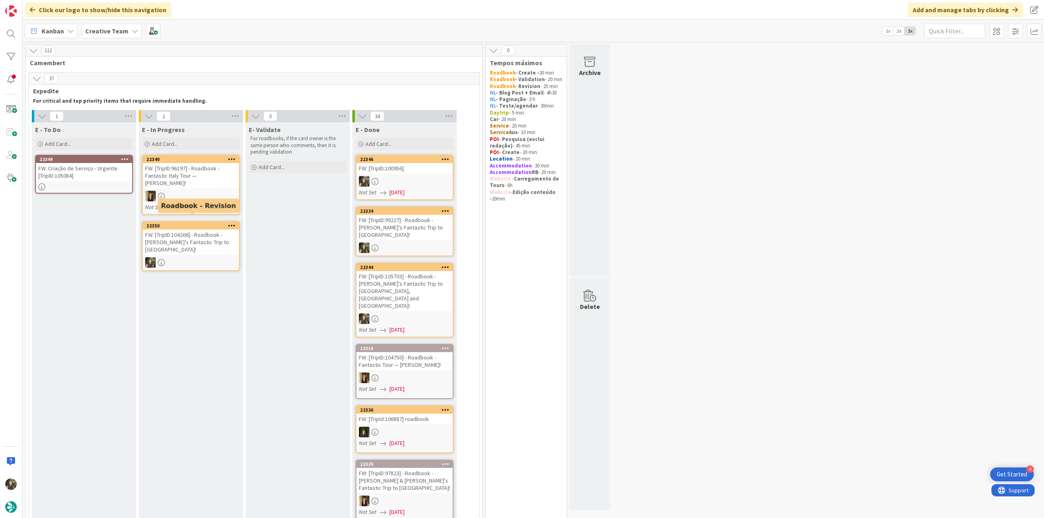
click at [208, 237] on div "FW: [TripID:104266] - Roadbook - Robert's Fantastic Trip to Portugal!" at bounding box center [191, 242] width 96 height 25
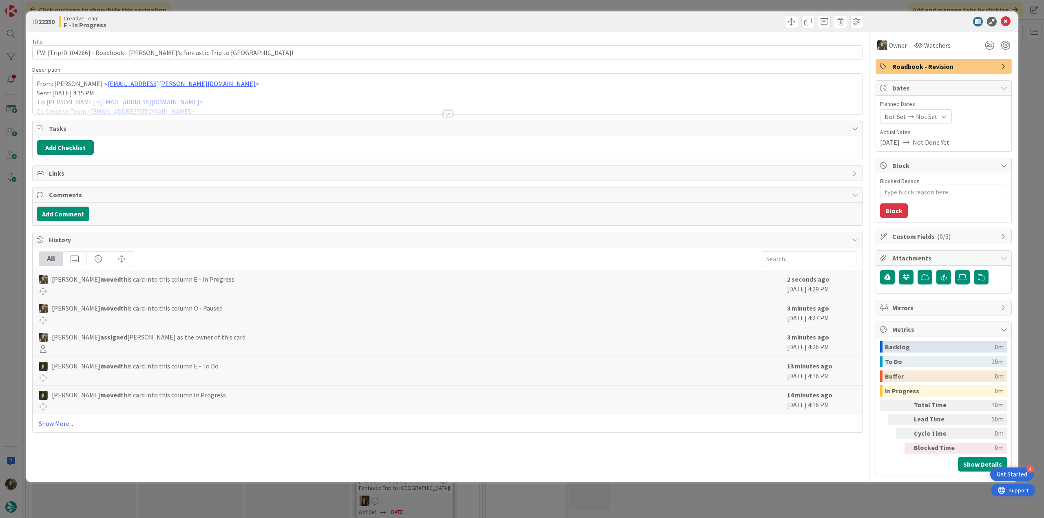
drag, startPoint x: 258, startPoint y: 93, endPoint x: 210, endPoint y: 83, distance: 49.7
click at [258, 93] on div at bounding box center [448, 103] width 830 height 21
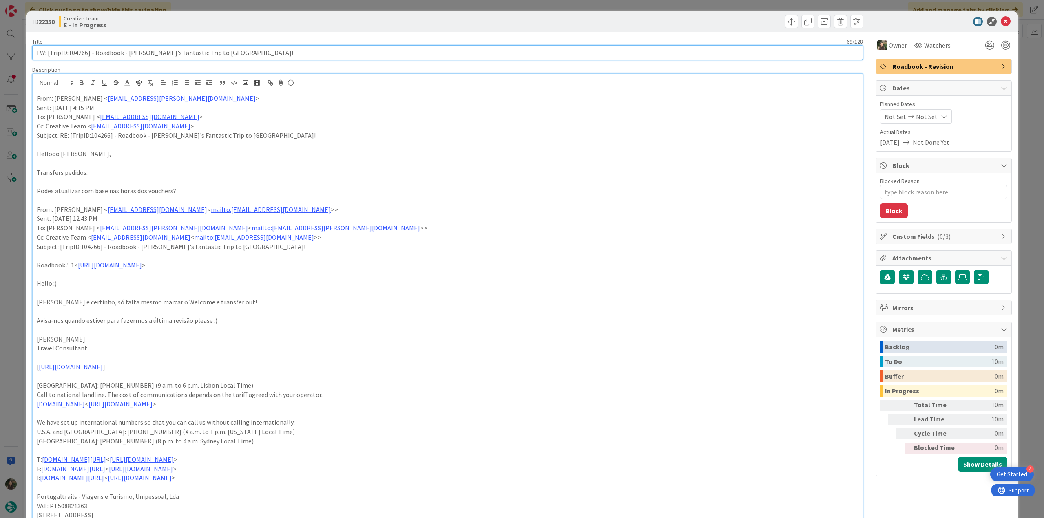
click at [74, 54] on input "FW: [TripID:104266] - Roadbook - Robert's Fantastic Trip to Portugal!" at bounding box center [447, 52] width 831 height 15
click at [16, 262] on div "ID 22350 Creative Team E - In Progress Title 69 / 128 FW: [TripID:104266] - Roa…" at bounding box center [522, 259] width 1044 height 518
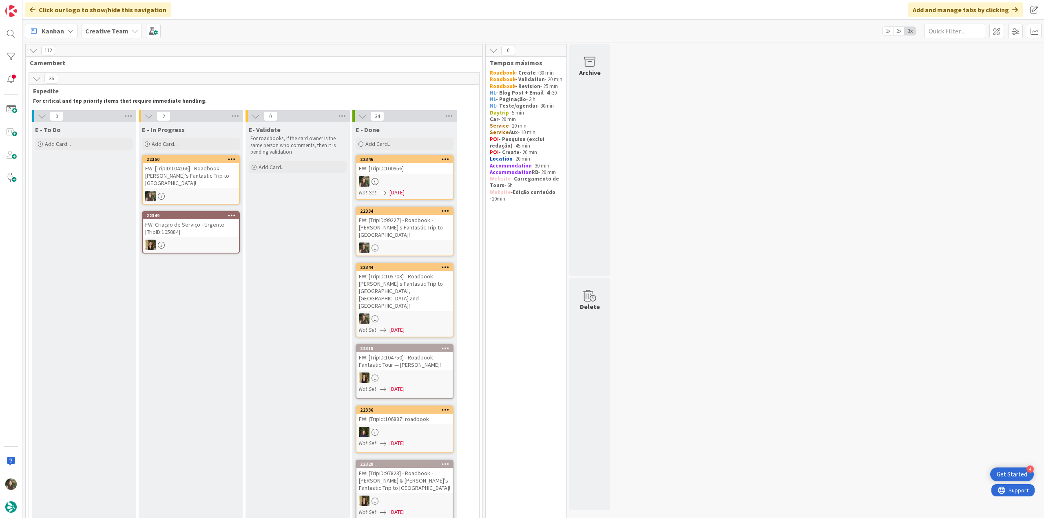
click at [220, 191] on div at bounding box center [191, 196] width 96 height 11
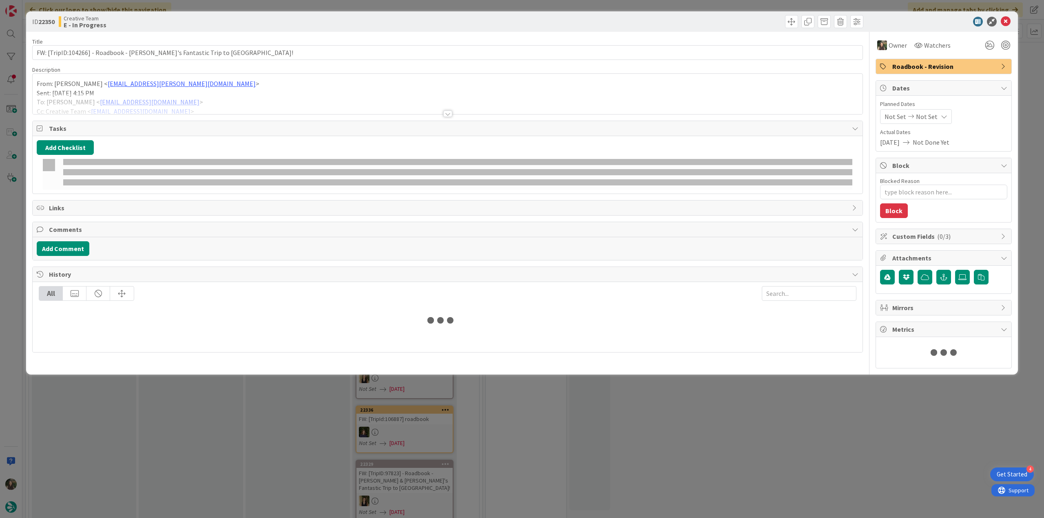
click at [237, 106] on div at bounding box center [448, 103] width 830 height 21
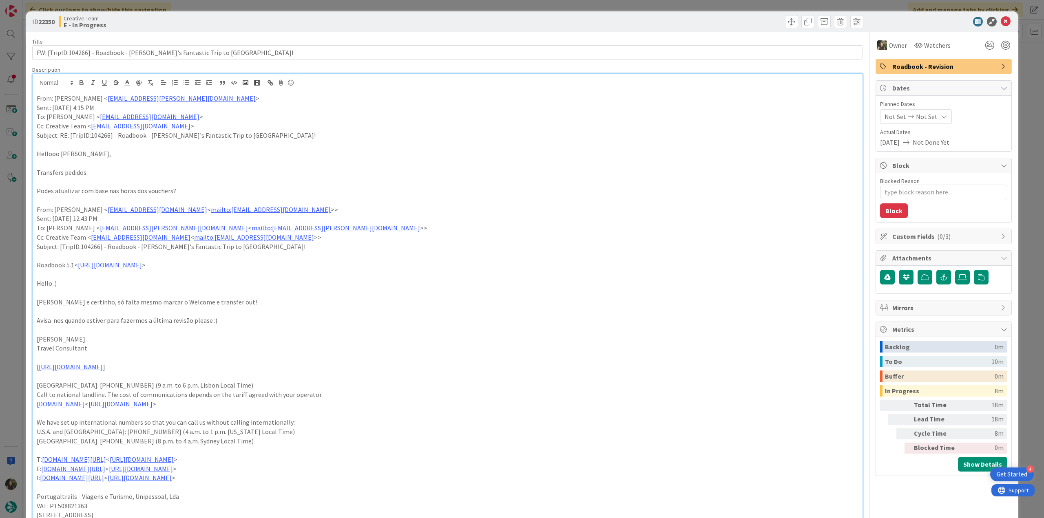
click at [17, 251] on div "ID 22350 Creative Team E - In Progress Title 69 / 128 FW: [TripID:104266] - Roa…" at bounding box center [522, 259] width 1044 height 518
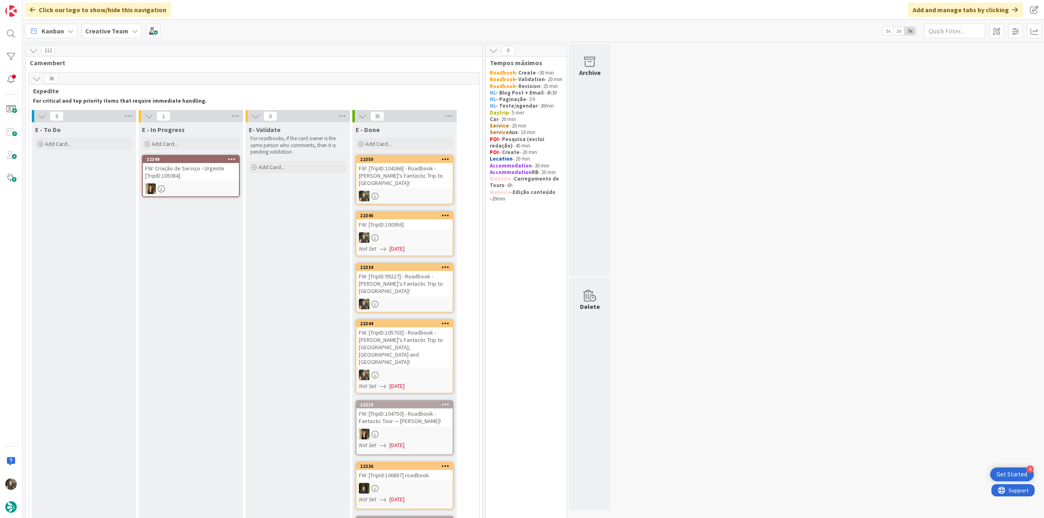
click at [426, 176] on div "FW: [TripID:104266] - Roadbook - Robert's Fantastic Trip to Portugal!" at bounding box center [405, 175] width 96 height 25
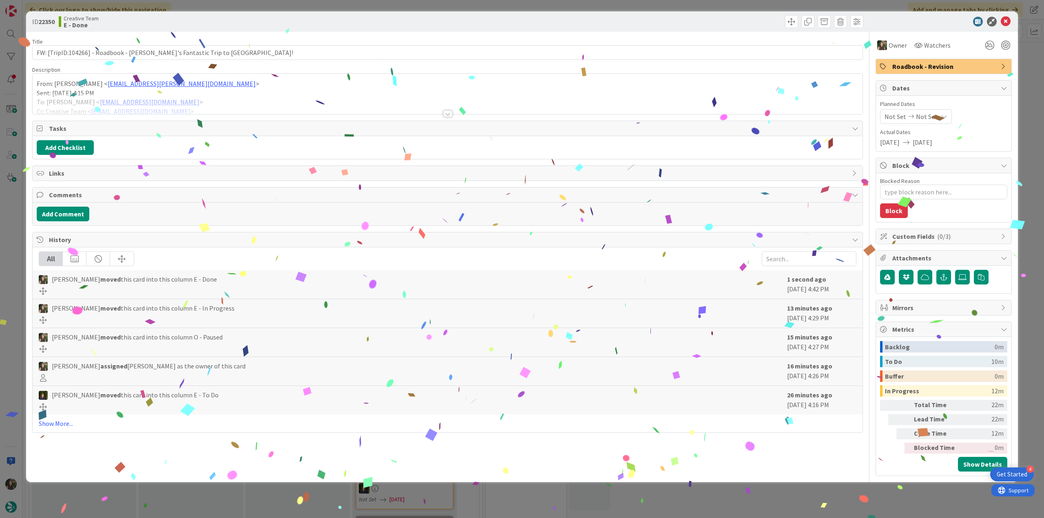
click at [771, 491] on div "ID 22350 Creative Team E - Done Title 69 / 128 FW: [TripID:104266] - Roadbook -…" at bounding box center [522, 259] width 1044 height 518
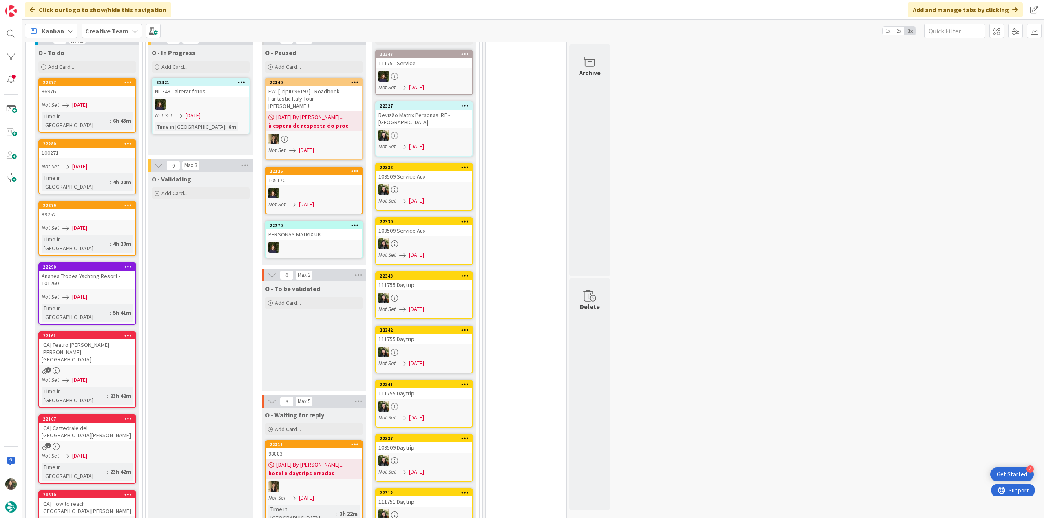
scroll to position [653, 0]
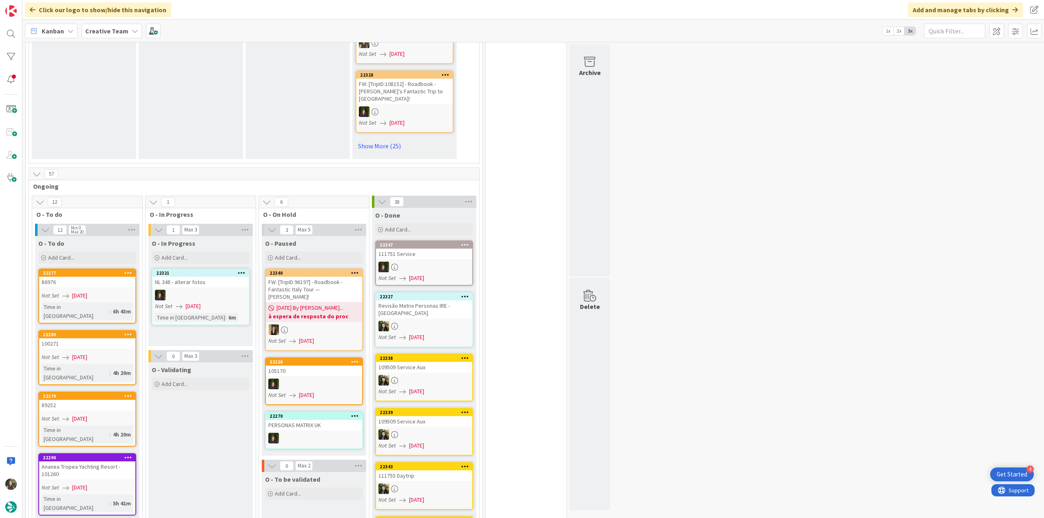
click at [112, 269] on link "22277 86976 Not Set 09/03/2025 Time in Column : 6h 43m" at bounding box center [87, 296] width 98 height 55
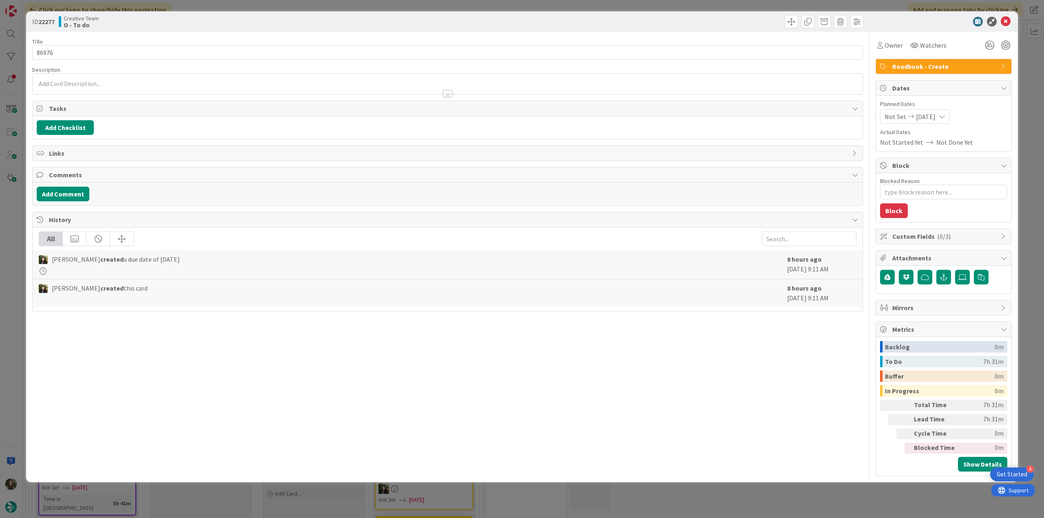
click at [11, 221] on div "ID 22277 Creative Team O - To do Title 5 / 128 86976 Description Owner Watchers…" at bounding box center [522, 259] width 1044 height 518
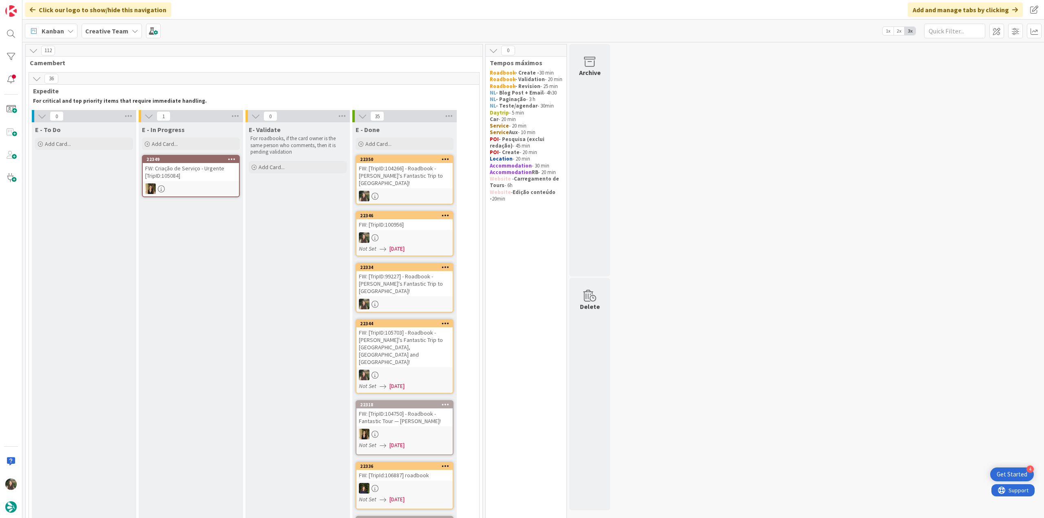
click at [216, 185] on div at bounding box center [191, 189] width 96 height 11
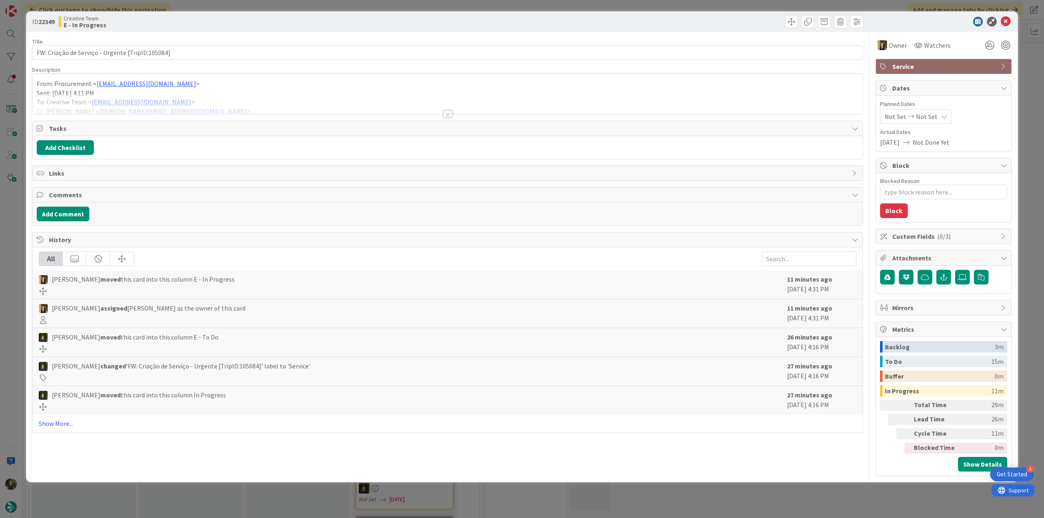
click at [234, 100] on div at bounding box center [448, 103] width 830 height 21
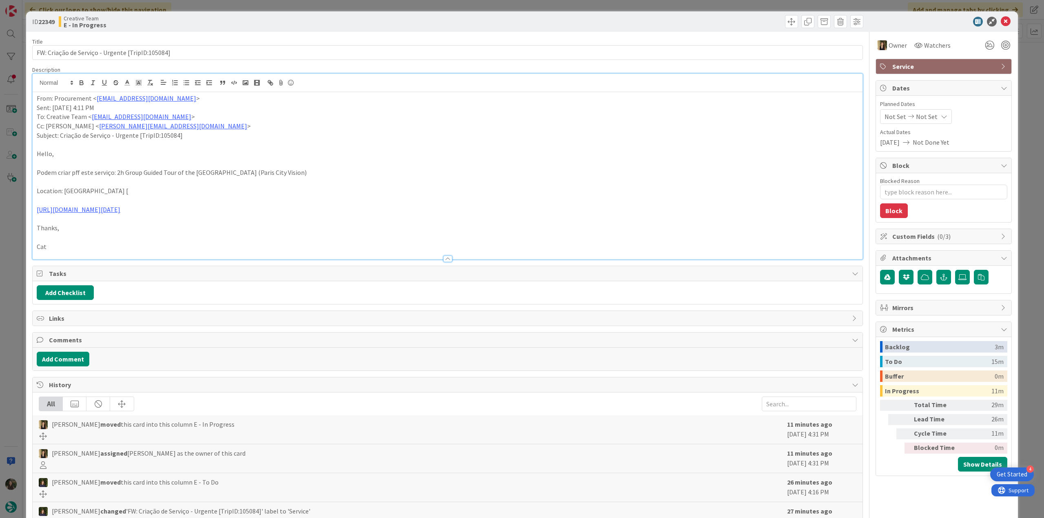
click at [11, 252] on div "ID 22349 Creative Team E - In Progress Title 48 / 128 FW: Criação de Serviço - …" at bounding box center [522, 259] width 1044 height 518
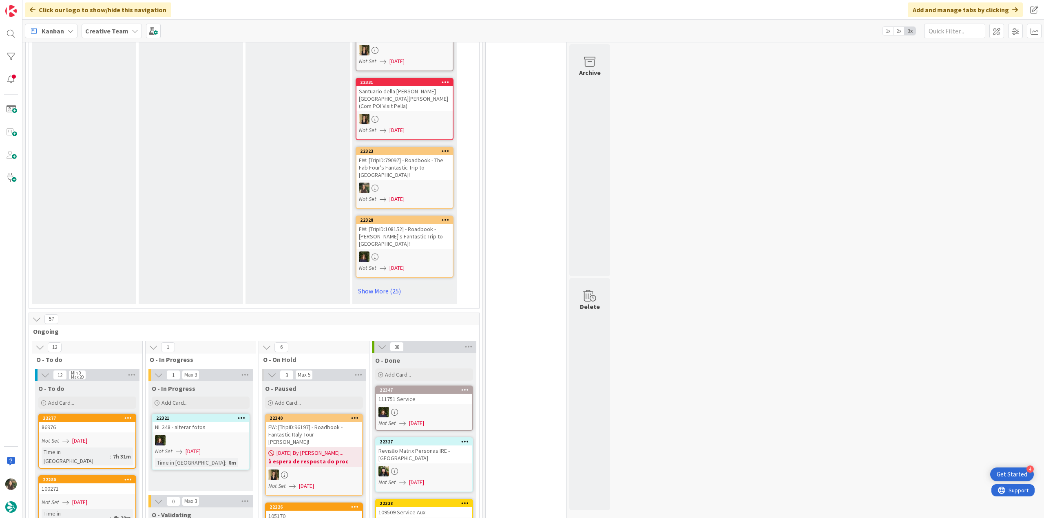
scroll to position [612, 0]
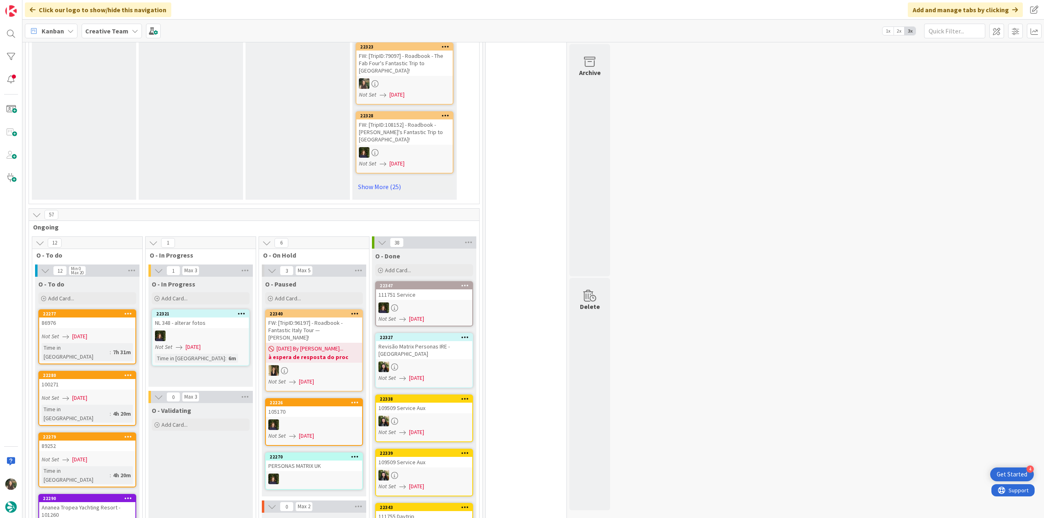
click at [98, 318] on div "86976" at bounding box center [87, 323] width 96 height 11
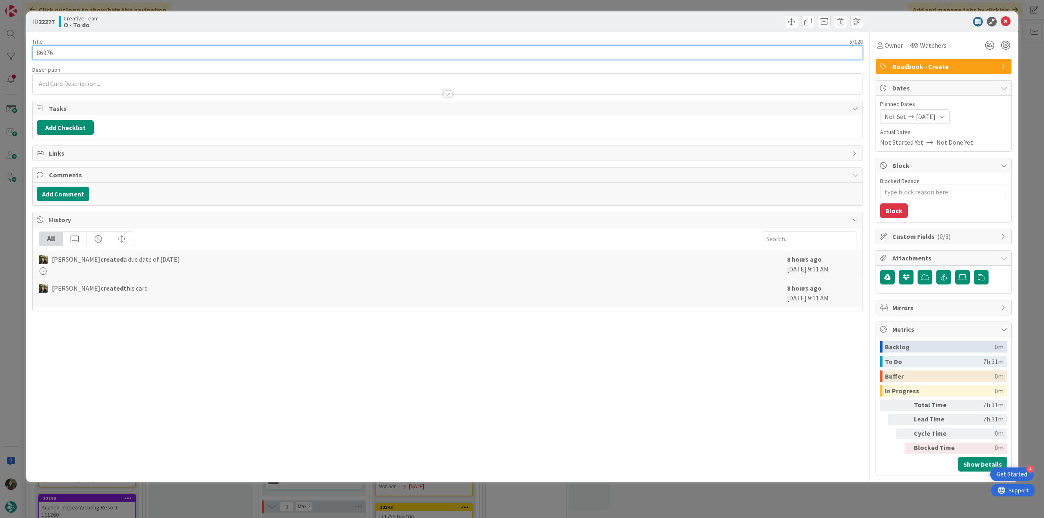
click at [47, 54] on input "86976" at bounding box center [447, 52] width 831 height 15
click at [16, 275] on div "ID 22277 Creative Team O - To do Title 5 / 128 86976 Description Inês Gonçalves…" at bounding box center [522, 259] width 1044 height 518
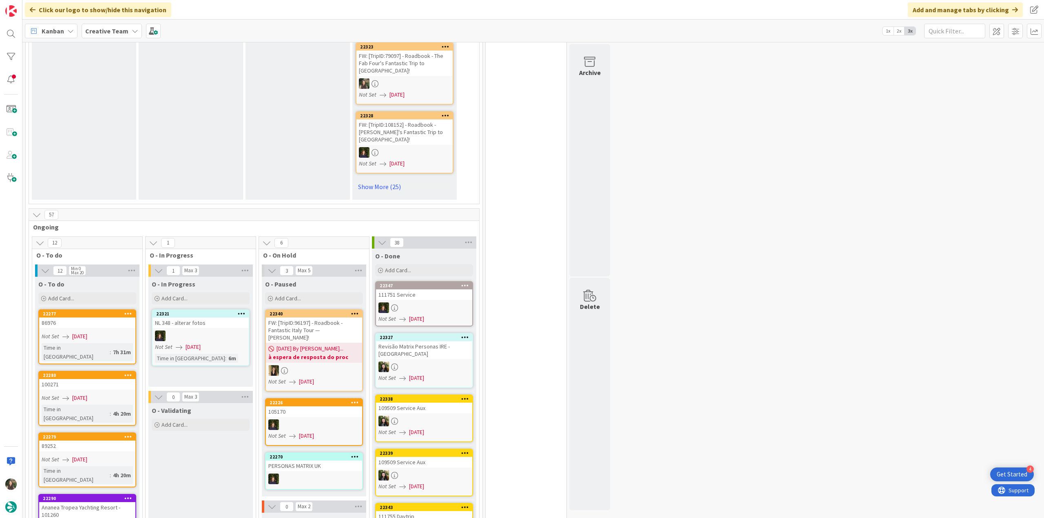
click at [110, 394] on div "Not Set [DATE]" at bounding box center [89, 398] width 94 height 9
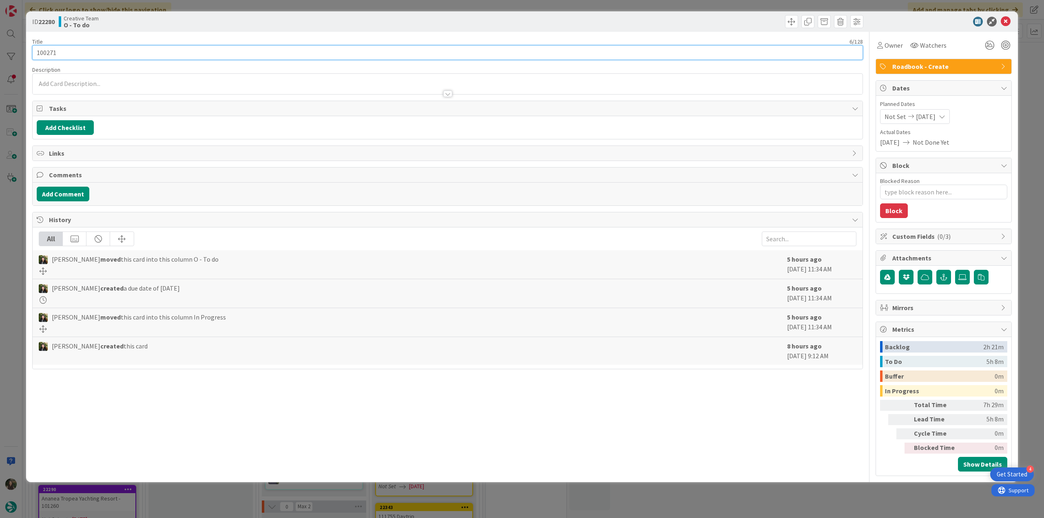
click at [49, 51] on input "100271" at bounding box center [447, 52] width 831 height 15
click at [886, 50] on div "Owner" at bounding box center [890, 45] width 29 height 15
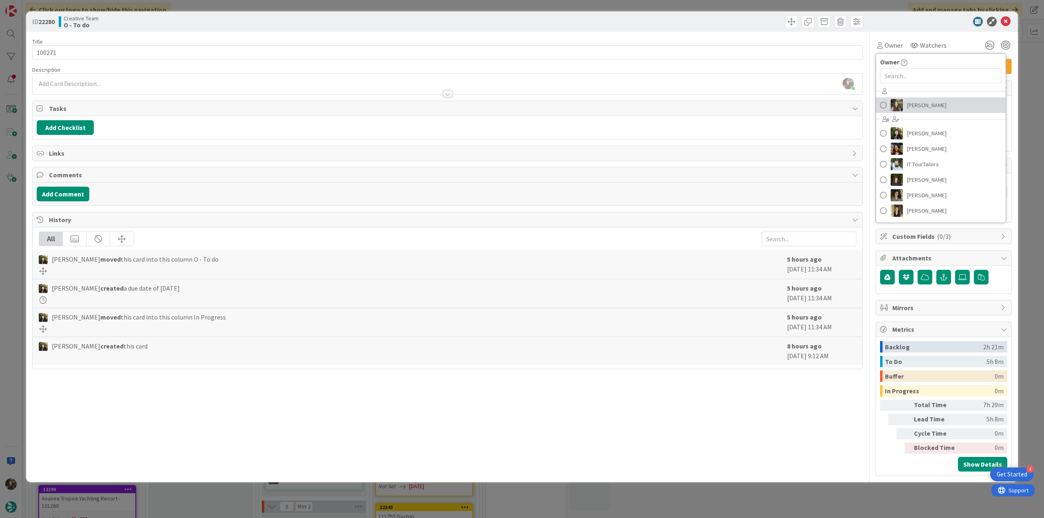
drag, startPoint x: 917, startPoint y: 102, endPoint x: 922, endPoint y: 102, distance: 4.9
click at [917, 102] on span "[PERSON_NAME]" at bounding box center [927, 105] width 40 height 12
type textarea "x"
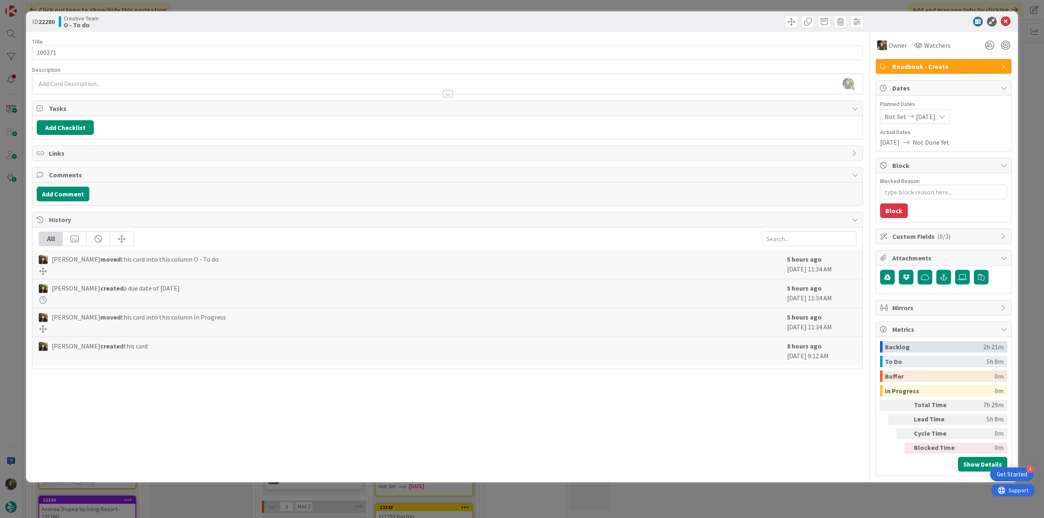
click at [1024, 73] on div "ID 22280 Creative Team O - To do Title 6 / 128 100271 Description Inês Gonçalve…" at bounding box center [522, 259] width 1044 height 518
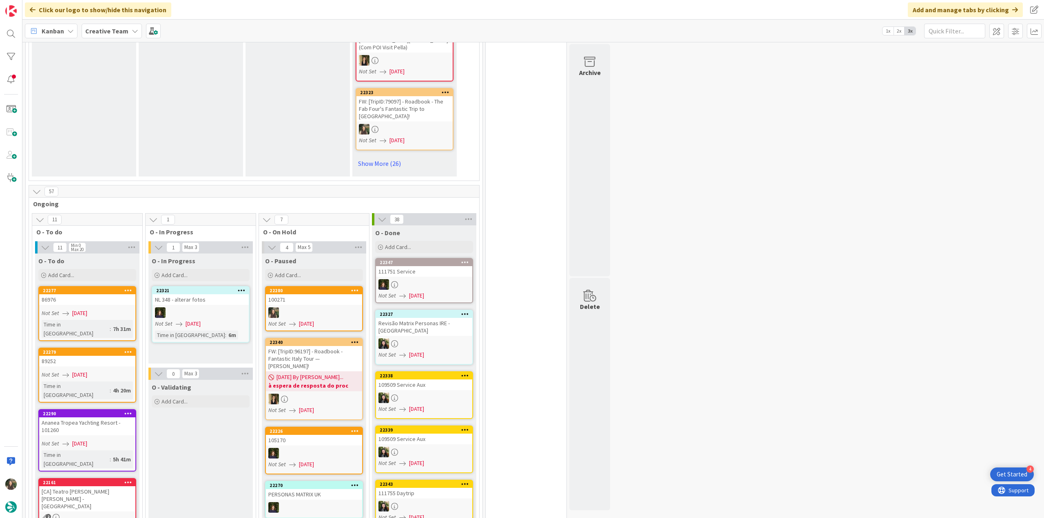
scroll to position [693, 0]
